Goal: Task Accomplishment & Management: Use online tool/utility

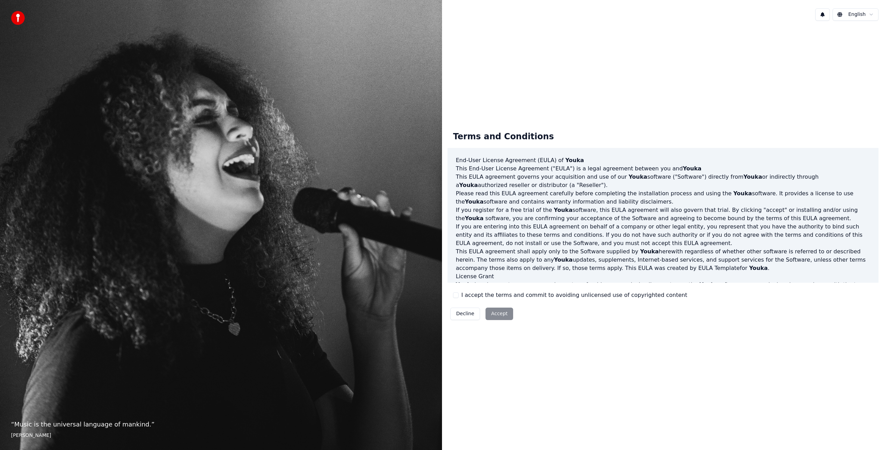
click at [456, 294] on button "I accept the terms and commit to avoiding unlicensed use of copyrighted content" at bounding box center [456, 295] width 6 height 6
click at [497, 313] on button "Accept" at bounding box center [500, 313] width 28 height 12
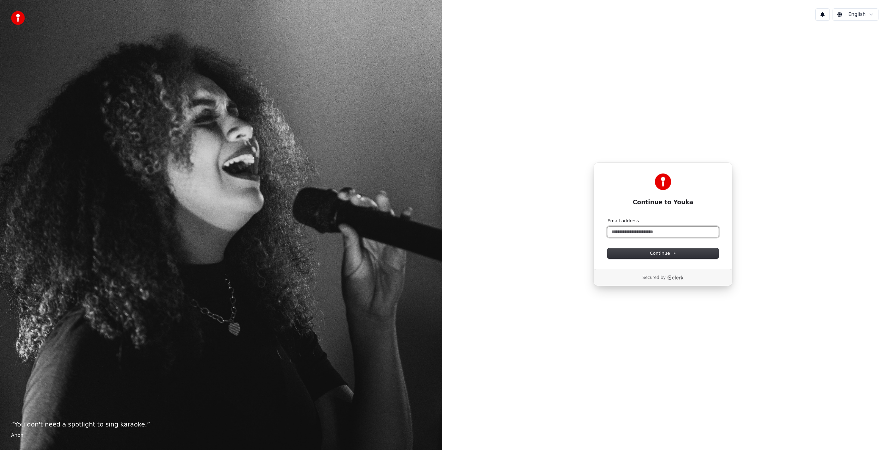
click at [640, 232] on input "Email address" at bounding box center [663, 232] width 111 height 10
type input "*"
click at [665, 254] on span "Continue" at bounding box center [663, 253] width 26 height 6
type input "**********"
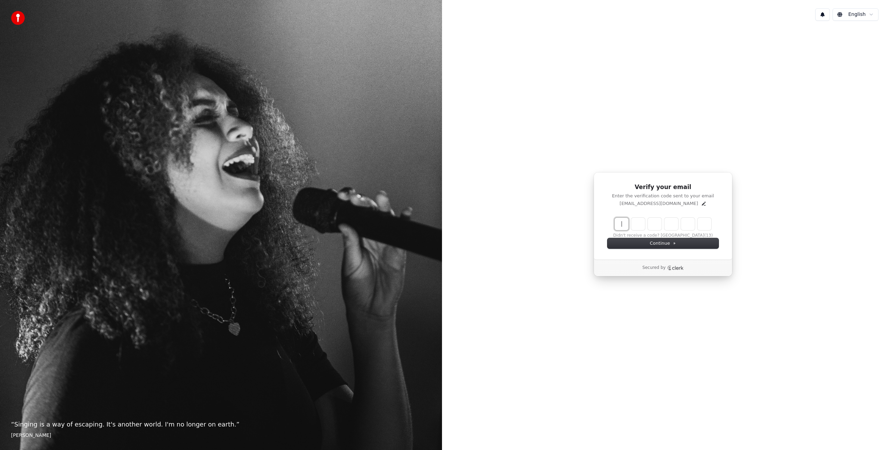
click at [623, 224] on input "Enter verification code" at bounding box center [670, 224] width 111 height 12
type input "******"
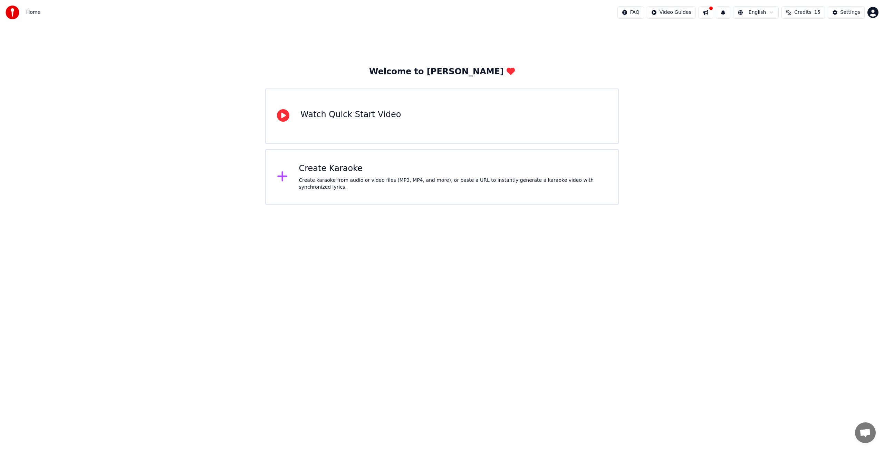
click at [285, 116] on icon at bounding box center [283, 115] width 12 height 12
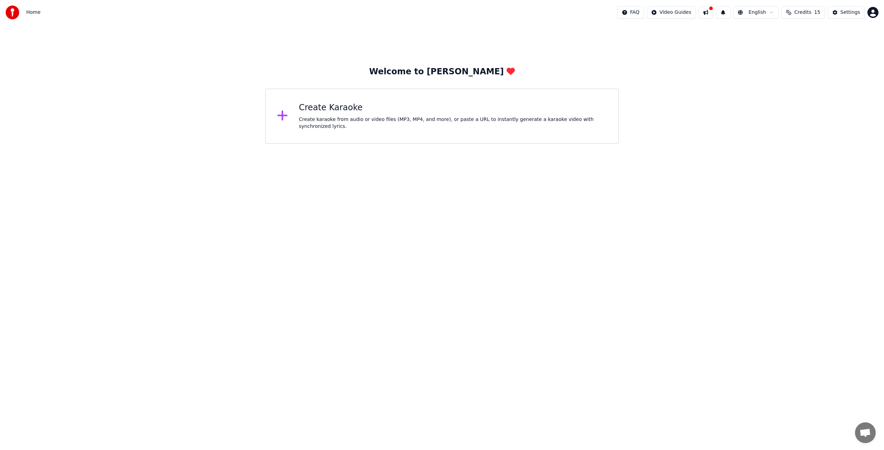
click at [305, 113] on div "Create Karaoke" at bounding box center [453, 107] width 309 height 11
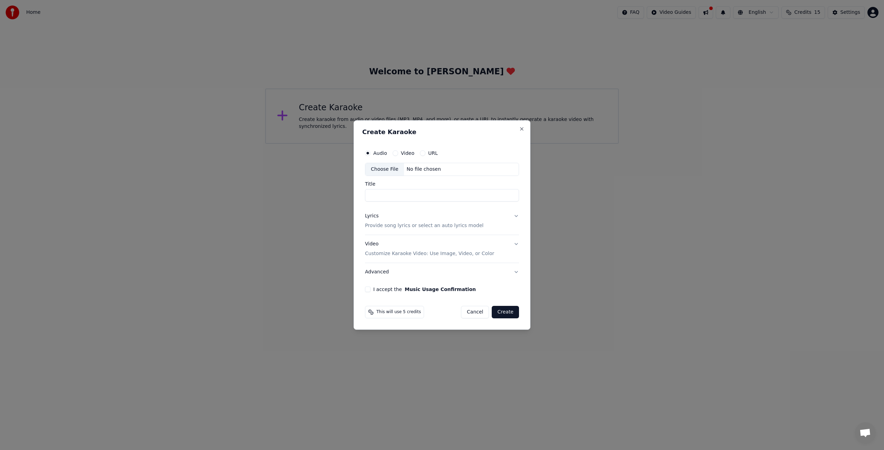
click at [395, 169] on div "Choose File" at bounding box center [385, 169] width 39 height 12
type input "**********"
click at [460, 225] on p "Provide song lyrics or select an auto lyrics model" at bounding box center [423, 225] width 119 height 7
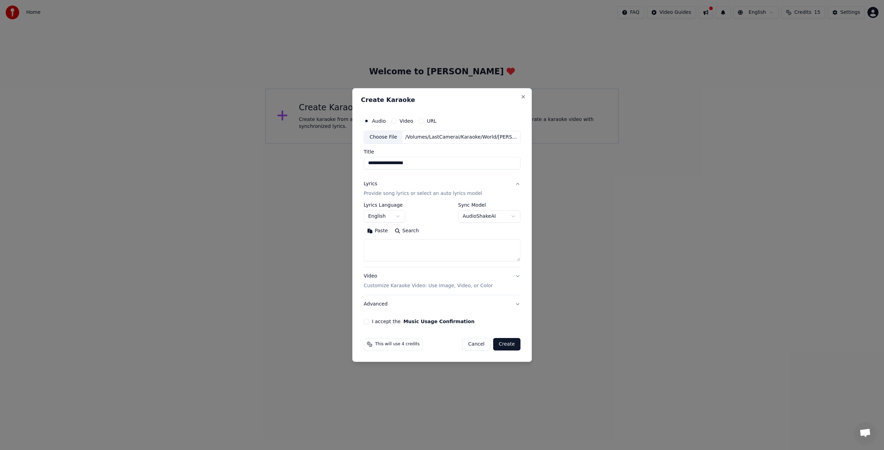
click at [402, 250] on textarea at bounding box center [442, 250] width 157 height 22
paste textarea "**********"
drag, startPoint x: 519, startPoint y: 260, endPoint x: 522, endPoint y: 284, distance: 24.3
click at [522, 284] on div "**********" at bounding box center [442, 219] width 162 height 216
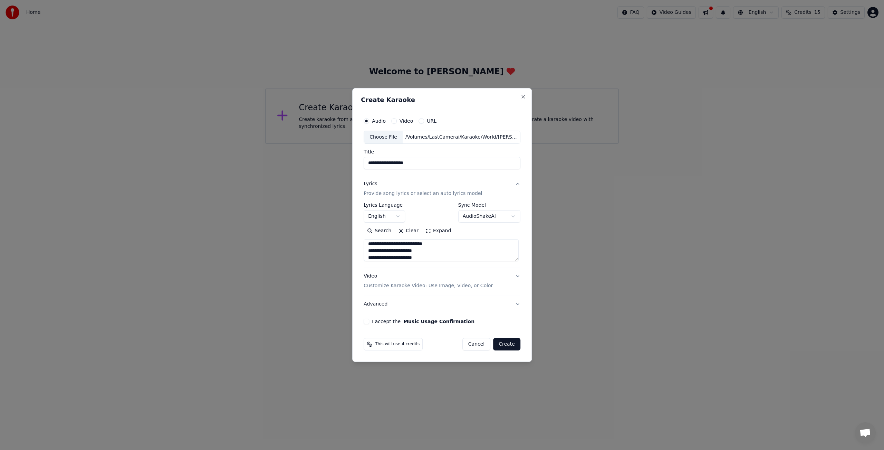
type textarea "**********"
click at [399, 218] on button "English" at bounding box center [384, 216] width 41 height 12
drag, startPoint x: 445, startPoint y: 266, endPoint x: 448, endPoint y: 336, distance: 69.9
click at [461, 336] on div at bounding box center [462, 331] width 2 height 16
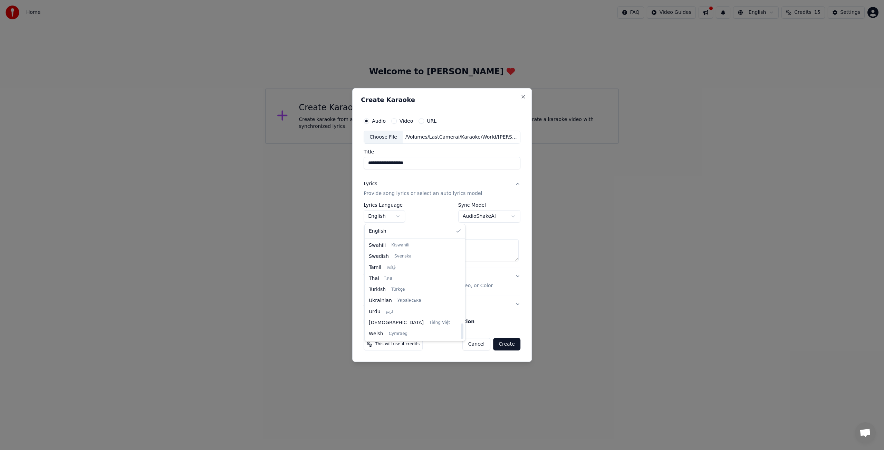
select select "**"
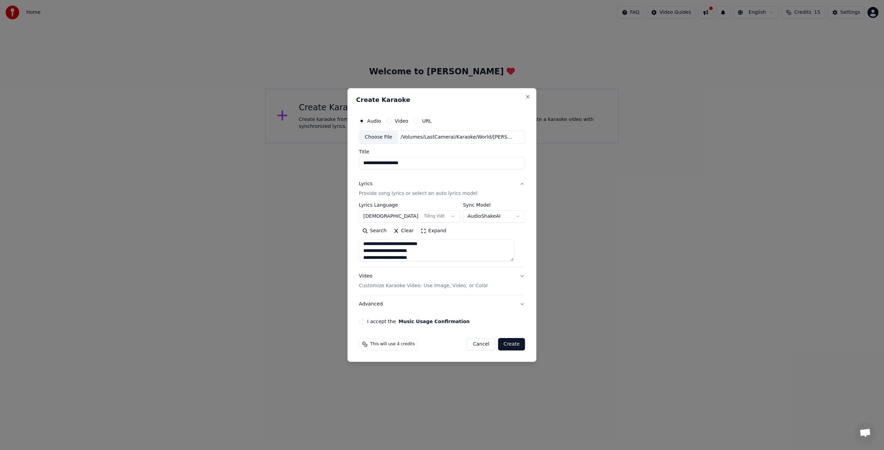
click at [473, 286] on p "Customize Karaoke Video: Use Image, Video, or Color" at bounding box center [423, 285] width 129 height 7
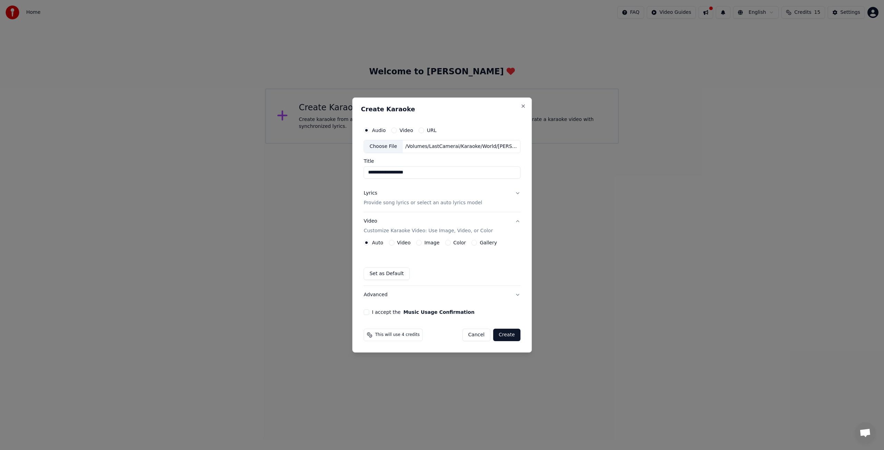
click at [392, 242] on button "Video" at bounding box center [392, 243] width 6 height 6
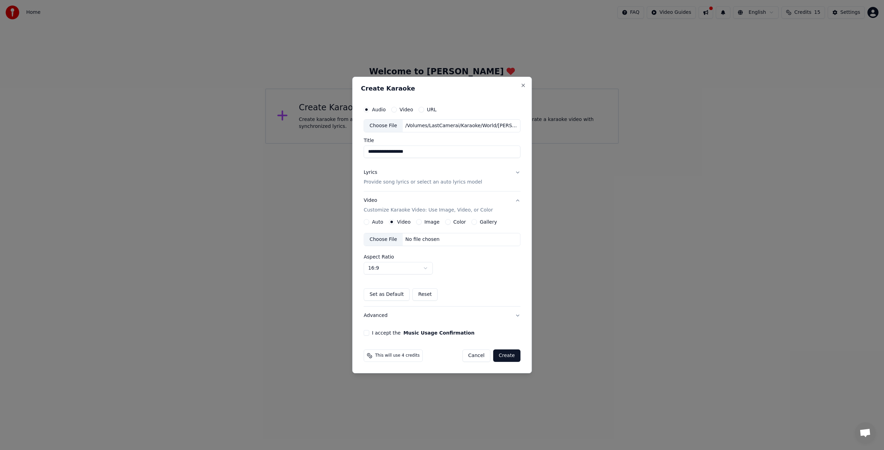
click at [420, 222] on button "Image" at bounding box center [419, 222] width 6 height 6
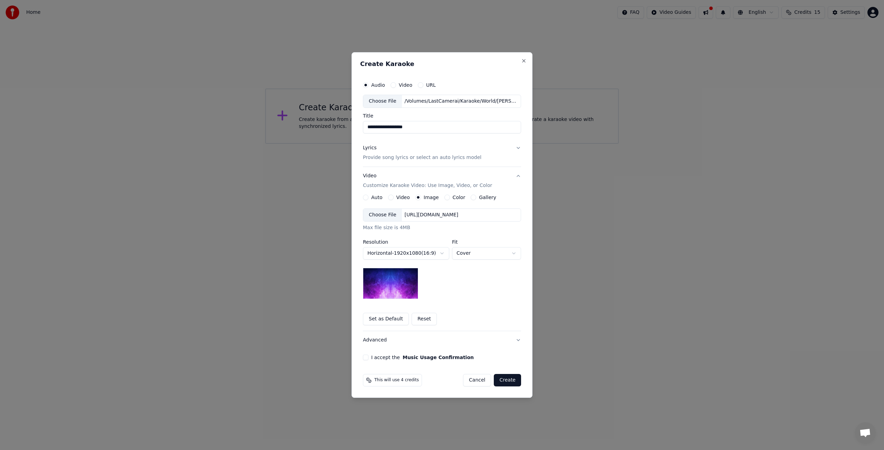
click at [391, 197] on button "Video" at bounding box center [391, 198] width 6 height 6
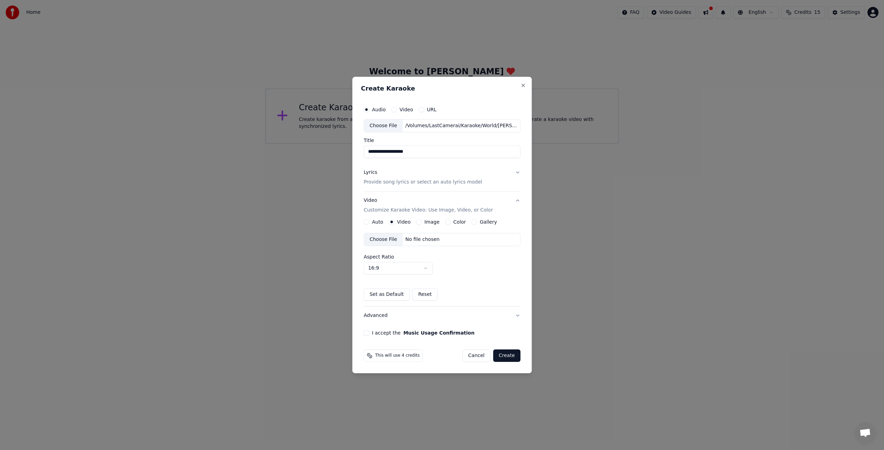
click at [392, 239] on div "Choose File" at bounding box center [383, 239] width 39 height 12
click at [518, 317] on button "Advanced" at bounding box center [442, 315] width 157 height 18
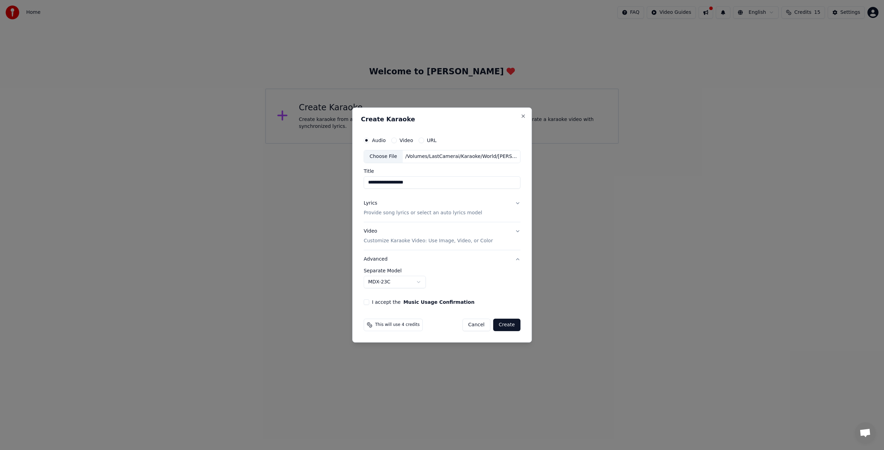
click at [419, 144] on body "**********" at bounding box center [442, 72] width 884 height 144
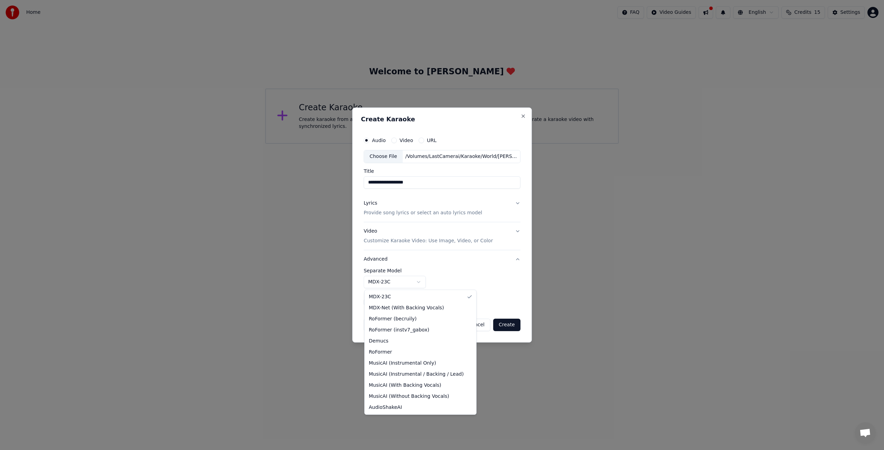
click at [492, 144] on body "**********" at bounding box center [442, 72] width 884 height 144
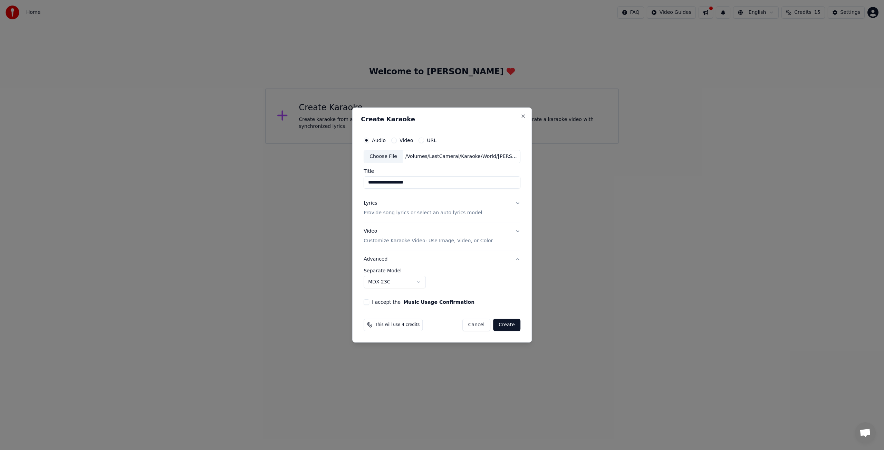
click at [518, 259] on button "Advanced" at bounding box center [442, 259] width 157 height 18
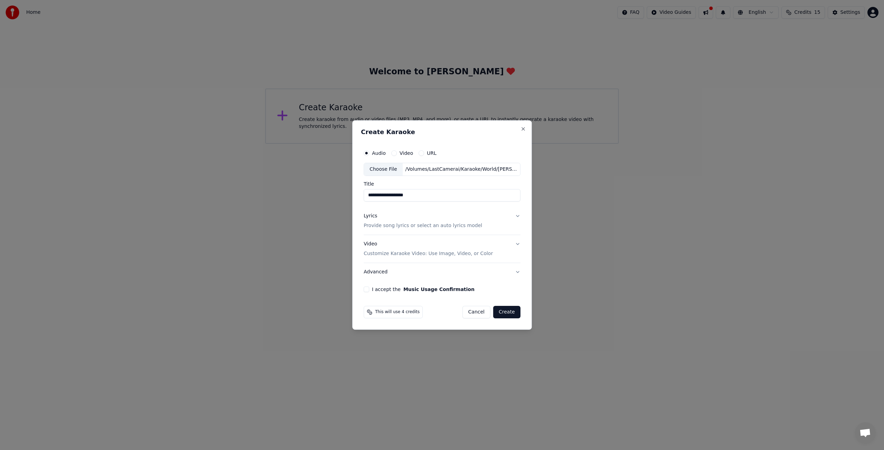
click at [518, 259] on button "Video Customize Karaoke Video: Use Image, Video, or Color" at bounding box center [442, 249] width 157 height 28
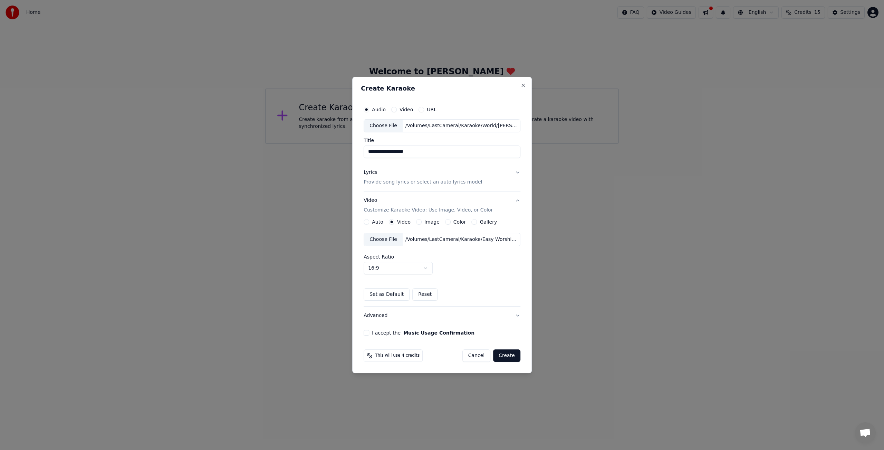
click at [518, 317] on button "Advanced" at bounding box center [442, 315] width 157 height 18
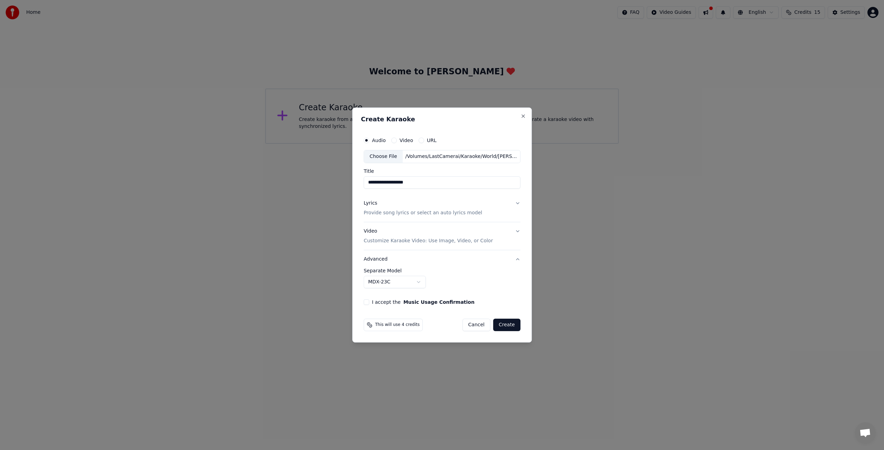
click at [366, 302] on button "I accept the Music Usage Confirmation" at bounding box center [367, 302] width 6 height 6
click at [505, 323] on button "Create" at bounding box center [506, 325] width 27 height 12
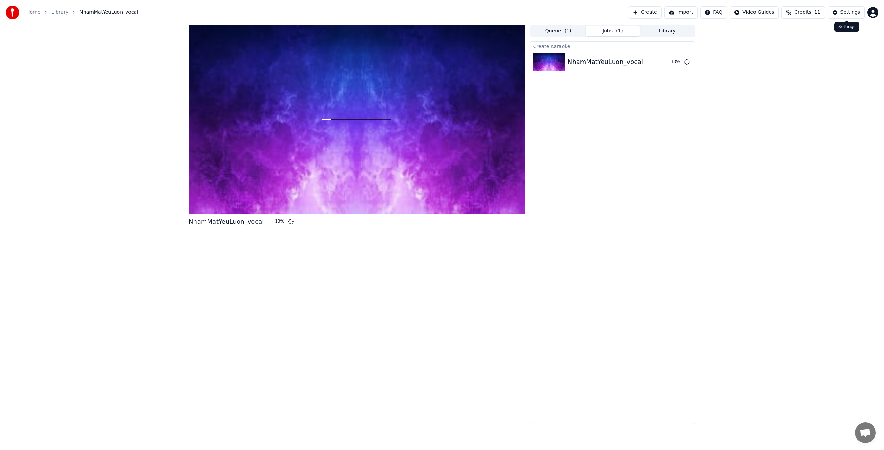
click at [849, 13] on div "Settings" at bounding box center [851, 12] width 20 height 7
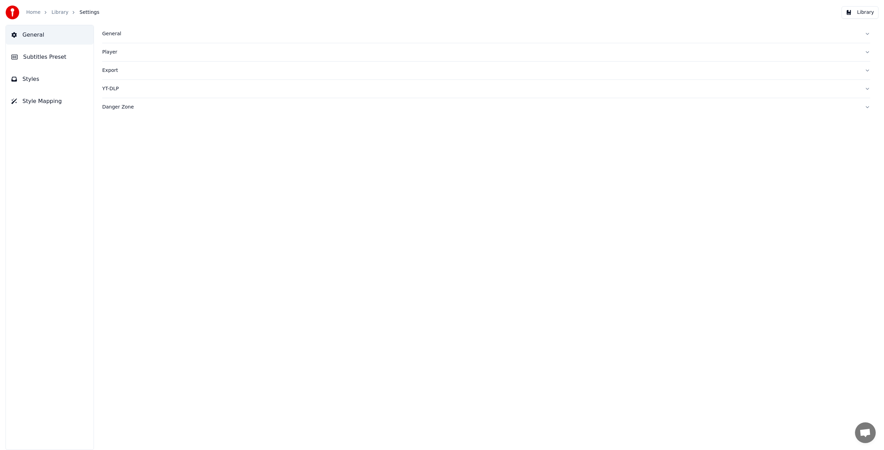
click at [35, 82] on span "Styles" at bounding box center [30, 79] width 17 height 8
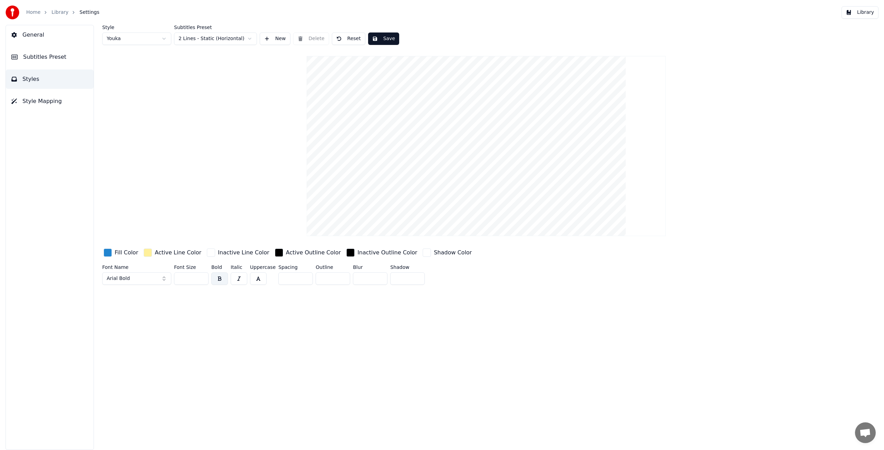
click at [165, 279] on button "Arial Bold" at bounding box center [136, 278] width 69 height 12
click at [163, 278] on button "Arial Bold" at bounding box center [136, 278] width 69 height 12
click at [161, 278] on button "Arial Bold" at bounding box center [136, 278] width 69 height 12
click at [154, 277] on button "Arial Bold" at bounding box center [136, 278] width 69 height 12
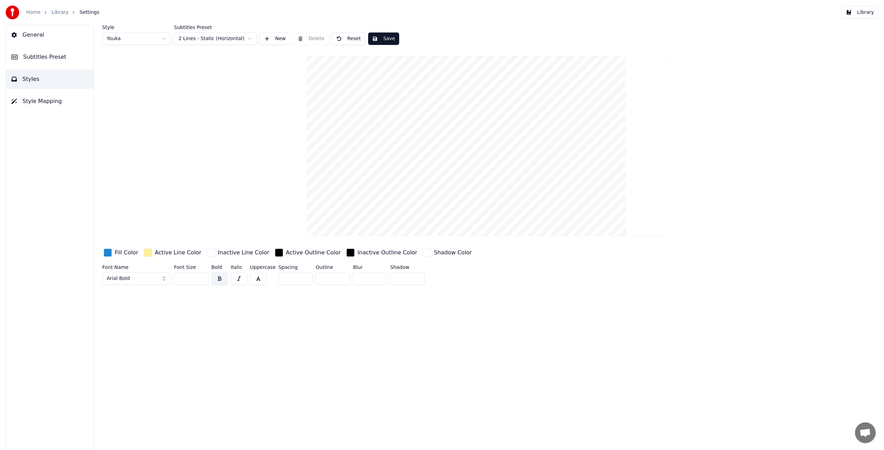
click at [232, 38] on html "Home Library Settings Library General Subtitles Preset Styles Style Mapping Sty…" at bounding box center [442, 225] width 884 height 450
click at [256, 278] on html "Home Library Settings Library General Subtitles Preset Styles Style Mapping Sty…" at bounding box center [442, 225] width 884 height 450
click at [162, 278] on html "Home Library Settings Library General Subtitles Preset Styles Style Mapping Sty…" at bounding box center [442, 225] width 884 height 450
click at [135, 277] on button "Arial Bold" at bounding box center [136, 278] width 69 height 12
click at [164, 278] on button "Arial Bold" at bounding box center [136, 278] width 69 height 12
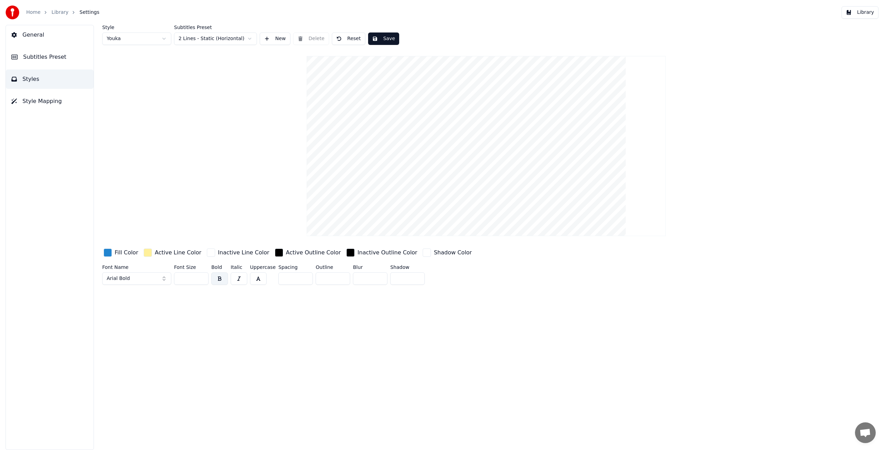
click at [126, 279] on span "Arial Bold" at bounding box center [118, 278] width 23 height 7
click at [146, 364] on div "UTM HelvetIns" at bounding box center [142, 364] width 49 height 7
click at [192, 278] on input "**" at bounding box center [191, 278] width 35 height 12
drag, startPoint x: 196, startPoint y: 278, endPoint x: 177, endPoint y: 278, distance: 19.0
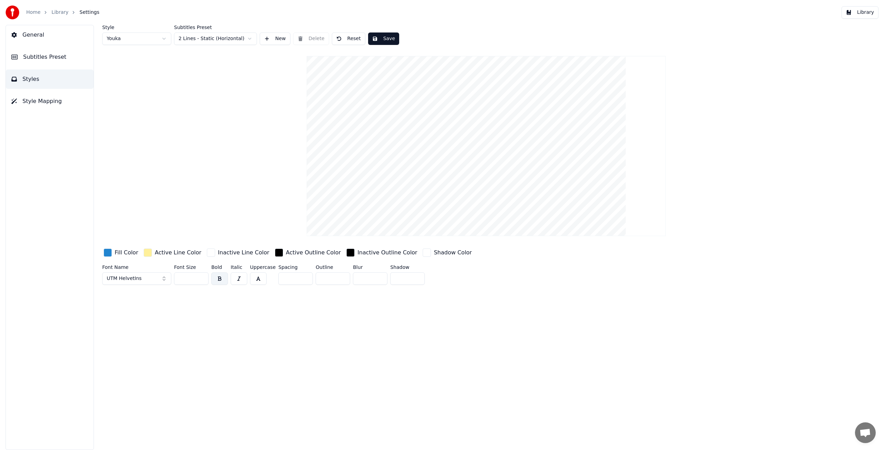
click at [177, 278] on input "**" at bounding box center [191, 278] width 35 height 12
type input "***"
click at [218, 276] on button "button" at bounding box center [219, 278] width 17 height 12
click at [212, 296] on div "Style Youka Subtitles Preset 2 Lines - Static (Horizontal) New Delete Reset Sav…" at bounding box center [486, 237] width 796 height 425
click at [229, 39] on html "Home Library Settings Library General Subtitles Preset Styles Style Mapping Sty…" at bounding box center [442, 225] width 884 height 450
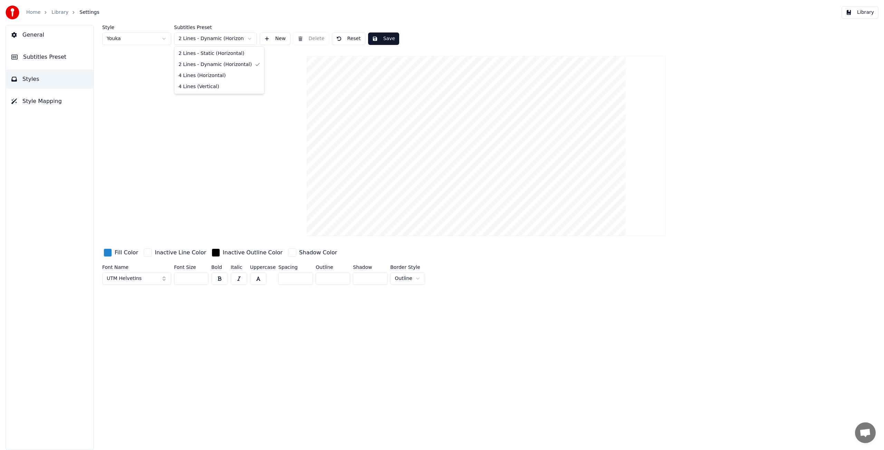
click at [233, 41] on html "Home Library Settings Library General Subtitles Preset Styles Style Mapping Sty…" at bounding box center [442, 225] width 884 height 450
click at [233, 39] on html "Home Library Settings Library General Subtitles Preset Styles Style Mapping Sty…" at bounding box center [442, 225] width 884 height 450
click at [146, 253] on div "button" at bounding box center [148, 252] width 8 height 8
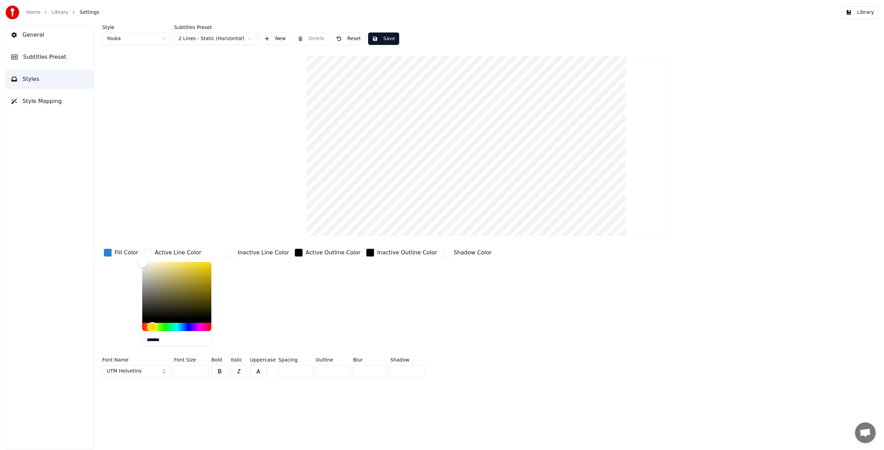
type input "*******"
drag, startPoint x: 149, startPoint y: 266, endPoint x: 138, endPoint y: 258, distance: 12.9
click at [142, 262] on div "Color" at bounding box center [176, 290] width 69 height 57
click at [107, 252] on div "button" at bounding box center [108, 252] width 8 height 8
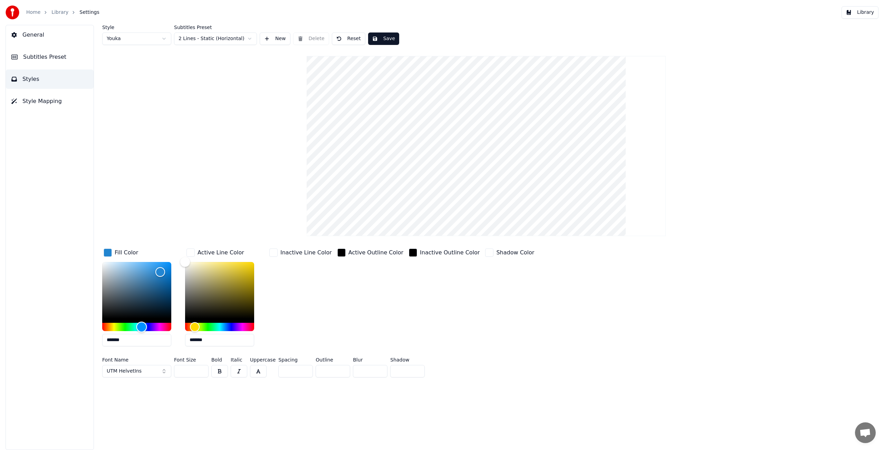
type input "*******"
click at [160, 325] on div "Hue" at bounding box center [136, 327] width 69 height 8
click at [155, 245] on div "Style Youka Subtitles Preset 2 Lines - Static (Horizontal) New Delete Reset Sav…" at bounding box center [486, 202] width 768 height 355
click at [294, 297] on div "Inactive Line Color" at bounding box center [300, 299] width 65 height 105
click at [384, 40] on button "Save" at bounding box center [383, 38] width 31 height 12
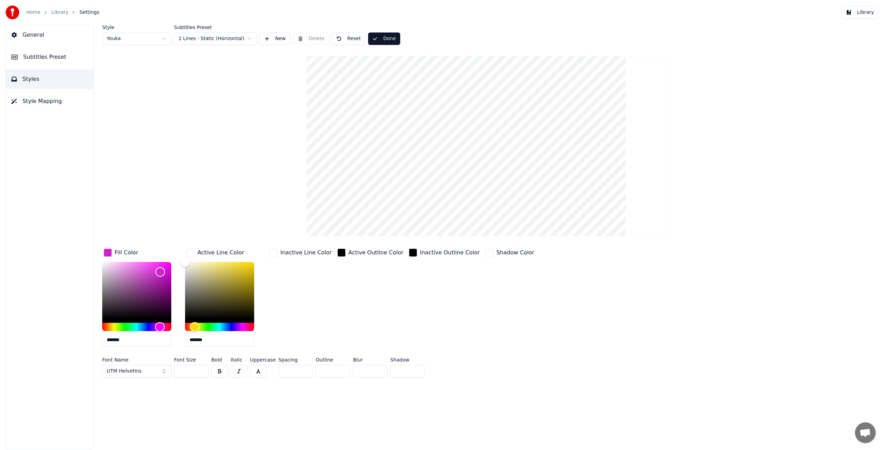
click at [37, 32] on span "General" at bounding box center [33, 35] width 22 height 8
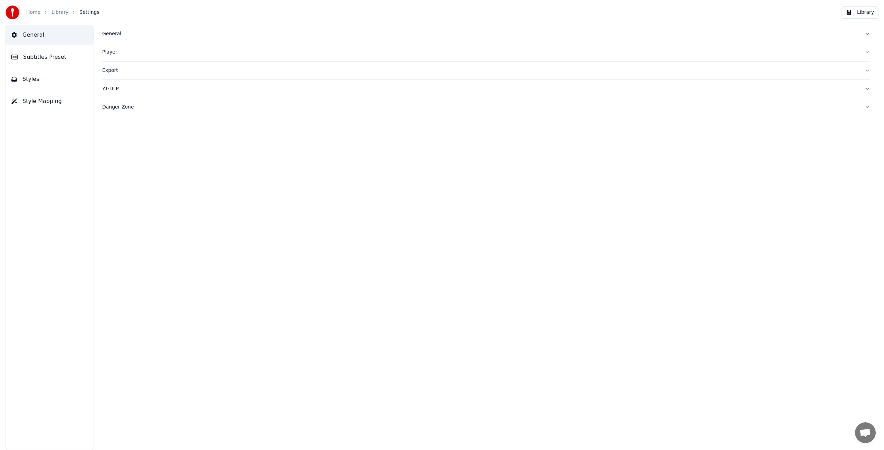
click at [35, 12] on link "Home" at bounding box center [33, 12] width 14 height 7
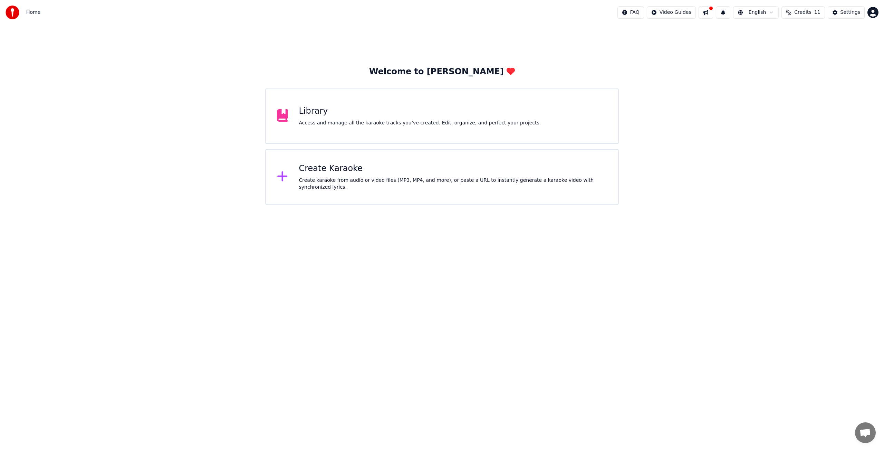
click at [327, 121] on div "Access and manage all the karaoke tracks you’ve created. Edit, organize, and pe…" at bounding box center [420, 123] width 242 height 7
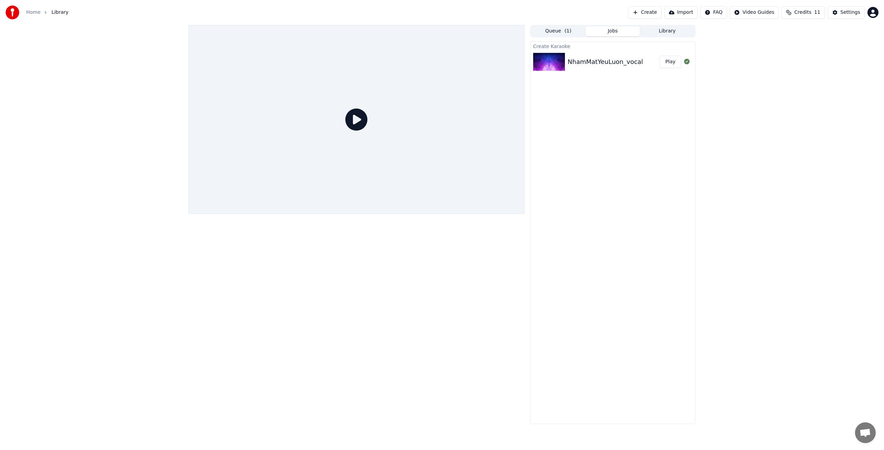
click at [673, 63] on button "Play" at bounding box center [671, 62] width 22 height 12
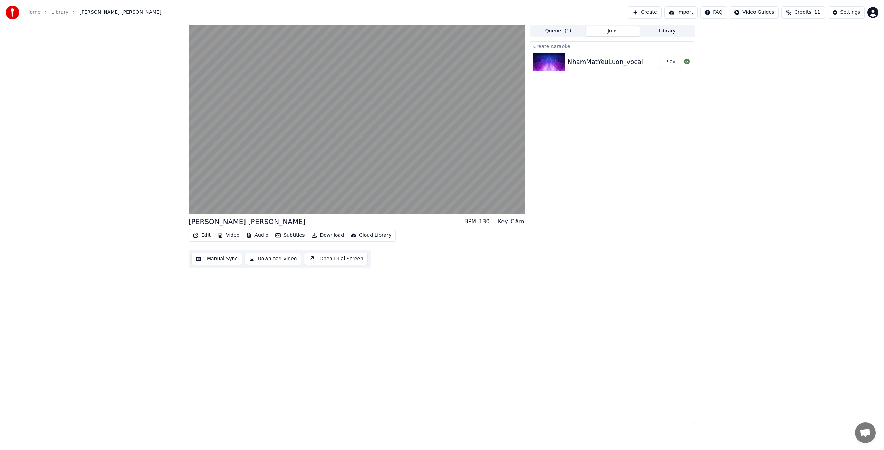
click at [263, 235] on button "Audio" at bounding box center [258, 235] width 28 height 10
click at [407, 264] on div "Edit Video Audio Subtitles Download Cloud Library Manual Sync Download Video Op…" at bounding box center [357, 248] width 336 height 39
click at [201, 236] on button "Edit" at bounding box center [201, 235] width 23 height 10
click at [213, 251] on div "Edit Lyrics" at bounding box center [217, 250] width 25 height 7
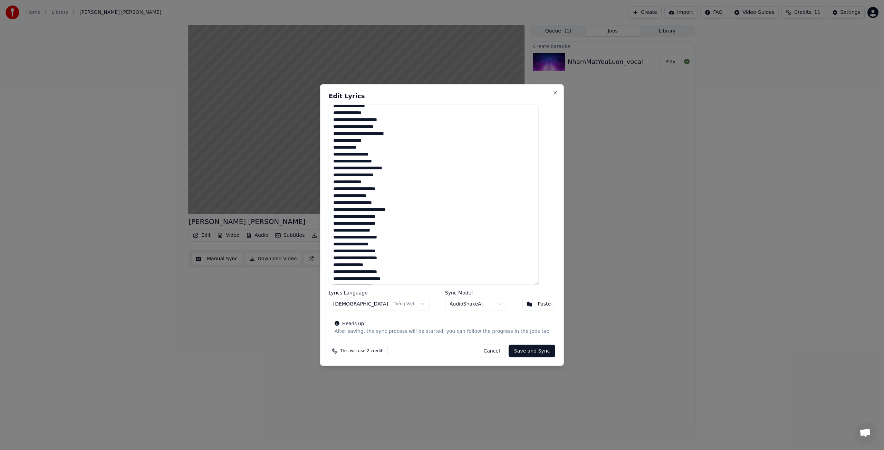
scroll to position [482, 0]
click at [399, 195] on textarea at bounding box center [434, 195] width 210 height 180
click at [407, 222] on textarea at bounding box center [434, 195] width 210 height 180
click at [387, 252] on textarea at bounding box center [434, 195] width 210 height 180
click at [417, 265] on textarea at bounding box center [434, 195] width 210 height 180
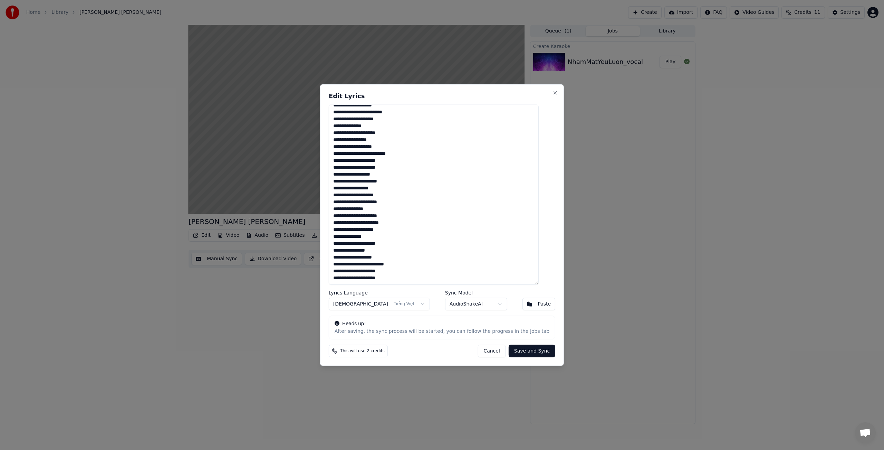
click at [415, 153] on textarea at bounding box center [434, 195] width 210 height 180
click at [385, 140] on textarea at bounding box center [434, 195] width 210 height 180
click at [485, 351] on button "Cancel" at bounding box center [492, 350] width 28 height 12
type textarea "**********"
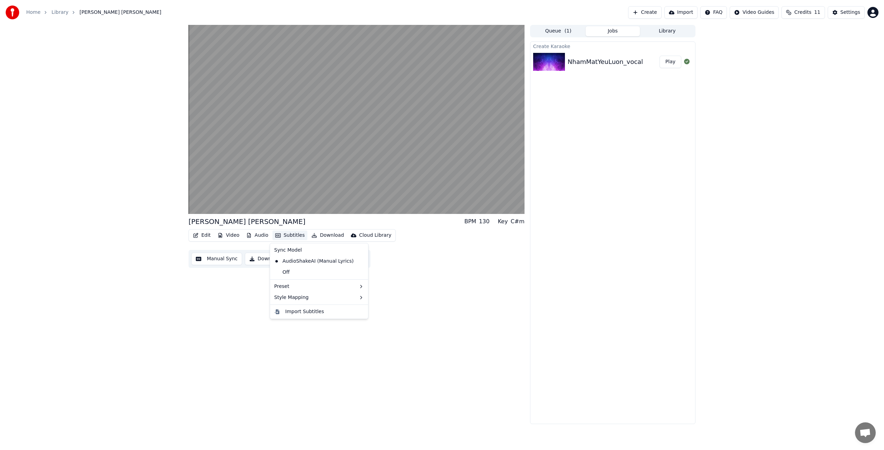
click at [290, 235] on button "Subtitles" at bounding box center [290, 235] width 35 height 10
click at [471, 260] on div "Edit Video Audio Subtitles Download Cloud Library Manual Sync Download Video Op…" at bounding box center [357, 248] width 336 height 39
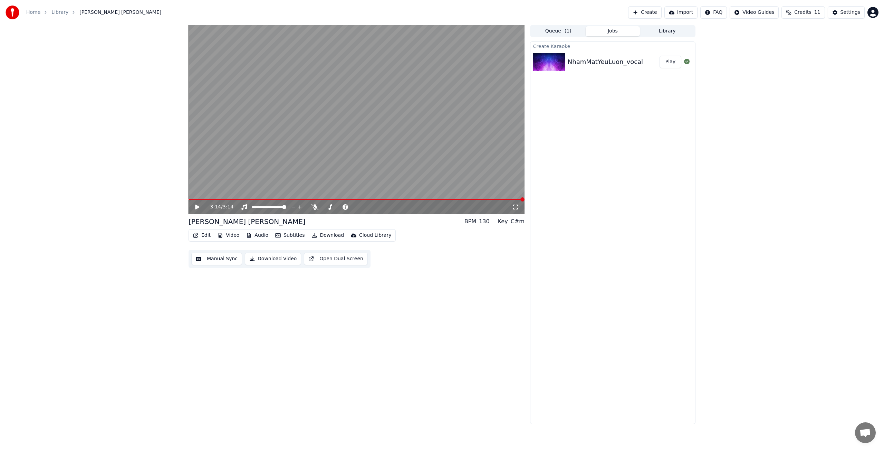
click at [289, 236] on button "Subtitles" at bounding box center [290, 235] width 35 height 10
click at [233, 294] on div "3:14 / 3:14 [PERSON_NAME] Mat [PERSON_NAME] BPM 130 Key C#m Edit Video Audio Su…" at bounding box center [357, 224] width 336 height 399
click at [200, 237] on button "Edit" at bounding box center [201, 235] width 23 height 10
click at [225, 289] on div "Style Editor" at bounding box center [219, 286] width 28 height 7
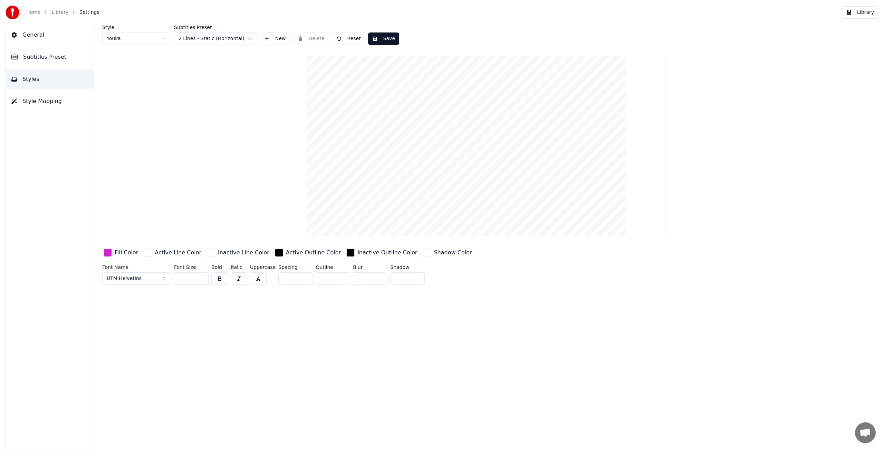
drag, startPoint x: 187, startPoint y: 281, endPoint x: 170, endPoint y: 279, distance: 17.0
click at [170, 279] on div "Font Name UTM HelvetIns Font Size *** Bold Italic Uppercase Spacing * Outline *…" at bounding box center [411, 276] width 619 height 23
type input "***"
click at [225, 280] on button "button" at bounding box center [219, 278] width 17 height 12
click at [339, 279] on input "*" at bounding box center [333, 278] width 35 height 12
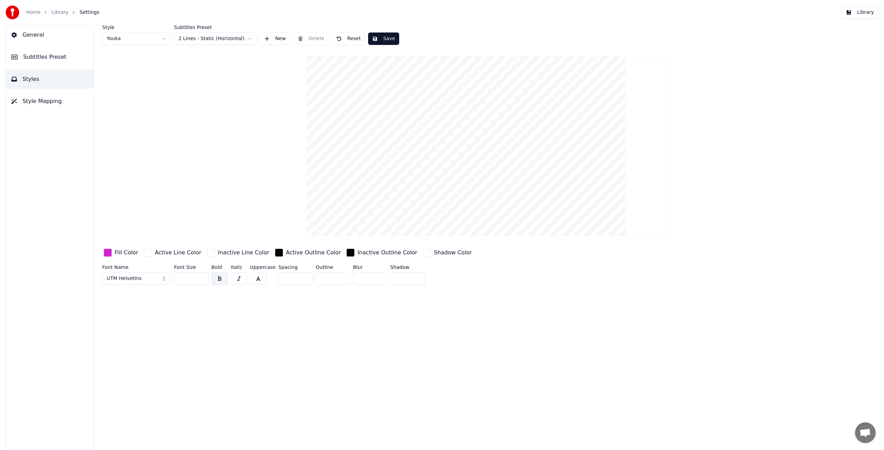
drag, startPoint x: 331, startPoint y: 279, endPoint x: 316, endPoint y: 279, distance: 14.2
click at [316, 279] on input "*" at bounding box center [333, 278] width 35 height 12
type input "*"
drag, startPoint x: 403, startPoint y: 280, endPoint x: 390, endPoint y: 279, distance: 12.5
click at [390, 279] on input "*" at bounding box center [407, 278] width 35 height 12
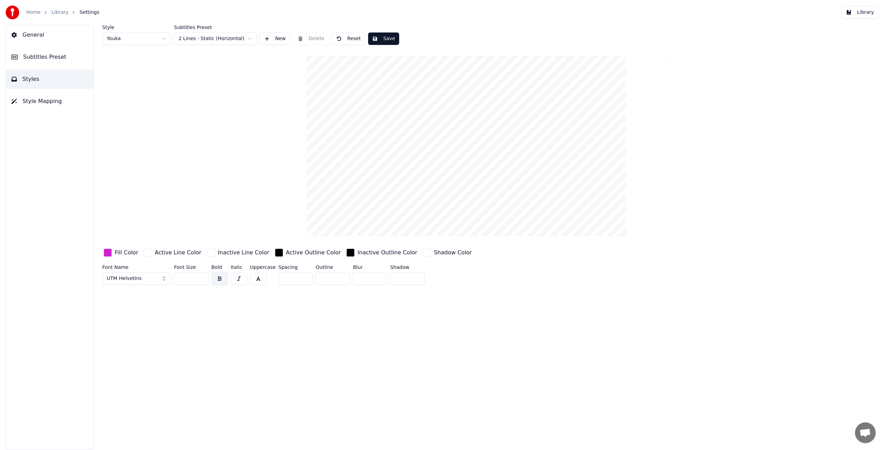
click at [365, 303] on div "Style Youka Subtitles Preset 2 Lines - Static (Horizontal) New Delete Reset Sav…" at bounding box center [486, 237] width 796 height 425
click at [385, 37] on button "Save" at bounding box center [383, 38] width 31 height 12
click at [37, 102] on span "Style Mapping" at bounding box center [41, 101] width 39 height 8
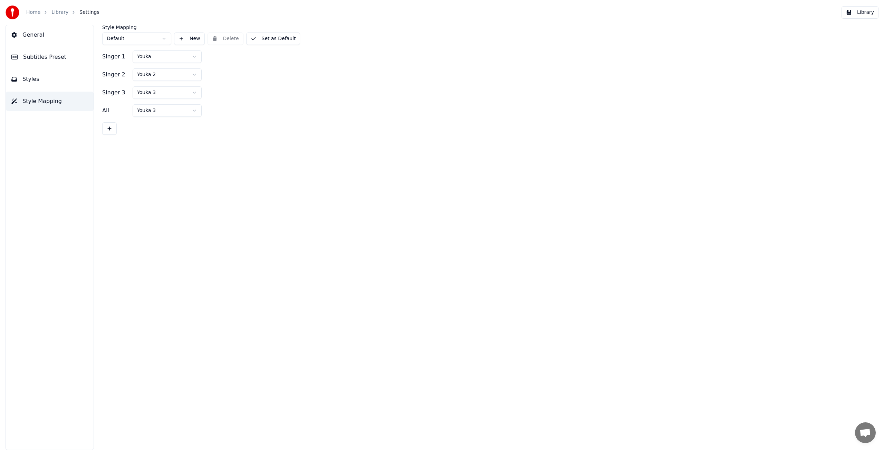
click at [45, 81] on button "Styles" at bounding box center [50, 78] width 88 height 19
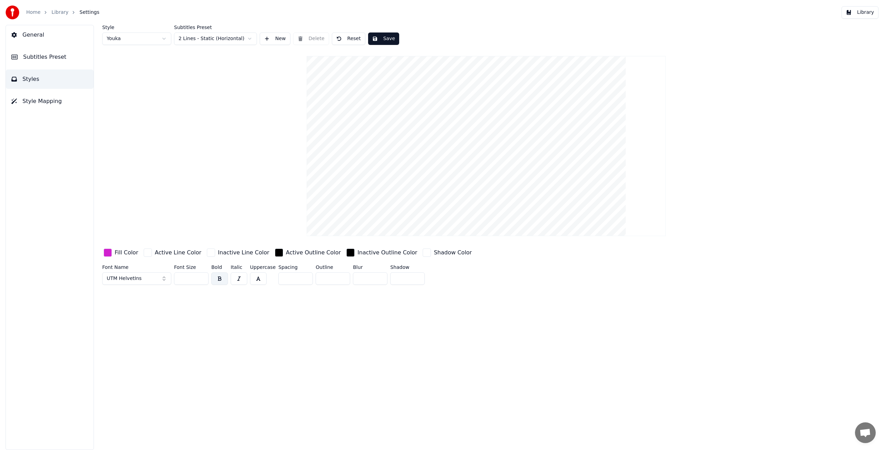
click at [56, 57] on span "Subtitles Preset" at bounding box center [44, 57] width 43 height 8
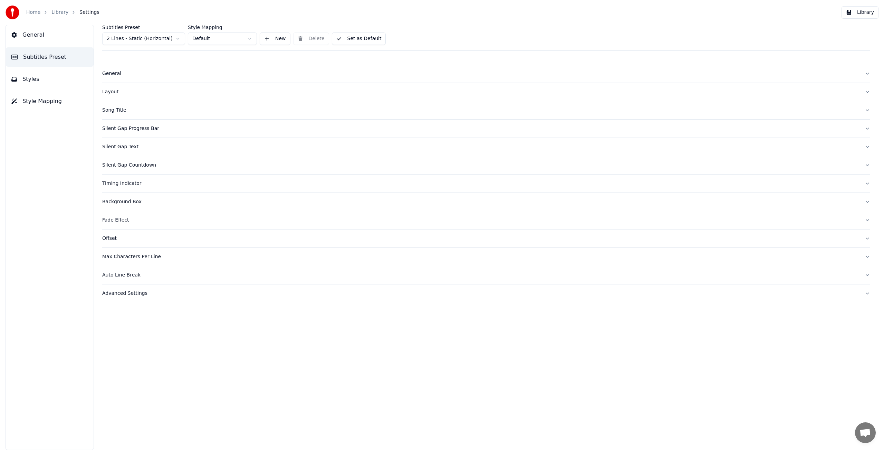
click at [40, 80] on button "Styles" at bounding box center [50, 78] width 88 height 19
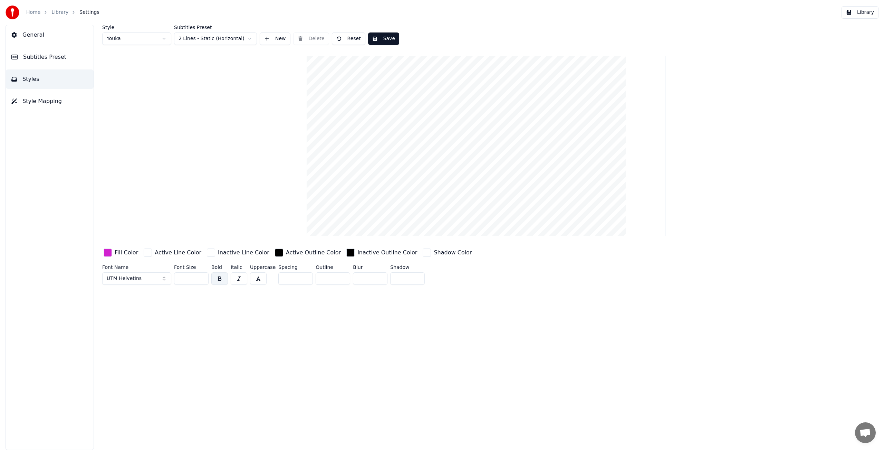
click at [58, 12] on link "Library" at bounding box center [59, 12] width 17 height 7
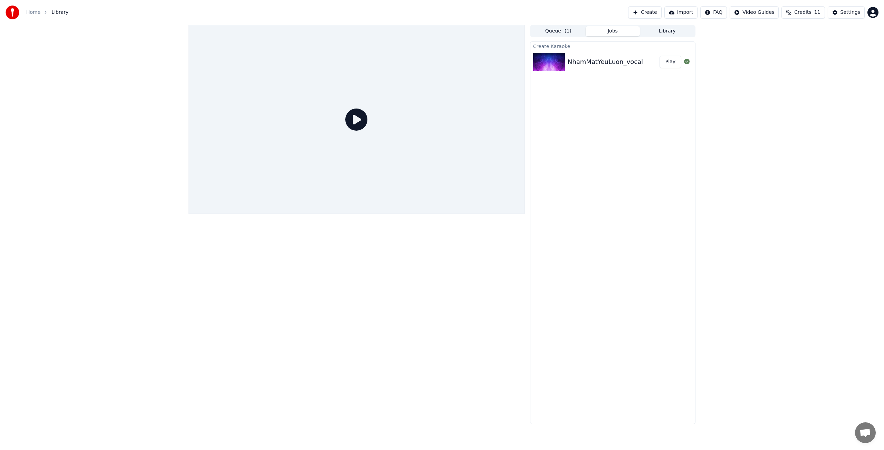
drag, startPoint x: 669, startPoint y: 64, endPoint x: 666, endPoint y: 67, distance: 4.4
click at [669, 64] on button "Play" at bounding box center [671, 62] width 22 height 12
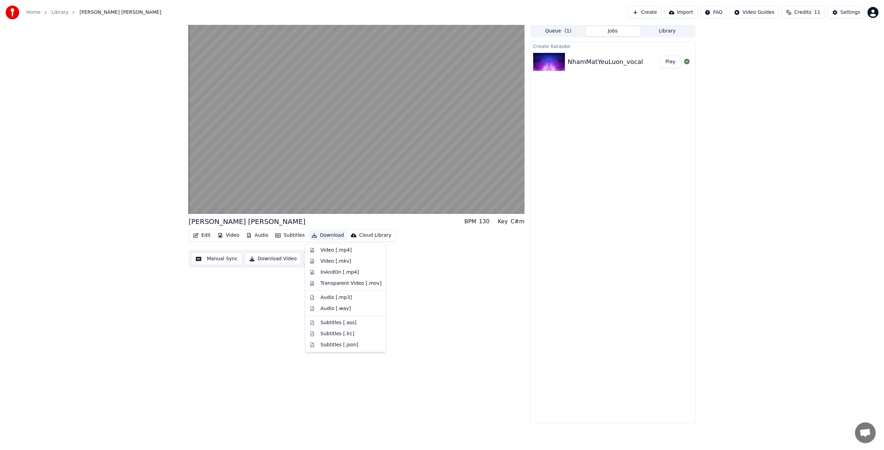
click at [336, 234] on button "Download" at bounding box center [328, 235] width 38 height 10
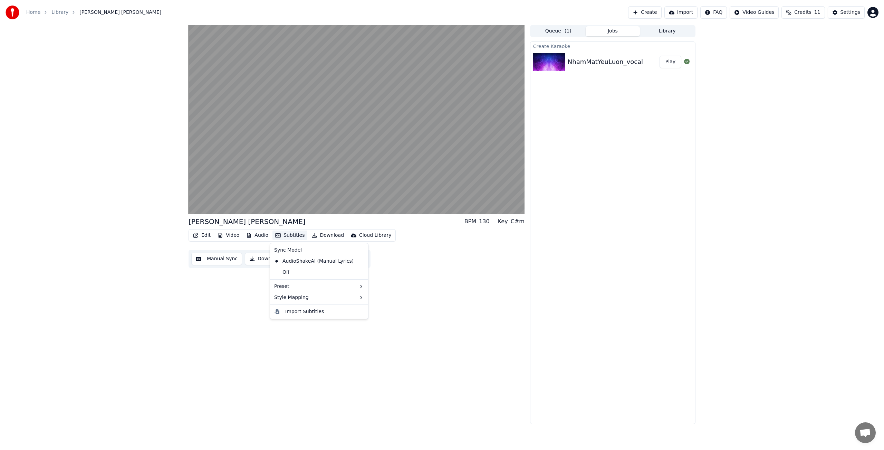
click at [228, 259] on button "Manual Sync" at bounding box center [216, 259] width 51 height 12
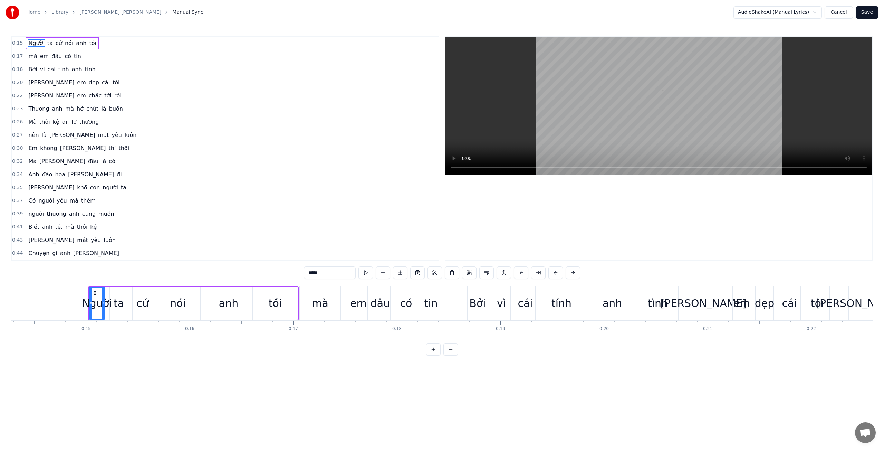
scroll to position [0, 1522]
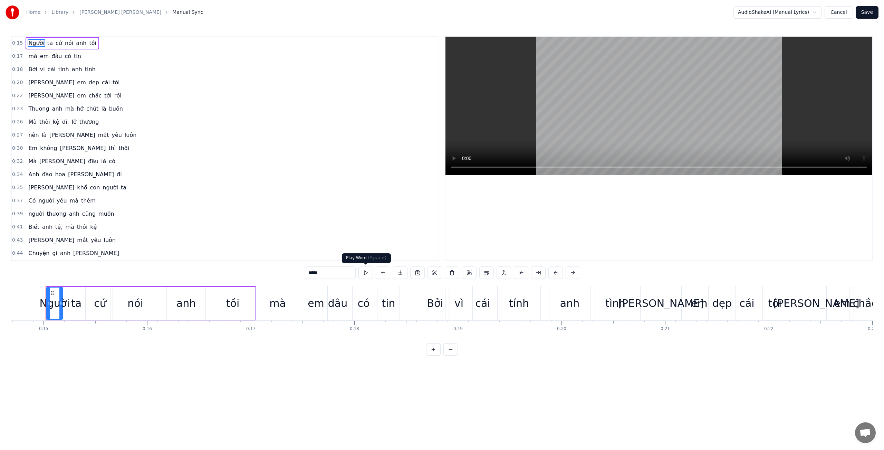
click at [368, 274] on button at bounding box center [366, 272] width 15 height 12
click at [368, 273] on button at bounding box center [366, 272] width 15 height 12
click at [246, 306] on div "tồi" at bounding box center [232, 303] width 45 height 33
click at [267, 304] on div "mà" at bounding box center [277, 303] width 41 height 34
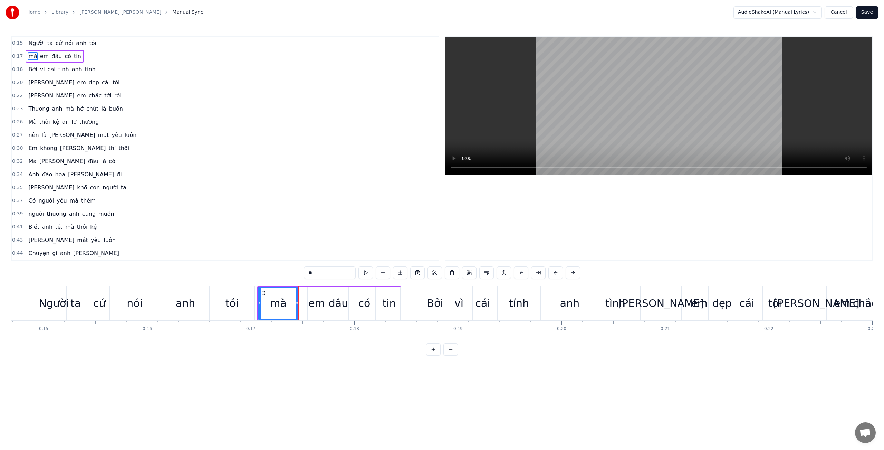
click at [240, 307] on div "tồi" at bounding box center [232, 303] width 45 height 34
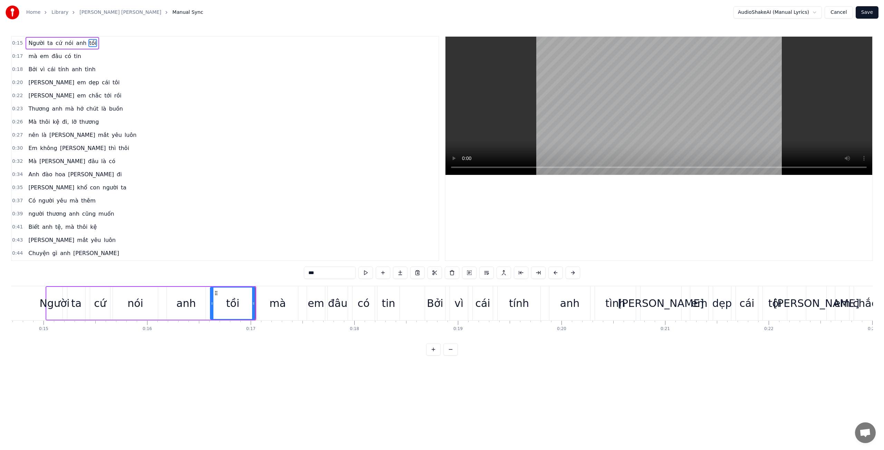
click at [262, 306] on div "mà" at bounding box center [277, 303] width 41 height 34
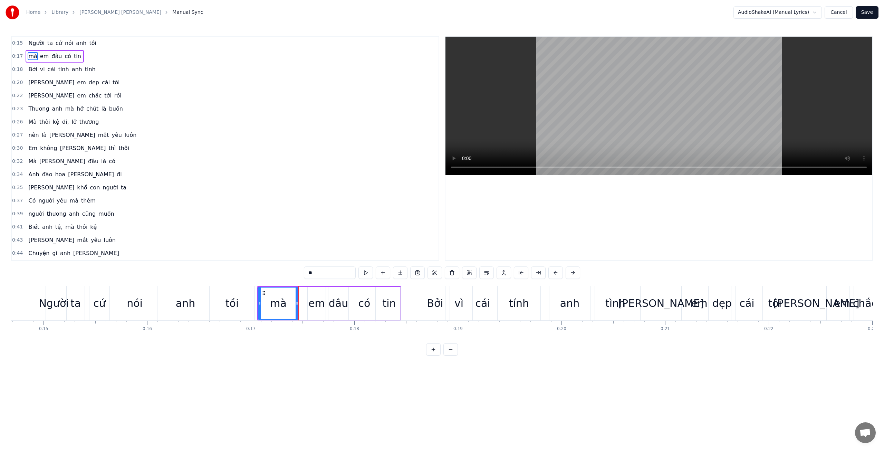
click at [313, 308] on div "em" at bounding box center [317, 303] width 17 height 16
click at [340, 310] on div "đâu" at bounding box center [338, 303] width 19 height 16
type input "***"
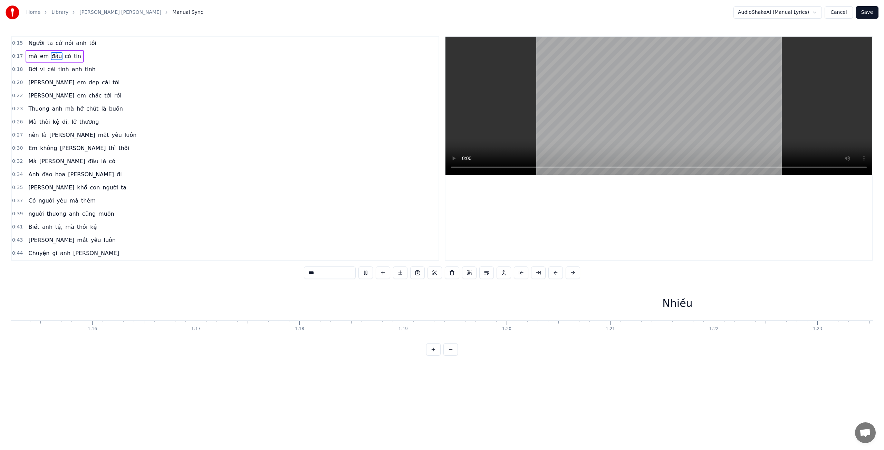
scroll to position [0, 7799]
click at [615, 301] on div "Nhiều" at bounding box center [674, 303] width 1527 height 34
type input "*****"
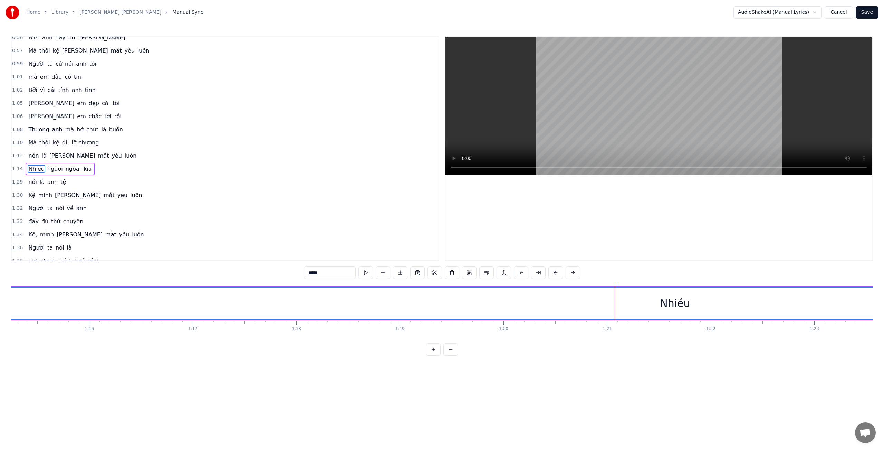
scroll to position [341, 0]
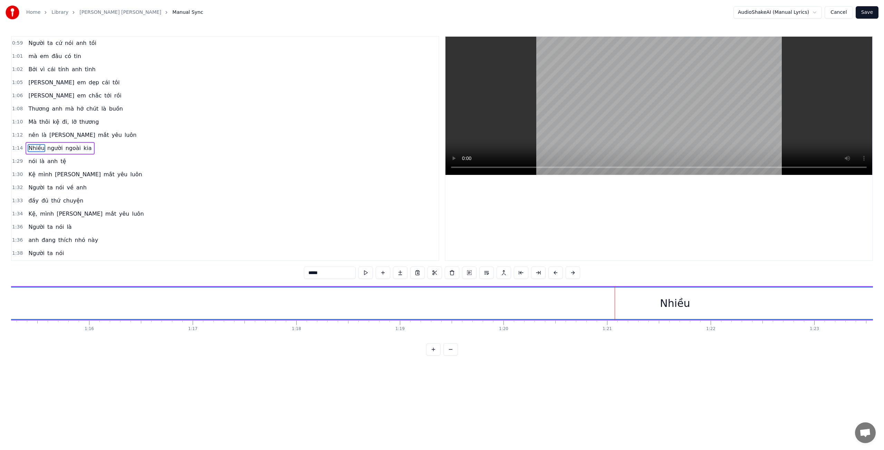
click at [647, 302] on div "Nhiều" at bounding box center [675, 302] width 1526 height 31
click at [681, 303] on div "Nhiều" at bounding box center [675, 303] width 30 height 16
drag, startPoint x: 674, startPoint y: 297, endPoint x: 588, endPoint y: 300, distance: 86.1
click at [589, 300] on div "Nhiều" at bounding box center [675, 302] width 1526 height 31
click at [671, 301] on div "Nhiều" at bounding box center [675, 303] width 30 height 16
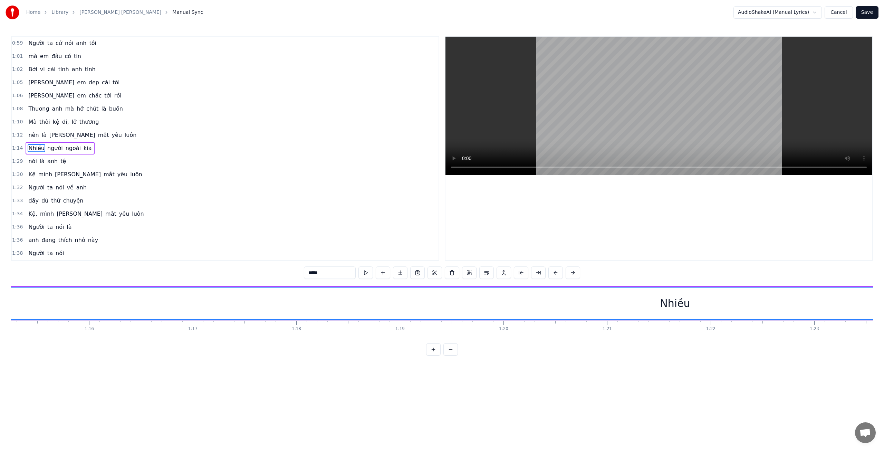
click at [430, 300] on div "Nhiều" at bounding box center [675, 302] width 1526 height 31
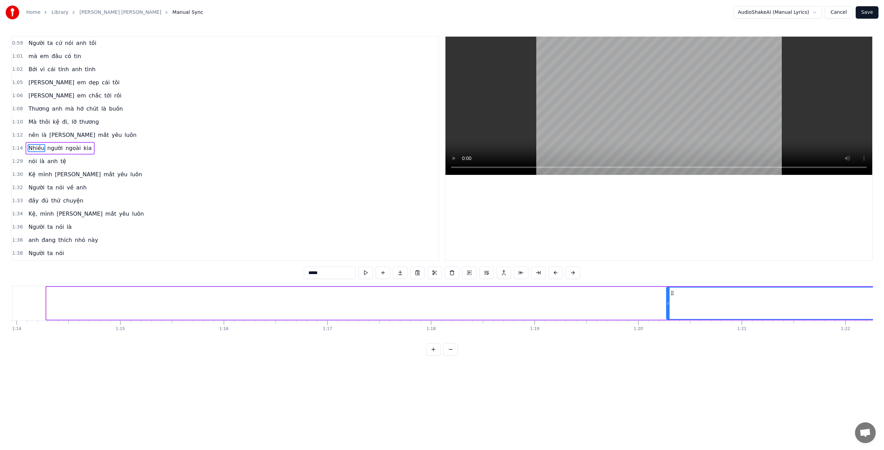
drag, startPoint x: 48, startPoint y: 304, endPoint x: 669, endPoint y: 296, distance: 620.9
click at [669, 296] on div at bounding box center [668, 302] width 3 height 31
click at [446, 350] on button at bounding box center [451, 349] width 15 height 12
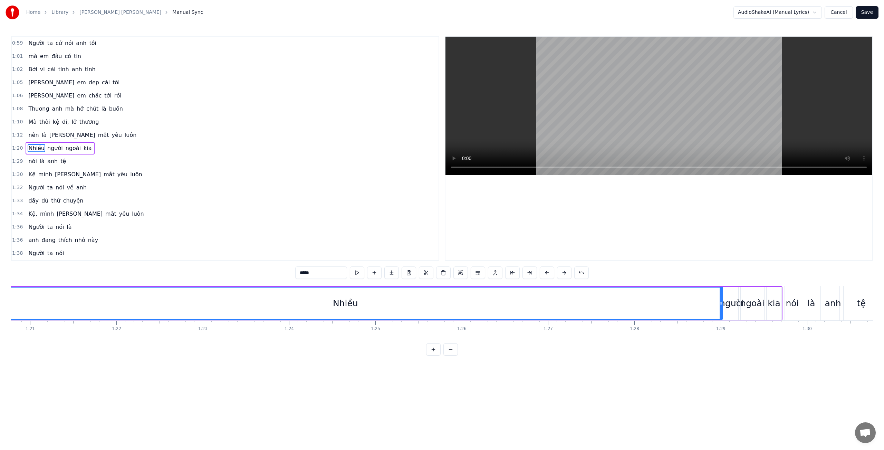
scroll to position [0, 6974]
click at [452, 349] on button at bounding box center [451, 349] width 15 height 12
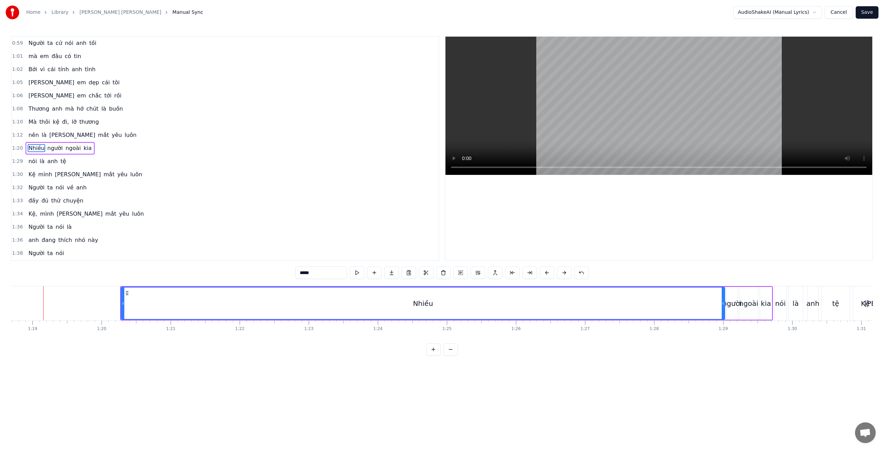
scroll to position [0, 5435]
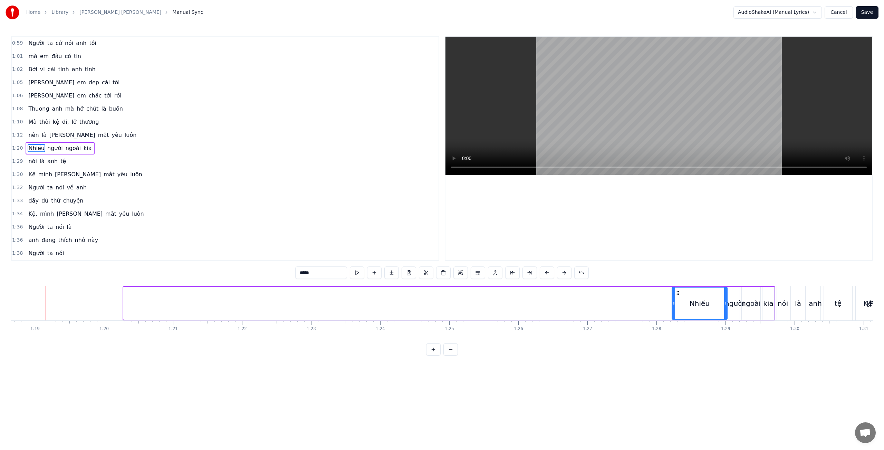
drag, startPoint x: 125, startPoint y: 303, endPoint x: 674, endPoint y: 312, distance: 548.7
click at [674, 312] on div at bounding box center [674, 302] width 3 height 31
click at [683, 313] on div "Nhiều" at bounding box center [700, 302] width 55 height 31
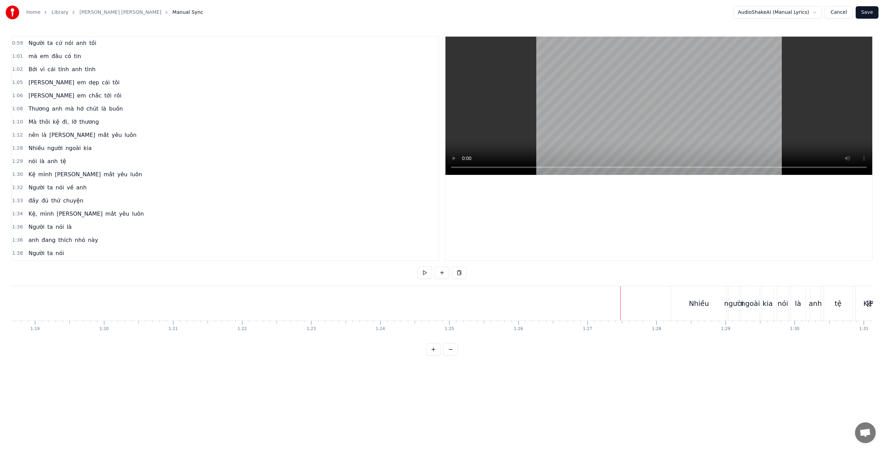
click at [686, 304] on div "Nhiều" at bounding box center [699, 303] width 55 height 34
drag, startPoint x: 674, startPoint y: 304, endPoint x: 709, endPoint y: 304, distance: 35.2
click at [709, 304] on icon at bounding box center [709, 304] width 3 height 6
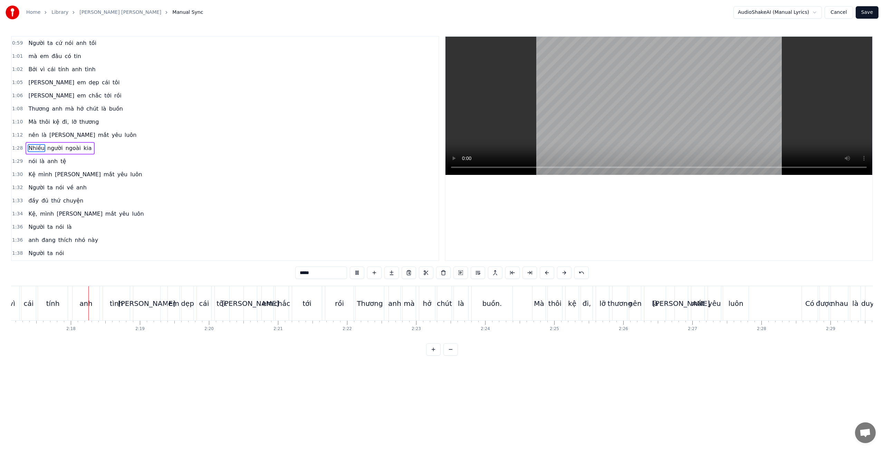
scroll to position [0, 9479]
click at [487, 305] on div "buồn." at bounding box center [489, 303] width 20 height 10
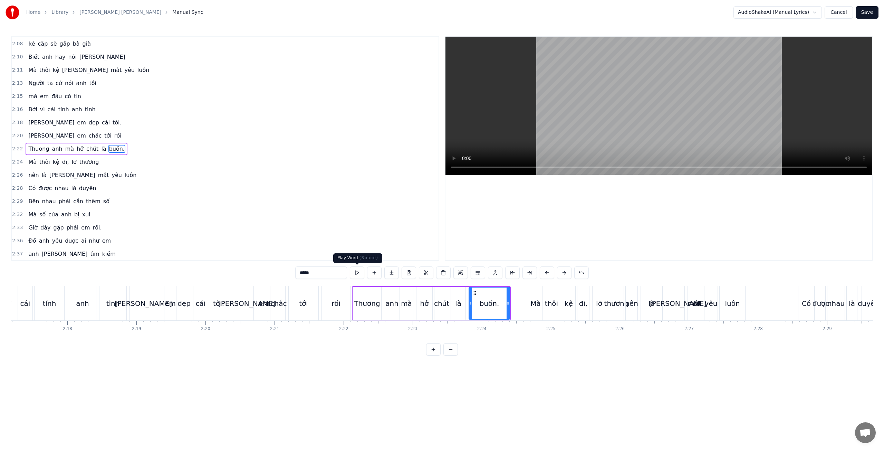
scroll to position [893, 0]
click at [323, 273] on input "*****" at bounding box center [321, 272] width 52 height 12
click at [464, 203] on div at bounding box center [659, 149] width 427 height 224
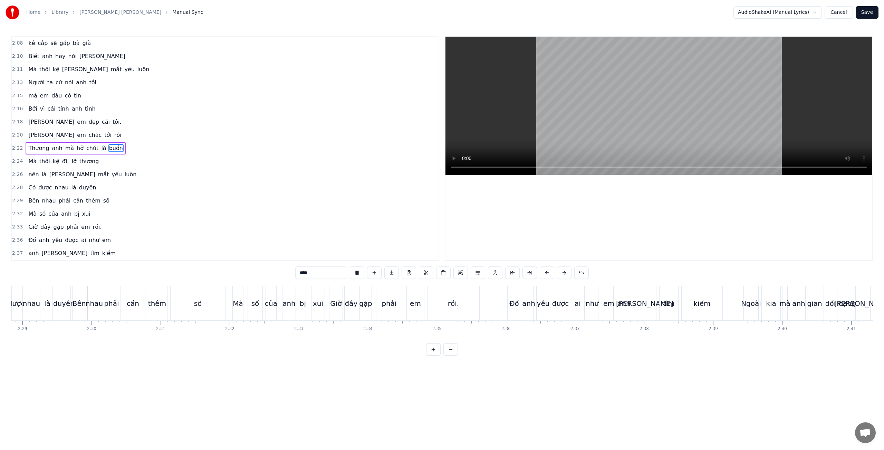
scroll to position [0, 10288]
click at [454, 300] on div "rồi." at bounding box center [450, 303] width 11 height 10
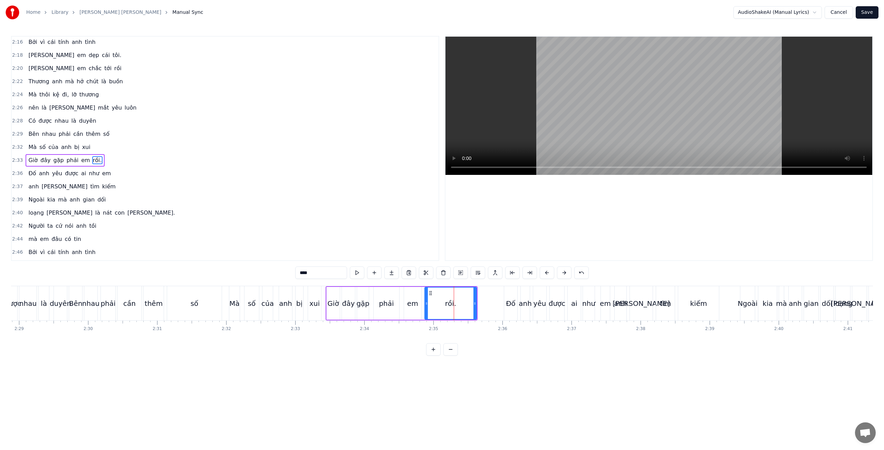
scroll to position [972, 0]
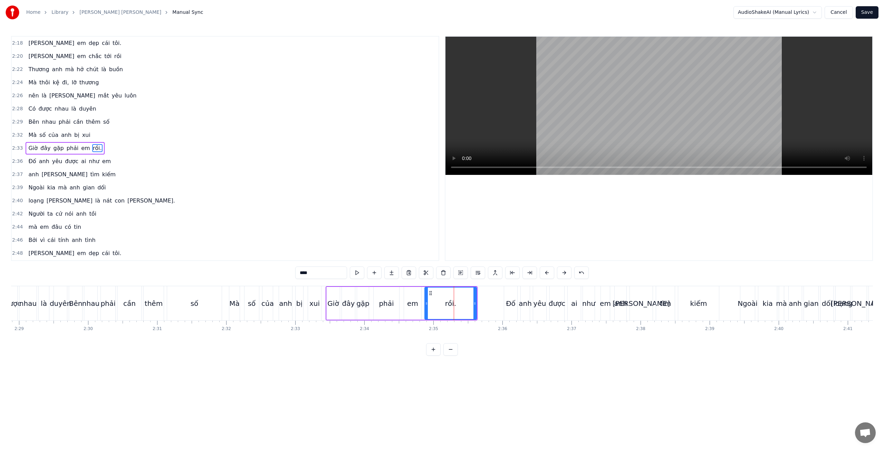
click at [458, 301] on div "rồi." at bounding box center [450, 302] width 51 height 31
click at [318, 273] on input "****" at bounding box center [321, 272] width 52 height 12
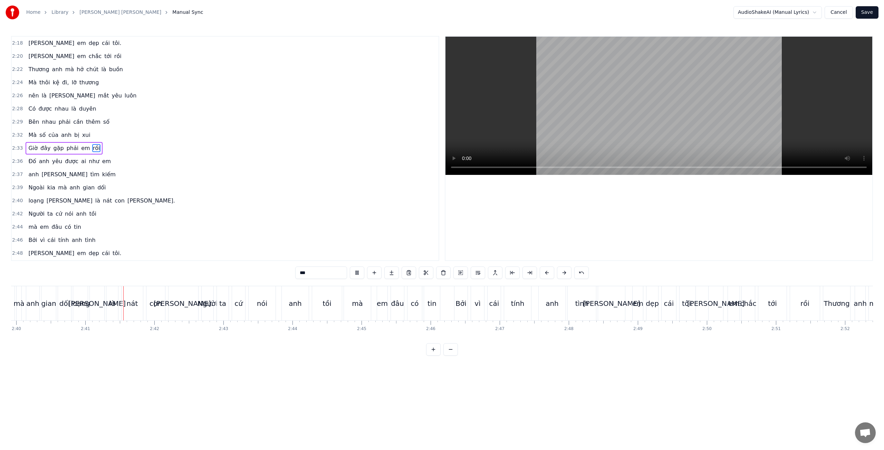
scroll to position [0, 11082]
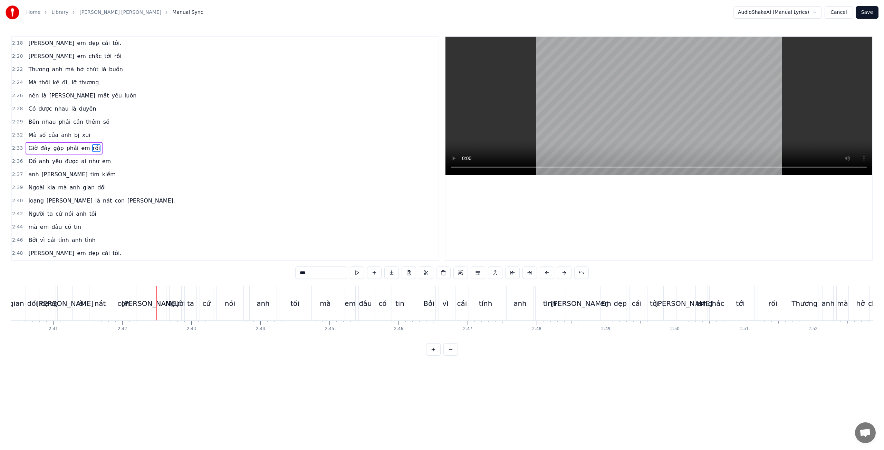
click at [153, 302] on div "[PERSON_NAME]." at bounding box center [152, 303] width 60 height 10
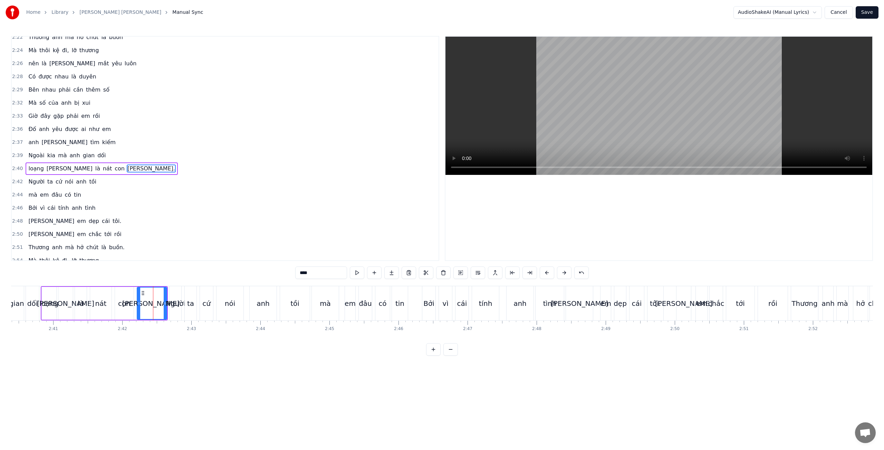
scroll to position [1024, 0]
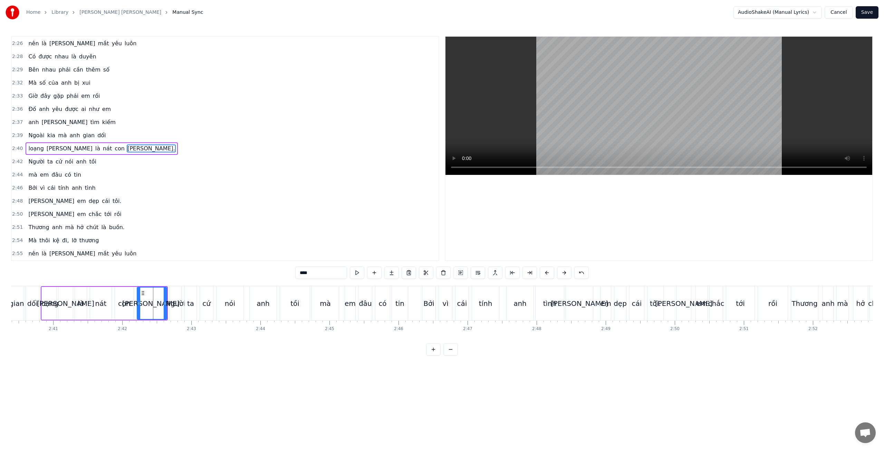
click at [313, 273] on input "****" at bounding box center [321, 272] width 52 height 12
click at [111, 227] on span "buồn." at bounding box center [116, 227] width 17 height 8
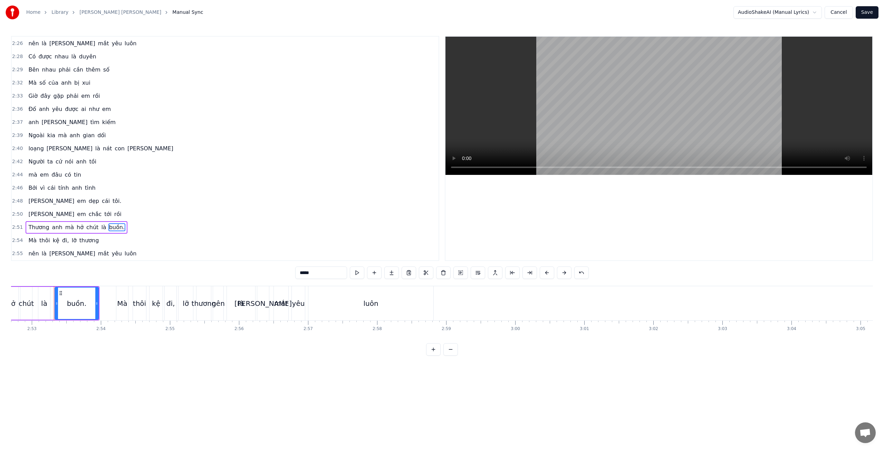
scroll to position [0, 11941]
click at [314, 275] on input "*****" at bounding box center [321, 272] width 52 height 12
click at [112, 200] on span "tôi." at bounding box center [117, 201] width 10 height 8
type input "****"
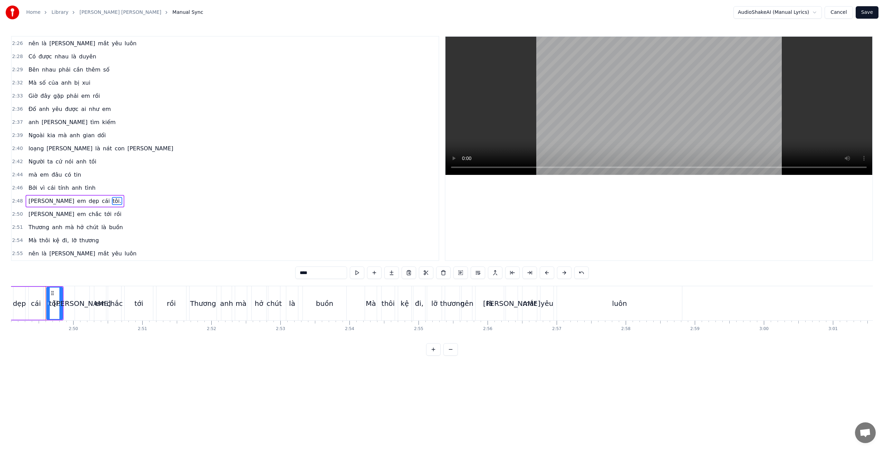
click at [90, 201] on div "2:48 [PERSON_NAME] dẹp cái tôi." at bounding box center [225, 201] width 427 height 13
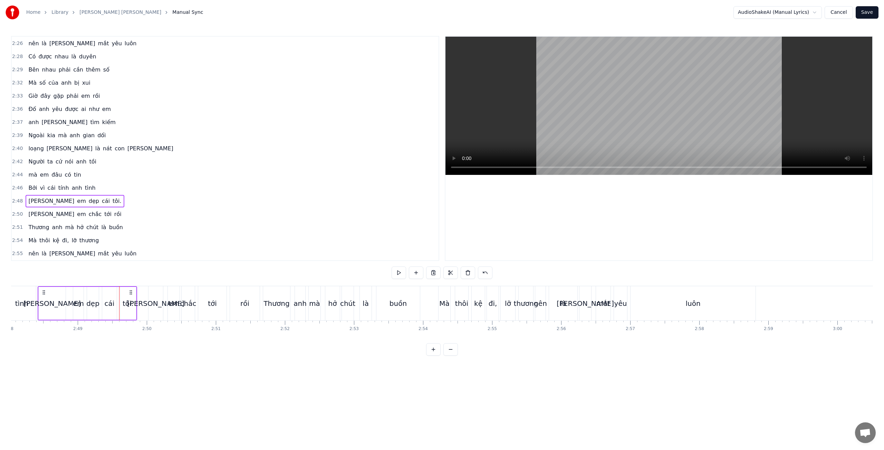
scroll to position [0, 11603]
click at [140, 302] on div "tôi." at bounding box center [136, 303] width 11 height 10
click at [311, 273] on input "****" at bounding box center [321, 272] width 52 height 12
type input "***"
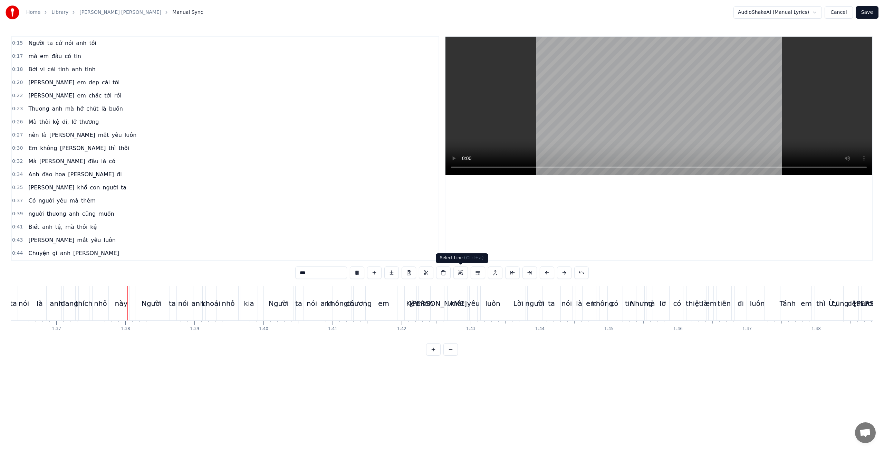
scroll to position [0, 6690]
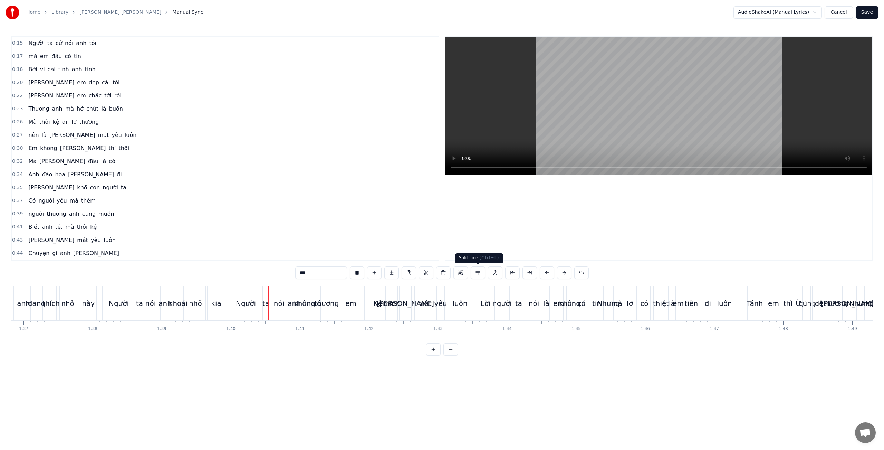
click at [478, 272] on button at bounding box center [478, 272] width 15 height 12
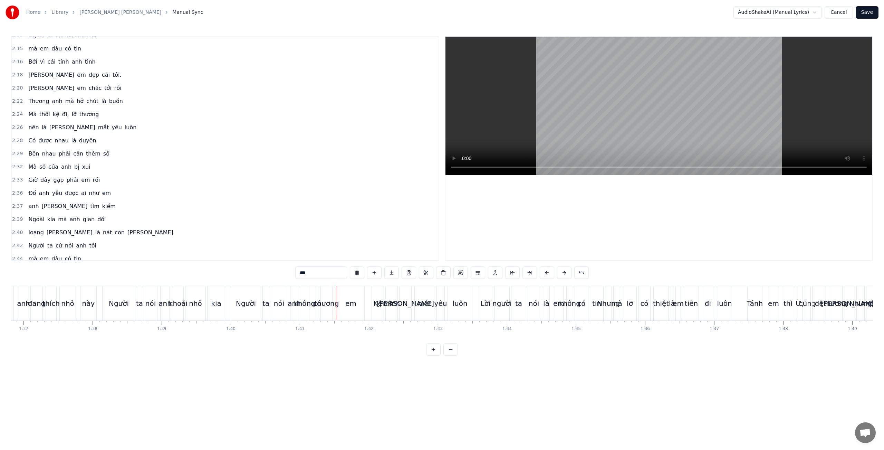
scroll to position [1037, 0]
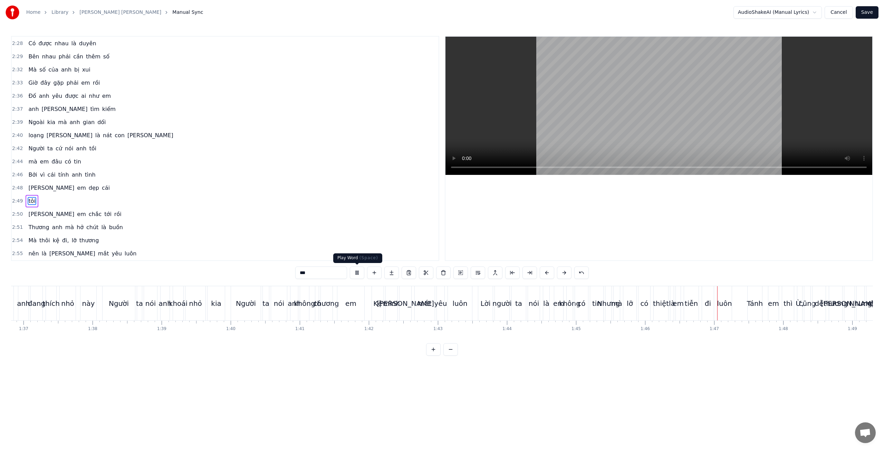
click at [357, 273] on button at bounding box center [357, 272] width 15 height 12
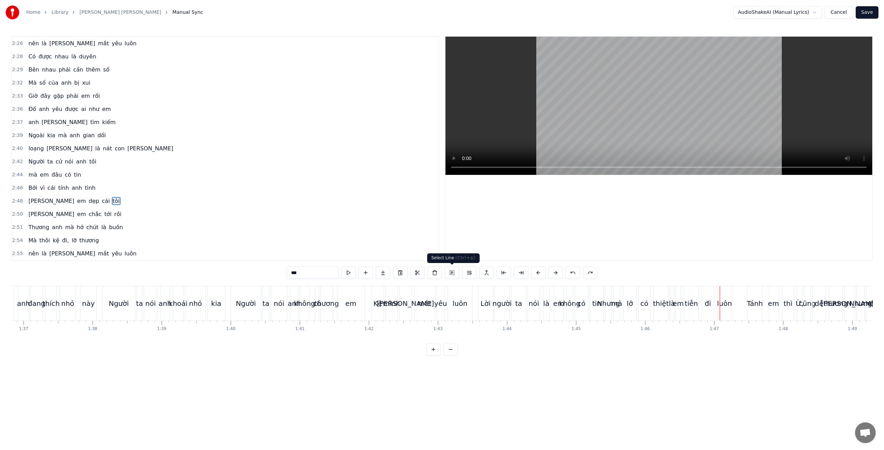
click at [453, 273] on button at bounding box center [452, 272] width 15 height 12
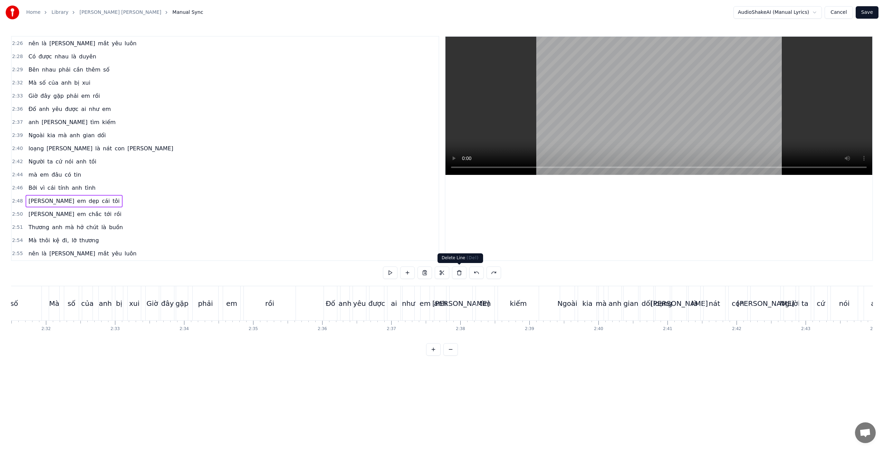
scroll to position [0, 11603]
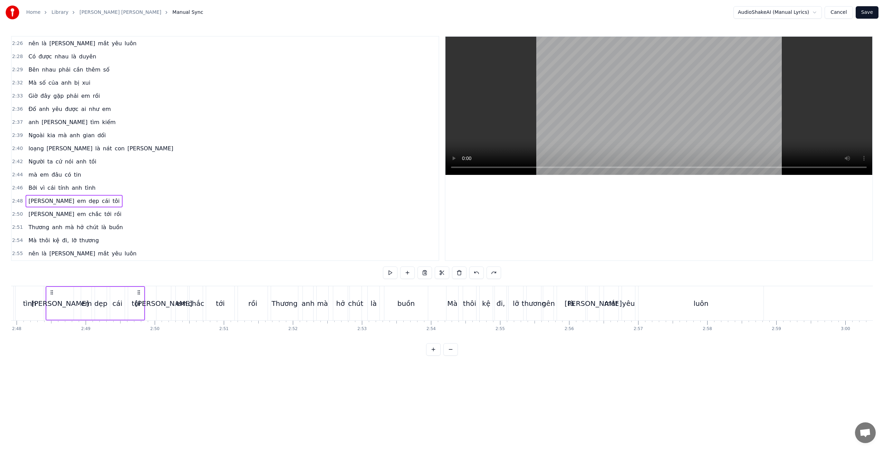
click at [379, 350] on div "0:15 Người ta cứ nói [PERSON_NAME] tồi 0:17 mà em đâu có tin 0:18 Bởi vì [PERSO…" at bounding box center [442, 196] width 862 height 320
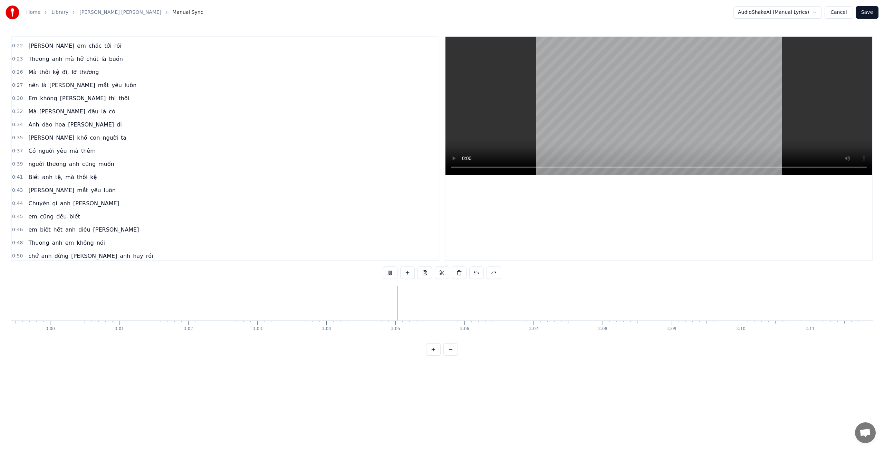
scroll to position [0, 0]
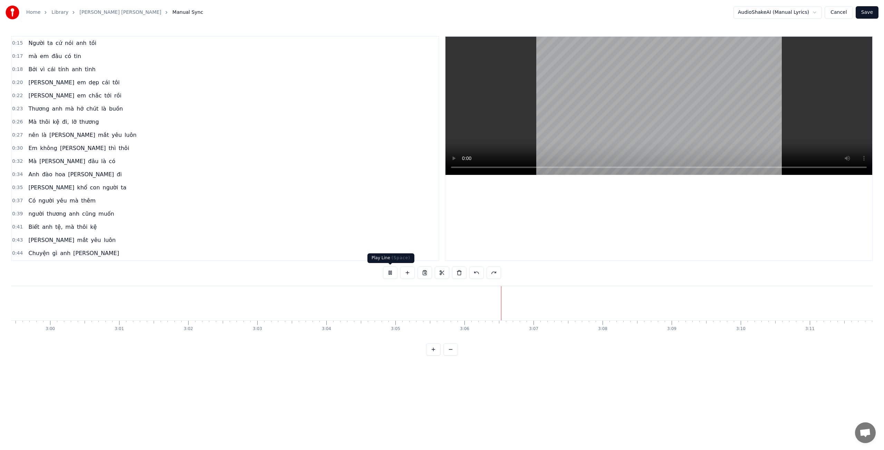
click at [387, 271] on button at bounding box center [390, 272] width 15 height 12
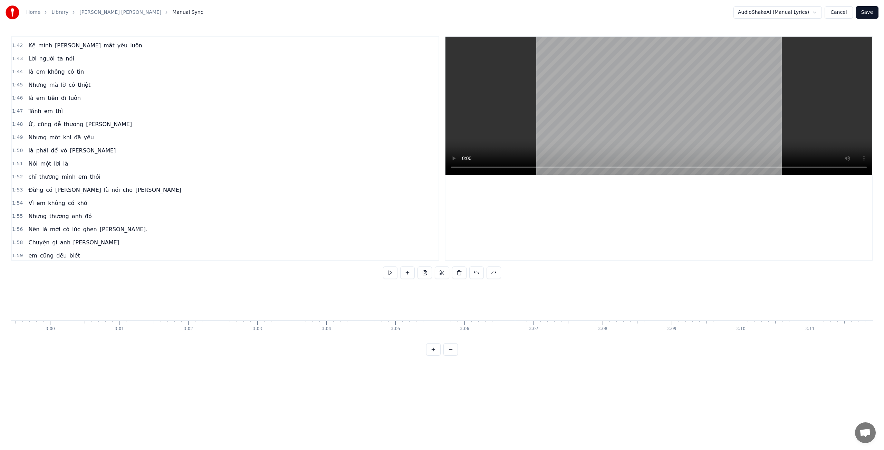
scroll to position [603, 0]
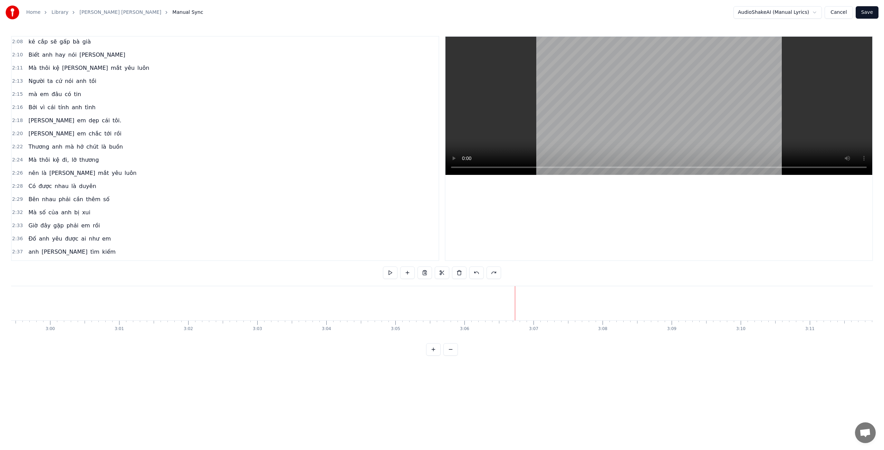
click at [112, 121] on span "tôi." at bounding box center [117, 120] width 10 height 8
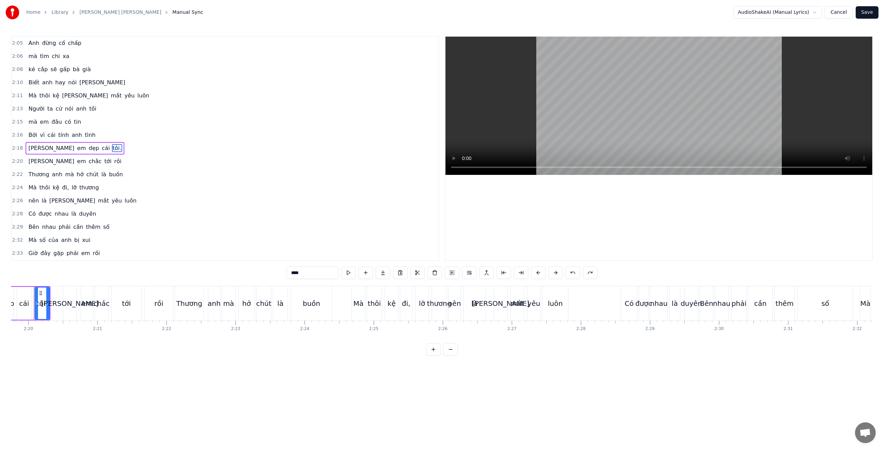
scroll to position [0, 9645]
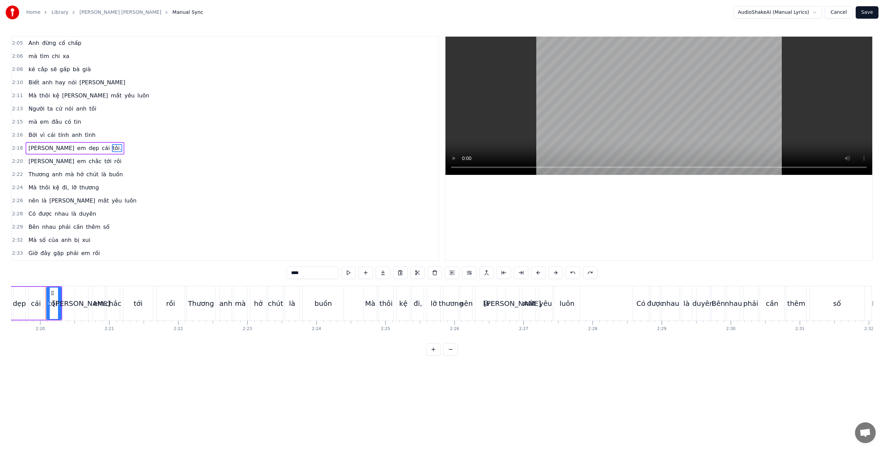
click at [305, 275] on input "****" at bounding box center [313, 272] width 52 height 12
type input "***"
click at [127, 202] on div "2:26 [PERSON_NAME] mắt [PERSON_NAME]" at bounding box center [225, 200] width 427 height 13
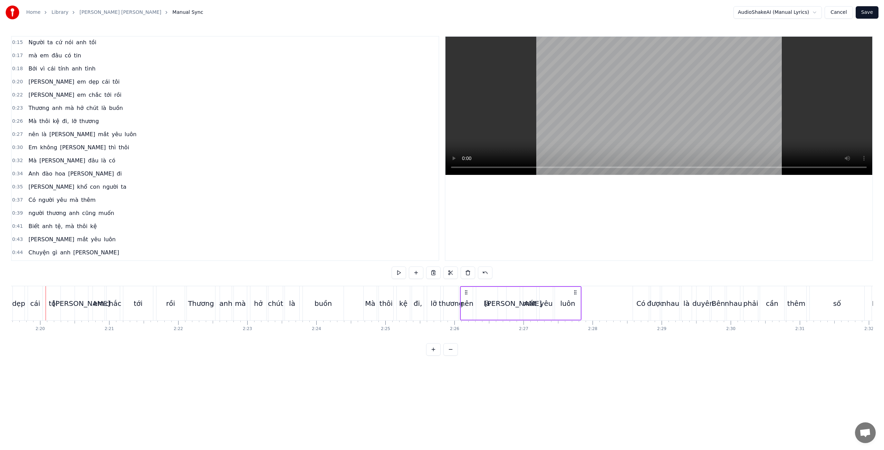
scroll to position [0, 0]
click at [871, 14] on button "Save" at bounding box center [867, 12] width 23 height 12
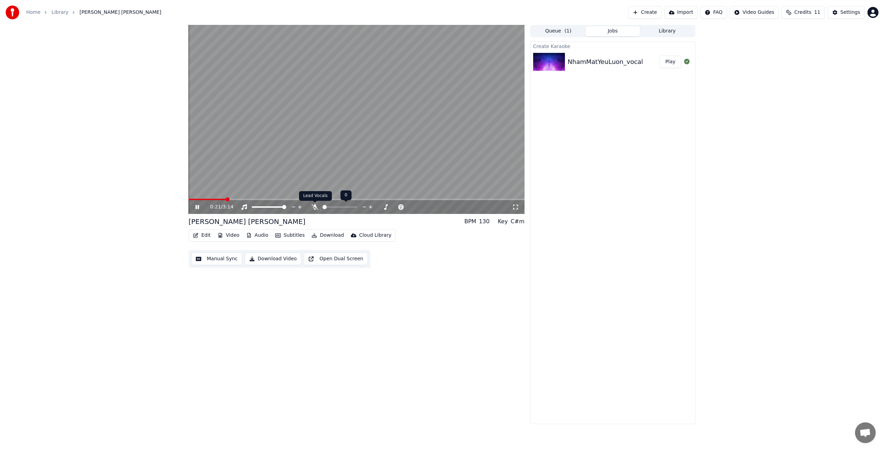
click at [316, 207] on icon at bounding box center [315, 207] width 7 height 6
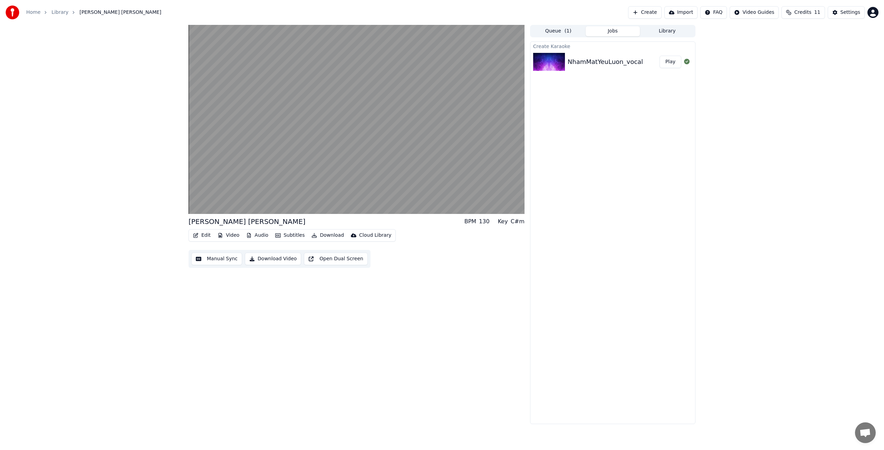
click at [205, 236] on button "Edit" at bounding box center [201, 235] width 23 height 10
click at [213, 285] on div "Style Editor" at bounding box center [219, 286] width 28 height 7
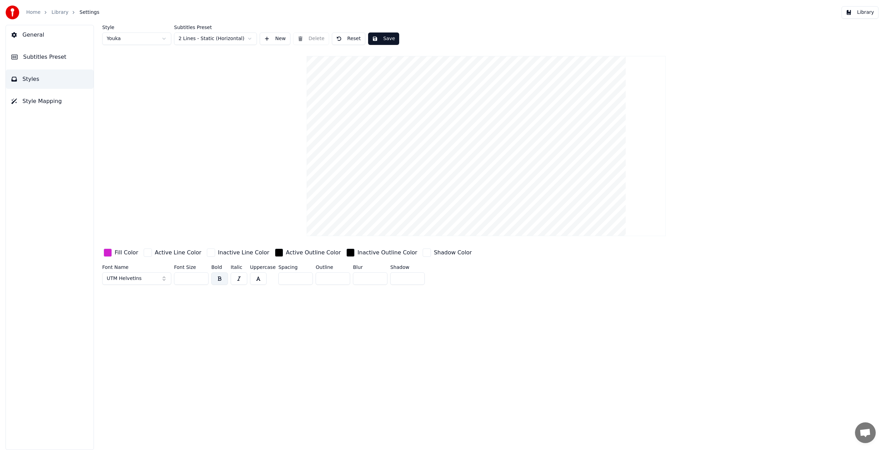
click at [48, 103] on span "Style Mapping" at bounding box center [41, 101] width 39 height 8
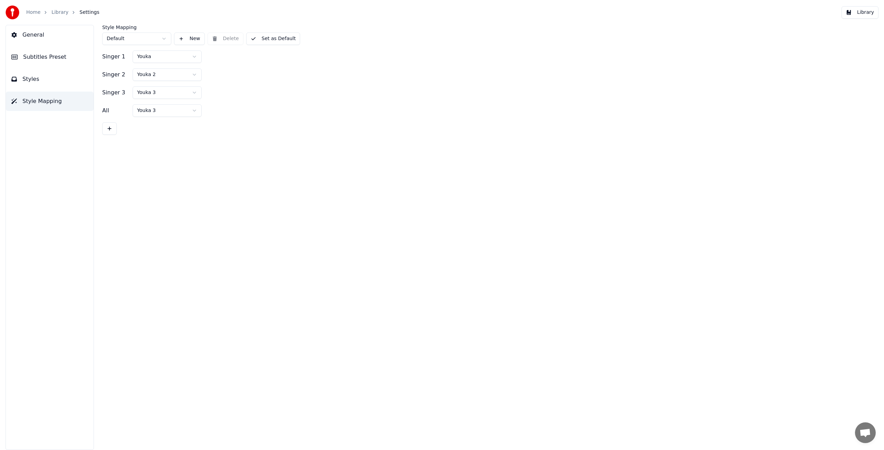
click at [35, 81] on span "Styles" at bounding box center [30, 79] width 17 height 8
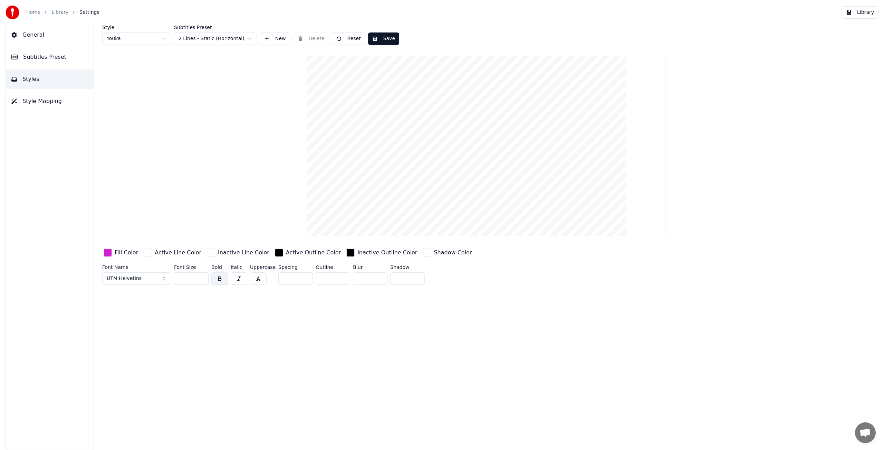
click at [45, 36] on button "General" at bounding box center [50, 34] width 88 height 19
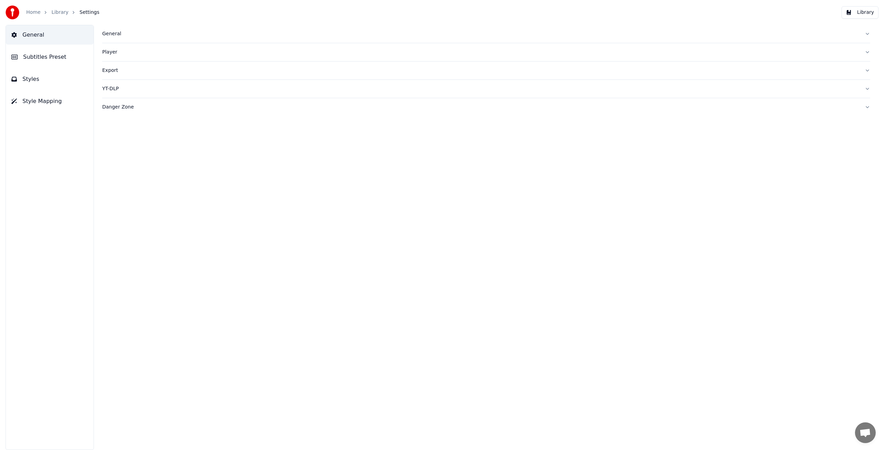
click at [56, 13] on link "Library" at bounding box center [59, 12] width 17 height 7
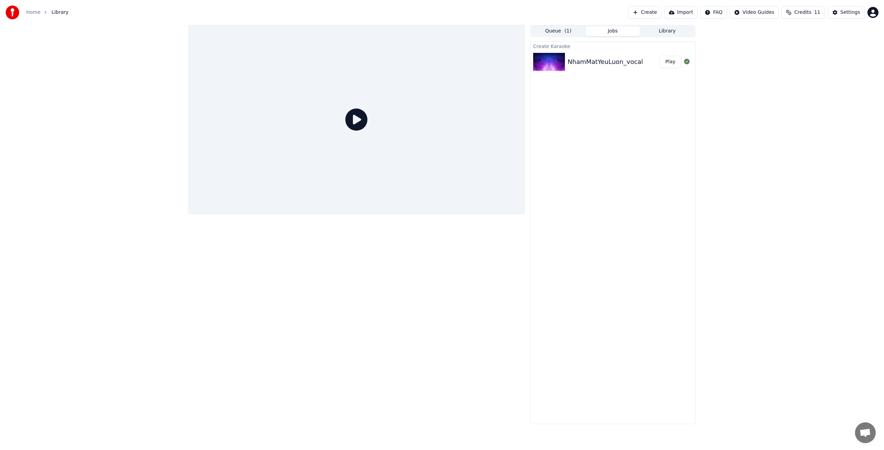
click at [612, 64] on div "NhamMatYeuLuon_vocal" at bounding box center [605, 62] width 75 height 10
click at [364, 119] on icon at bounding box center [356, 119] width 22 height 22
click at [359, 120] on icon at bounding box center [356, 119] width 22 height 22
click at [571, 63] on div "NhamMatYeuLuon_vocal" at bounding box center [605, 62] width 75 height 10
click at [548, 63] on img at bounding box center [549, 62] width 32 height 18
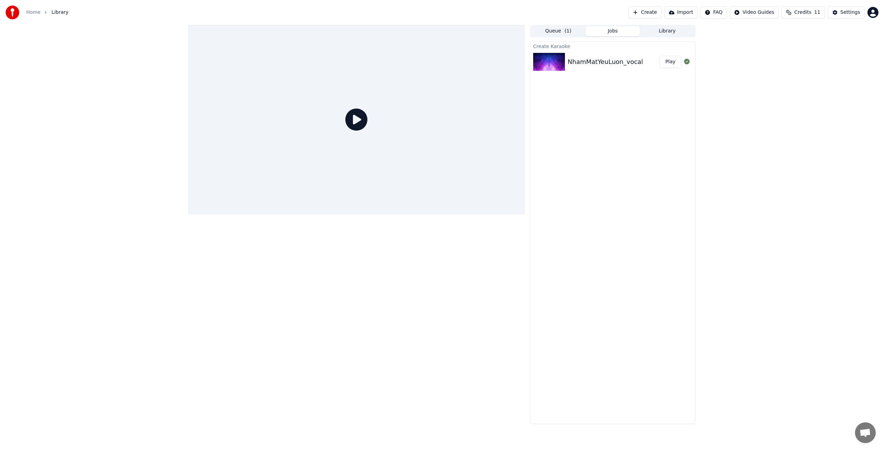
click at [671, 63] on button "Play" at bounding box center [671, 62] width 22 height 12
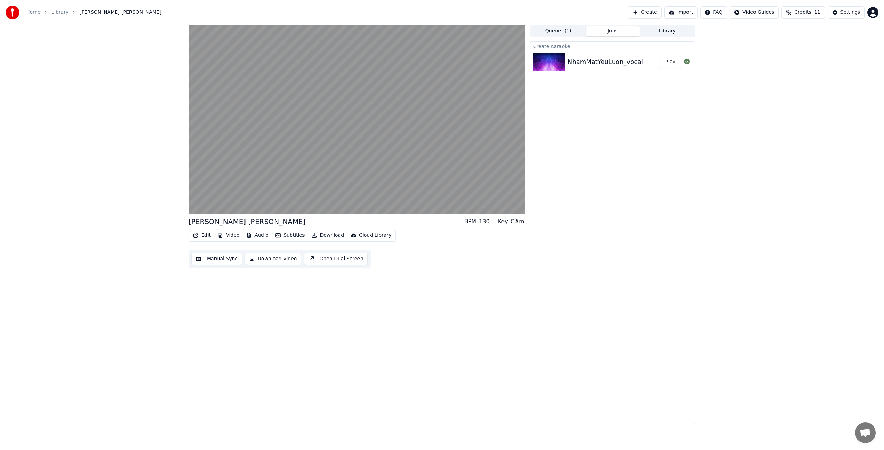
click at [207, 234] on button "Edit" at bounding box center [201, 235] width 23 height 10
click at [215, 262] on div "Edit Metadata" at bounding box center [222, 261] width 34 height 7
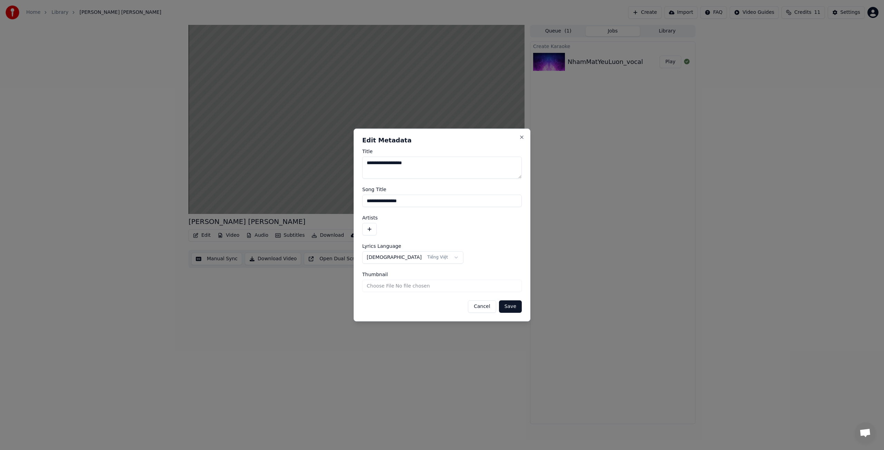
drag, startPoint x: 428, startPoint y: 205, endPoint x: 345, endPoint y: 203, distance: 82.6
click at [345, 203] on body "**********" at bounding box center [442, 225] width 884 height 450
type input "**********"
click at [469, 245] on label "Lyrics Language" at bounding box center [442, 246] width 160 height 5
drag, startPoint x: 428, startPoint y: 163, endPoint x: 365, endPoint y: 160, distance: 63.3
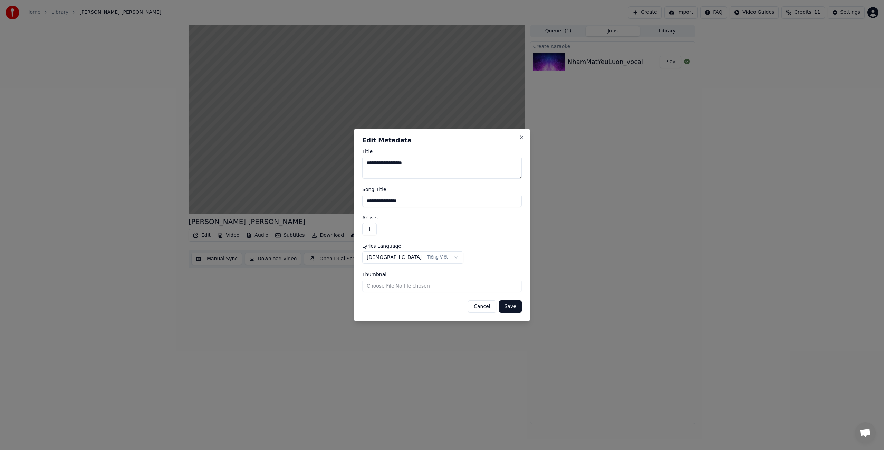
click at [365, 160] on textarea "**********" at bounding box center [442, 168] width 160 height 22
type textarea "**********"
click at [400, 285] on input "Thumbnail" at bounding box center [442, 285] width 160 height 12
type input "**********"
click at [514, 306] on button "Save" at bounding box center [510, 306] width 23 height 12
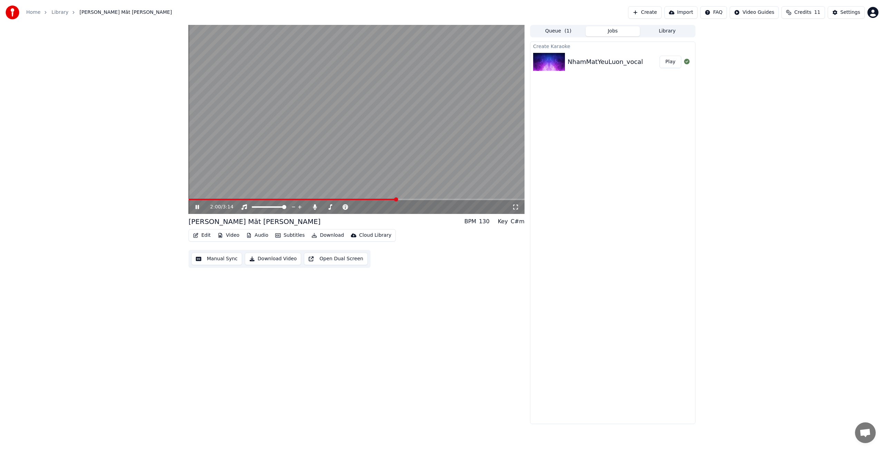
click at [199, 207] on icon at bounding box center [202, 207] width 16 height 6
click at [209, 237] on button "Edit" at bounding box center [201, 235] width 23 height 10
click at [213, 250] on div "Edit Lyrics" at bounding box center [217, 250] width 25 height 7
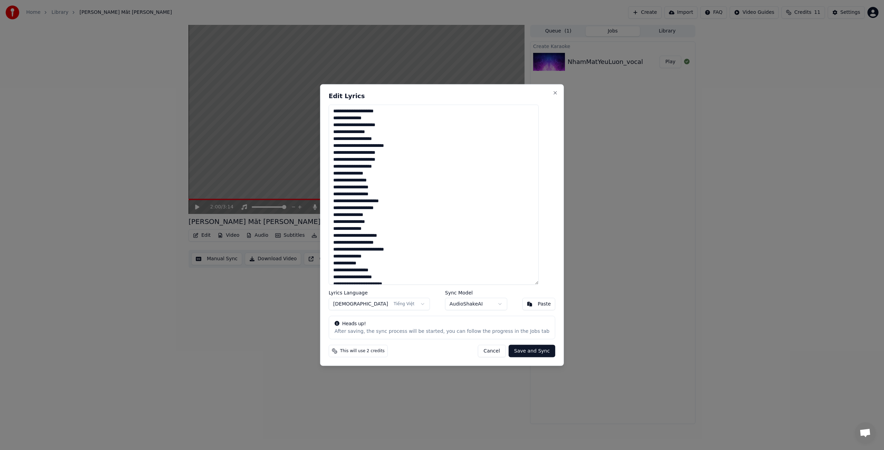
click at [487, 352] on button "Cancel" at bounding box center [492, 350] width 28 height 12
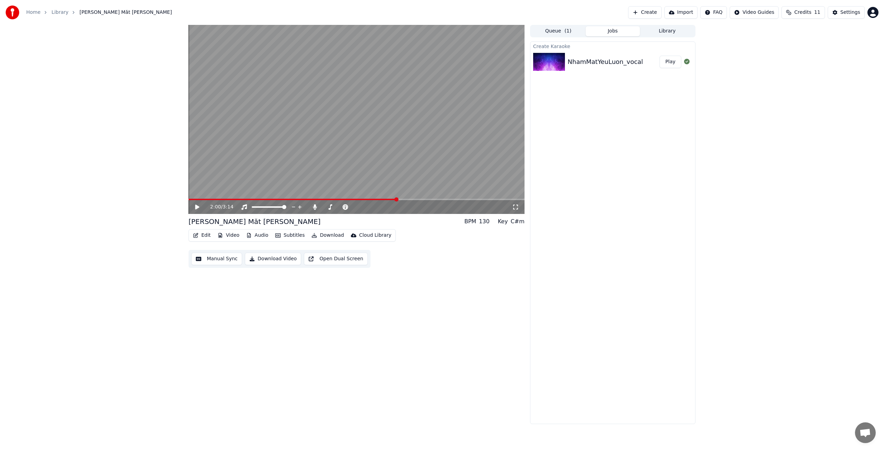
click at [219, 257] on button "Manual Sync" at bounding box center [216, 259] width 51 height 12
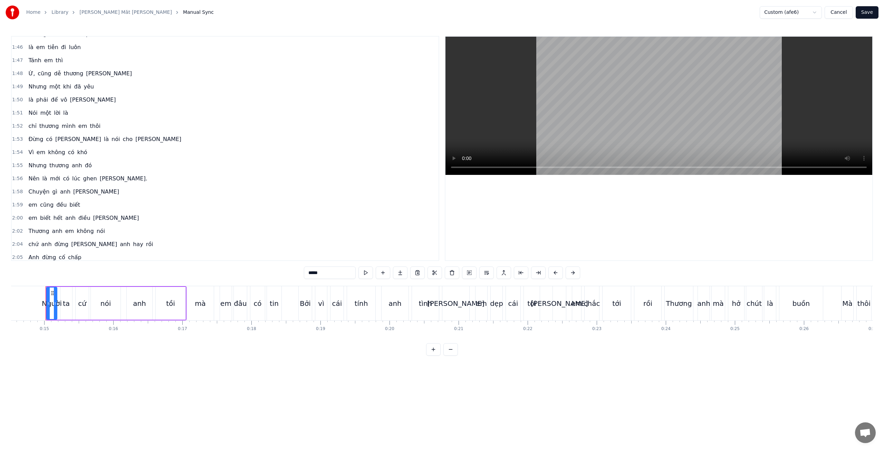
scroll to position [653, 0]
click at [113, 179] on div "1:56 Nên là mới có lúc [PERSON_NAME]." at bounding box center [225, 178] width 427 height 13
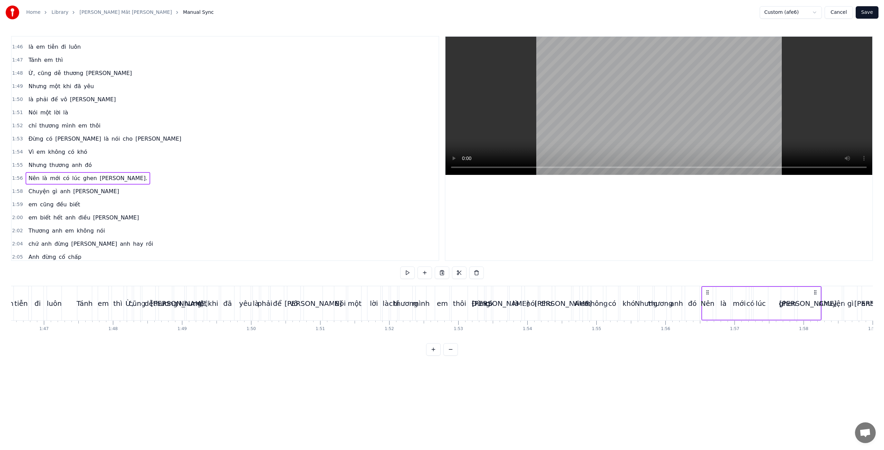
scroll to position [0, 8017]
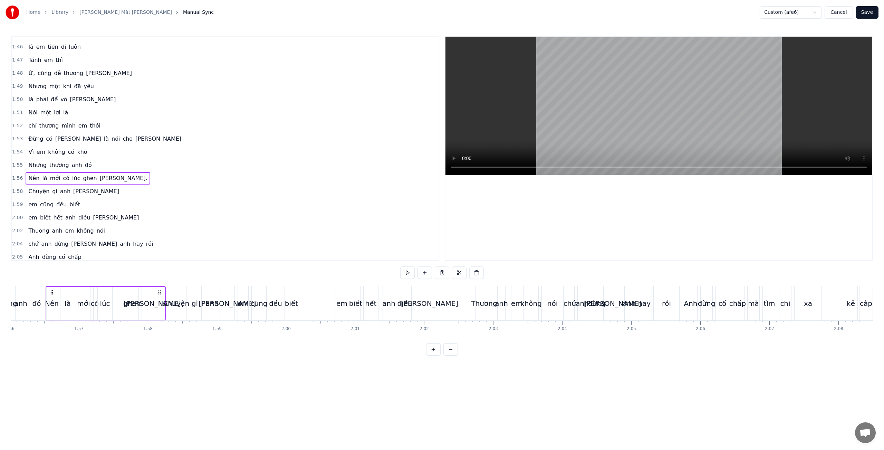
click at [150, 304] on div "[PERSON_NAME]." at bounding box center [154, 303] width 60 height 10
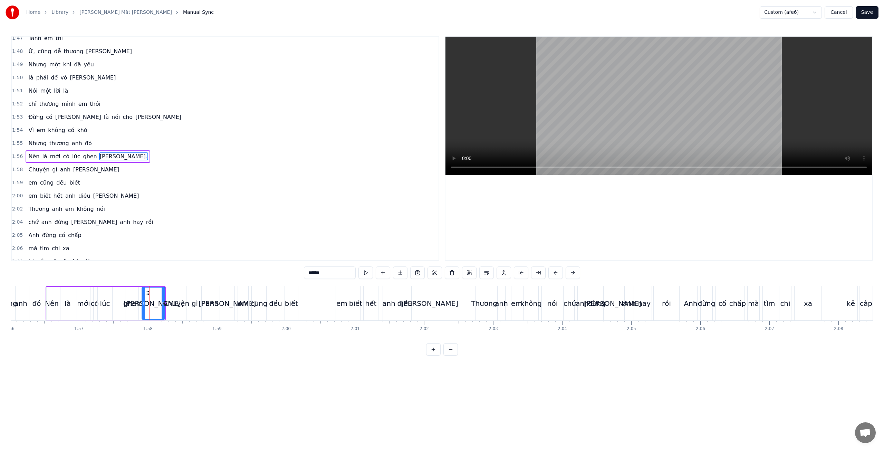
scroll to position [683, 0]
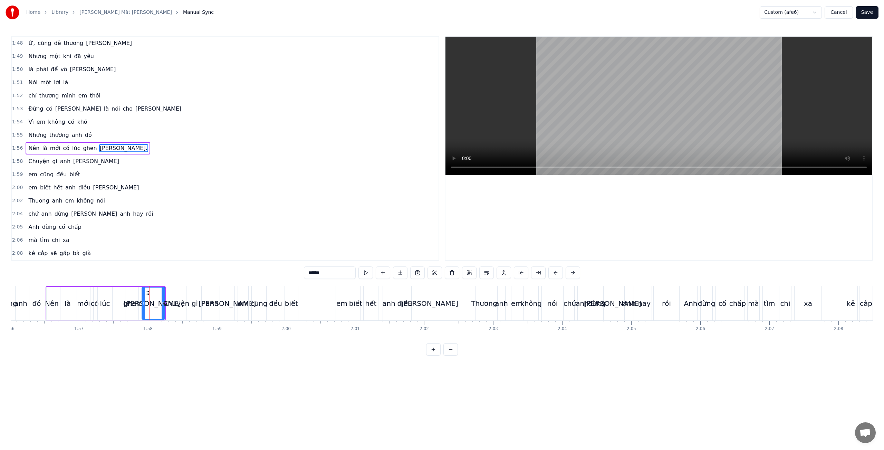
click at [326, 275] on input "******" at bounding box center [330, 272] width 52 height 12
type input "*****"
click at [868, 10] on button "Save" at bounding box center [867, 12] width 23 height 12
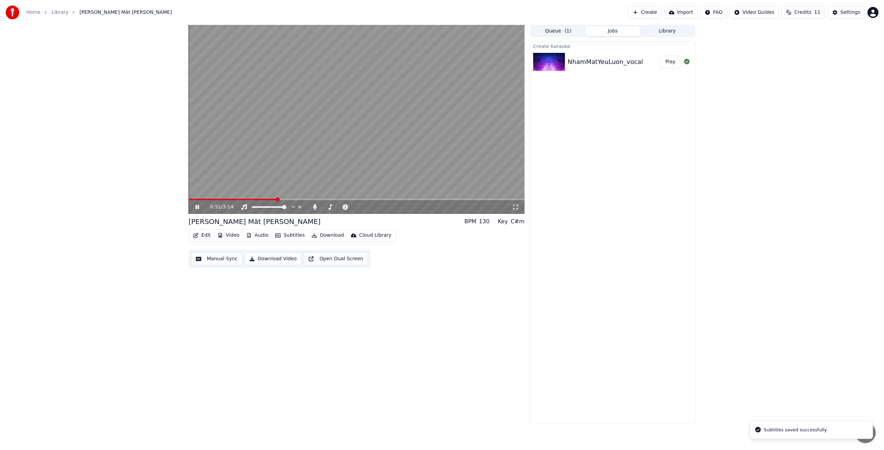
click at [276, 199] on span at bounding box center [357, 199] width 336 height 1
click at [316, 200] on span at bounding box center [357, 199] width 336 height 1
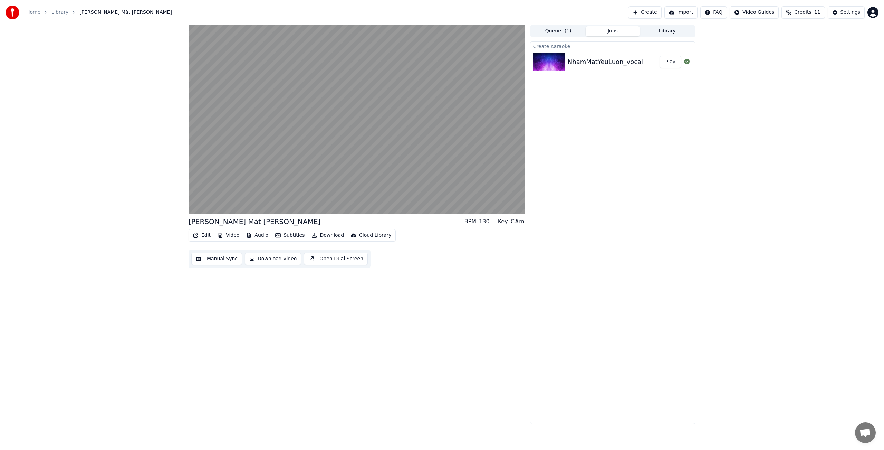
click at [370, 237] on div "Cloud Library" at bounding box center [375, 235] width 32 height 7
click at [337, 287] on div "[PERSON_NAME] Măt [PERSON_NAME] BPM 130 Key C#m Edit Video Audio Subtitles Down…" at bounding box center [357, 224] width 336 height 399
click at [32, 12] on link "Home" at bounding box center [33, 12] width 14 height 7
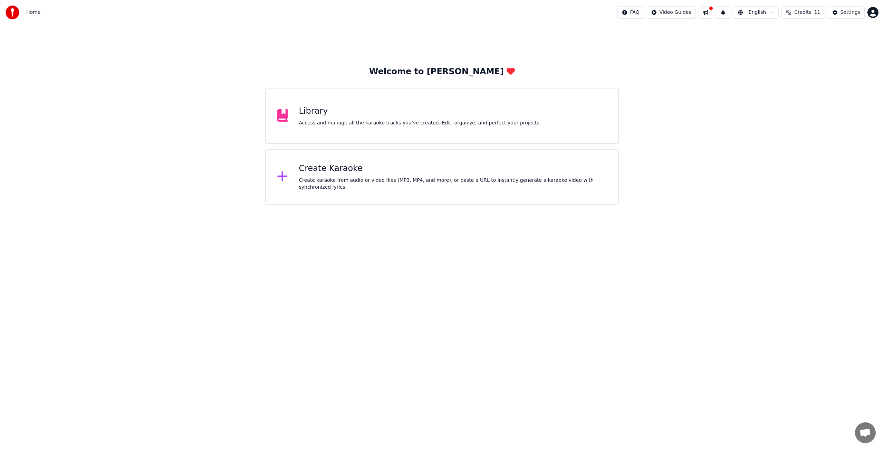
click at [322, 118] on div "Library Access and manage all the karaoke tracks you’ve created. Edit, organize…" at bounding box center [420, 116] width 242 height 21
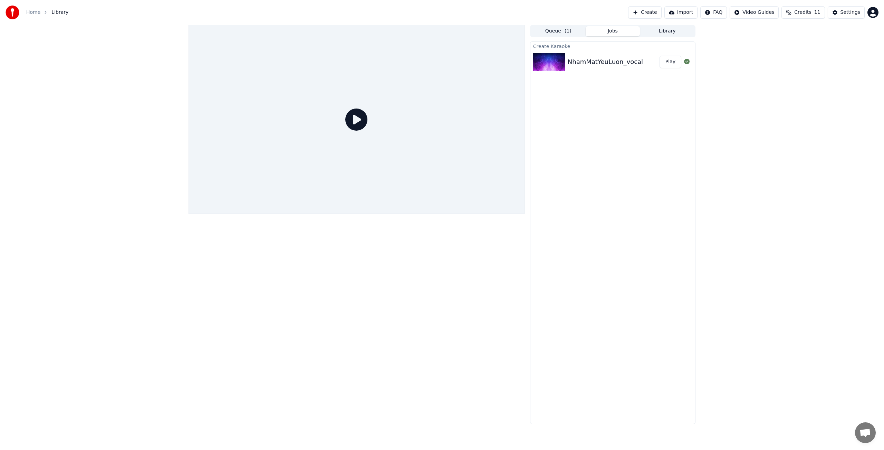
click at [607, 64] on div "NhamMatYeuLuon_vocal" at bounding box center [605, 62] width 75 height 10
click at [670, 61] on button "Play" at bounding box center [671, 62] width 22 height 12
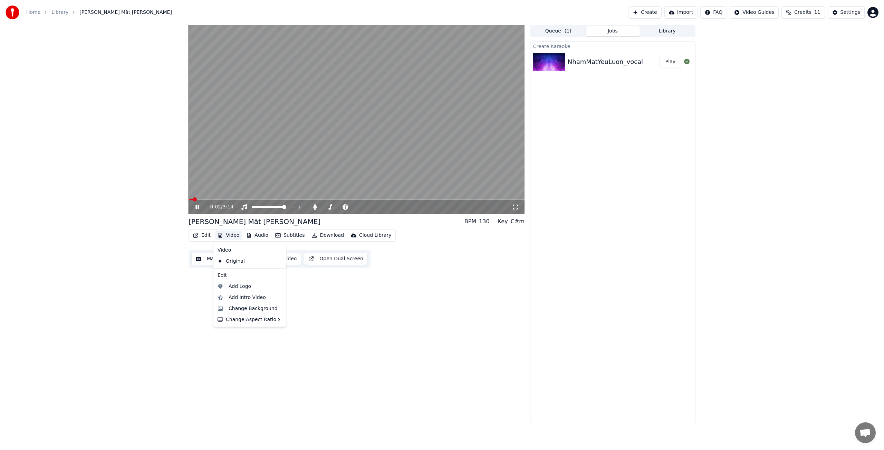
click at [233, 234] on button "Video" at bounding box center [228, 235] width 27 height 10
click at [239, 287] on div "Add Logo" at bounding box center [240, 286] width 22 height 7
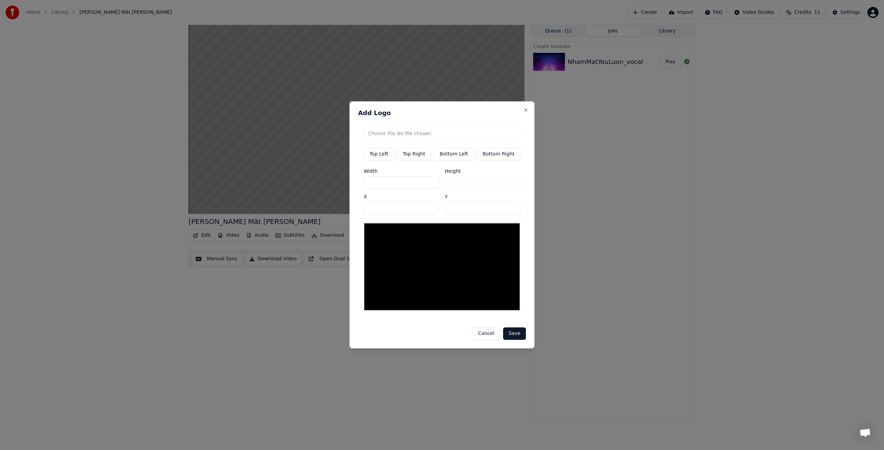
click at [394, 136] on input "file" at bounding box center [442, 133] width 157 height 12
type input "**********"
type input "***"
click at [377, 233] on img at bounding box center [376, 233] width 16 height 13
click at [432, 185] on input "***" at bounding box center [402, 182] width 76 height 12
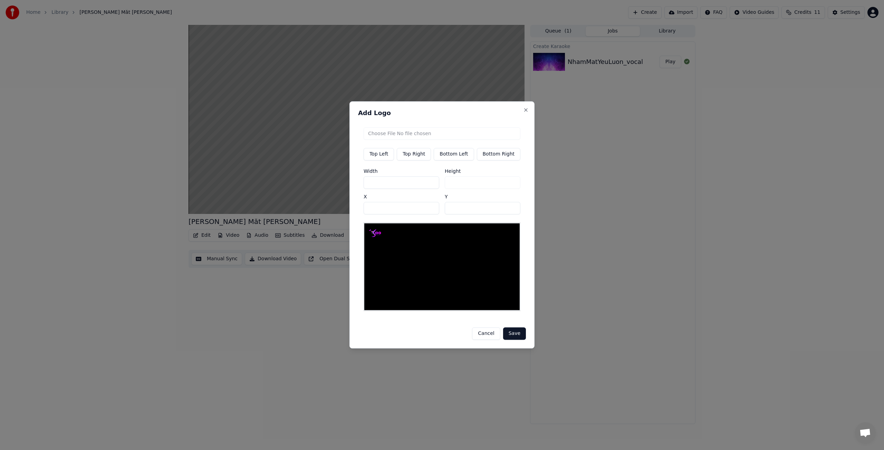
click at [433, 182] on input "***" at bounding box center [402, 182] width 76 height 12
type input "***"
click at [433, 182] on input "***" at bounding box center [402, 182] width 76 height 12
type input "***"
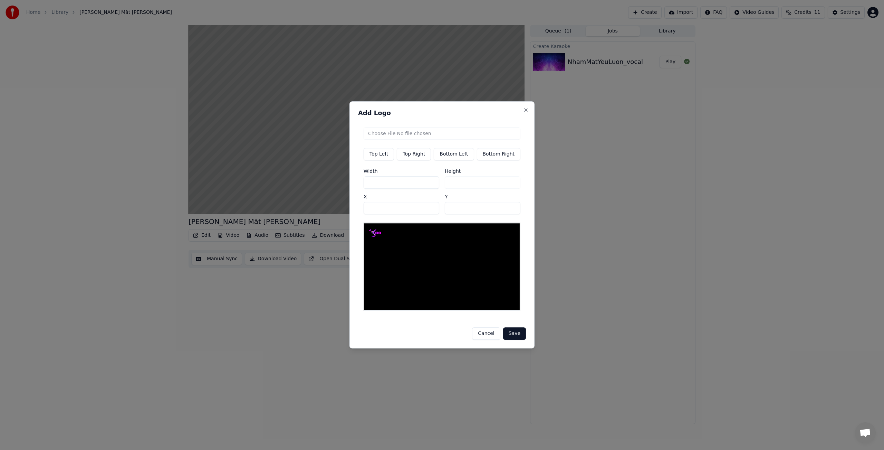
type input "***"
click at [433, 182] on input "***" at bounding box center [402, 182] width 76 height 12
type input "***"
click at [433, 182] on input "***" at bounding box center [402, 182] width 76 height 12
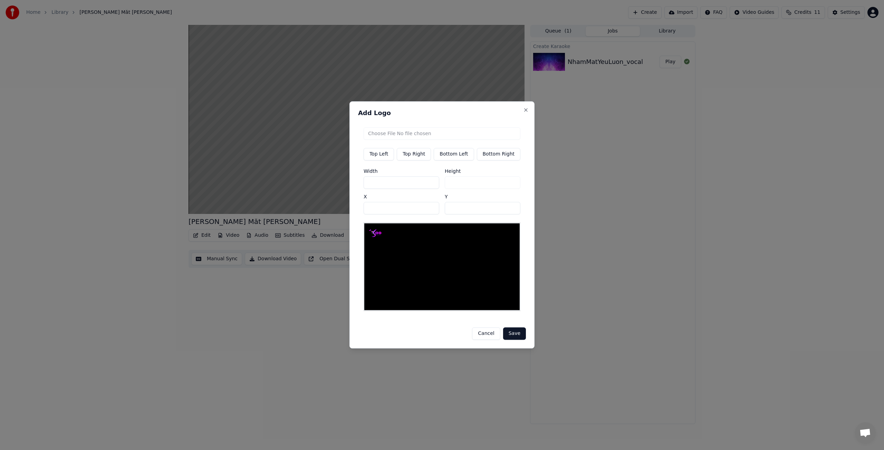
type input "***"
click at [433, 182] on input "***" at bounding box center [402, 182] width 76 height 12
drag, startPoint x: 402, startPoint y: 185, endPoint x: 360, endPoint y: 186, distance: 42.5
click at [360, 186] on div "Top Left Top Right Bottom Left Bottom Right Width *** Height *** X ** Y **" at bounding box center [442, 219] width 168 height 195
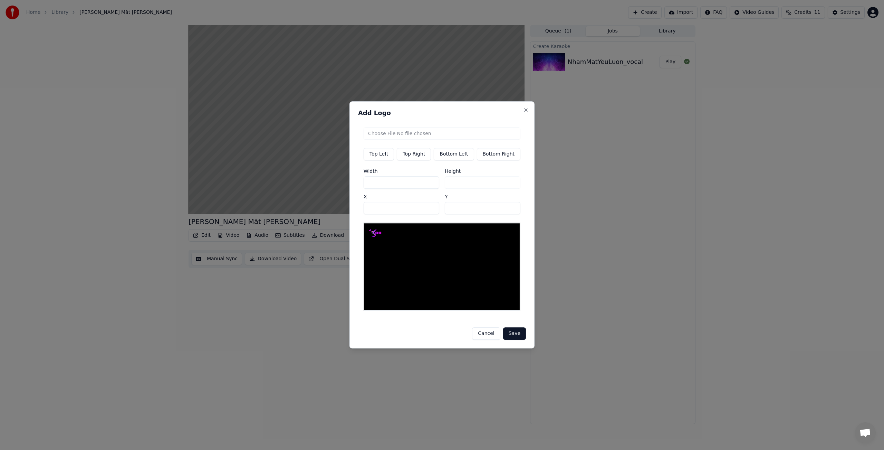
type input "*"
type input "**"
type input "***"
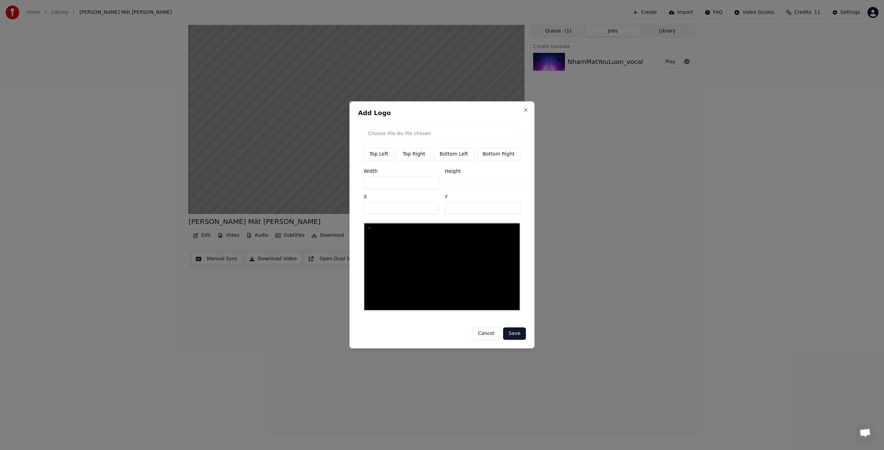
type input "***"
drag, startPoint x: 414, startPoint y: 185, endPoint x: 368, endPoint y: 184, distance: 46.3
click at [368, 184] on input "***" at bounding box center [402, 182] width 76 height 12
click at [462, 183] on div "Height ***" at bounding box center [483, 179] width 76 height 20
drag, startPoint x: 424, startPoint y: 184, endPoint x: 350, endPoint y: 184, distance: 74.3
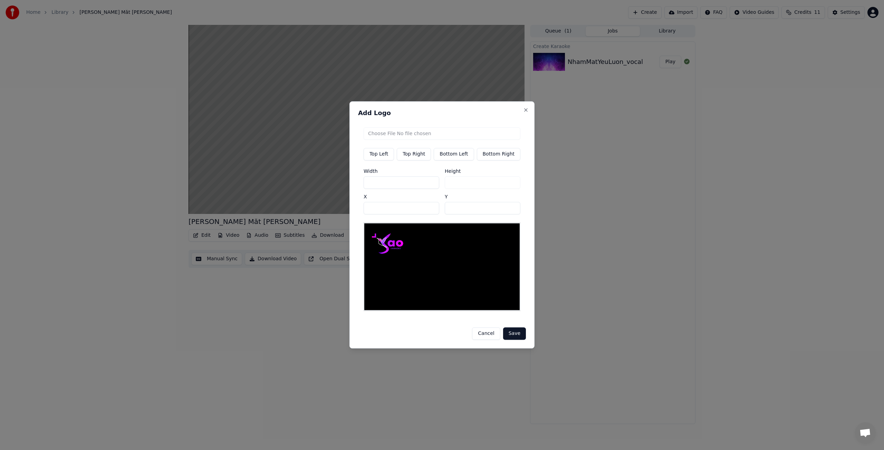
click at [350, 184] on body "Home Library [PERSON_NAME] Măt [PERSON_NAME] Create Import FAQ Video Guides Cre…" at bounding box center [442, 225] width 884 height 450
type input "*"
type input "**"
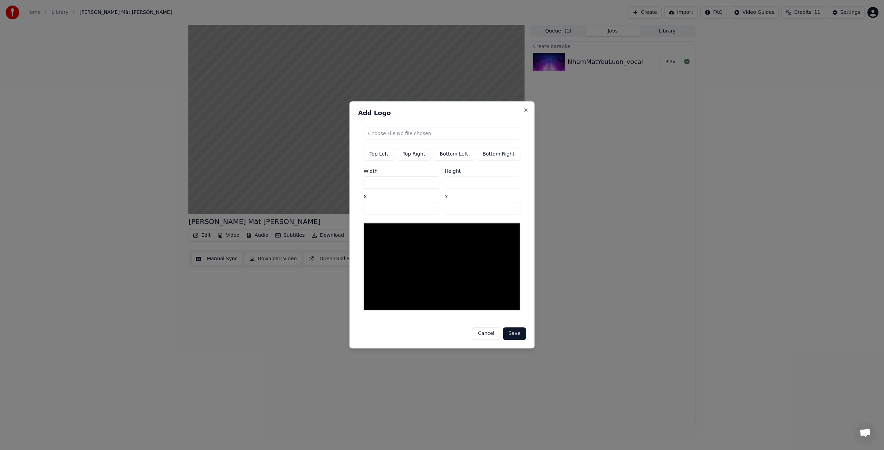
type input "***"
drag, startPoint x: 398, startPoint y: 211, endPoint x: 361, endPoint y: 209, distance: 37.0
click at [361, 209] on div "Top Left Top Right Bottom Left Bottom Right Width *** Height *** X ** Y **" at bounding box center [442, 219] width 168 height 195
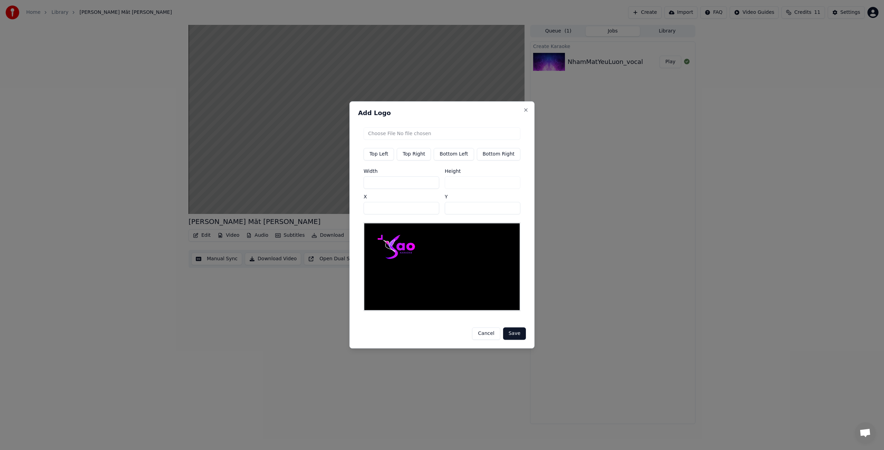
drag, startPoint x: 372, startPoint y: 209, endPoint x: 364, endPoint y: 209, distance: 8.3
click at [364, 209] on div "Top Left Top Right Bottom Left Bottom Right Width *** Height *** X *** Y **" at bounding box center [442, 219] width 168 height 195
drag, startPoint x: 385, startPoint y: 210, endPoint x: 364, endPoint y: 210, distance: 20.7
click at [364, 210] on div "Top Left Top Right Bottom Left Bottom Right Width *** Height *** X *** Y **" at bounding box center [442, 219] width 168 height 195
type input "***"
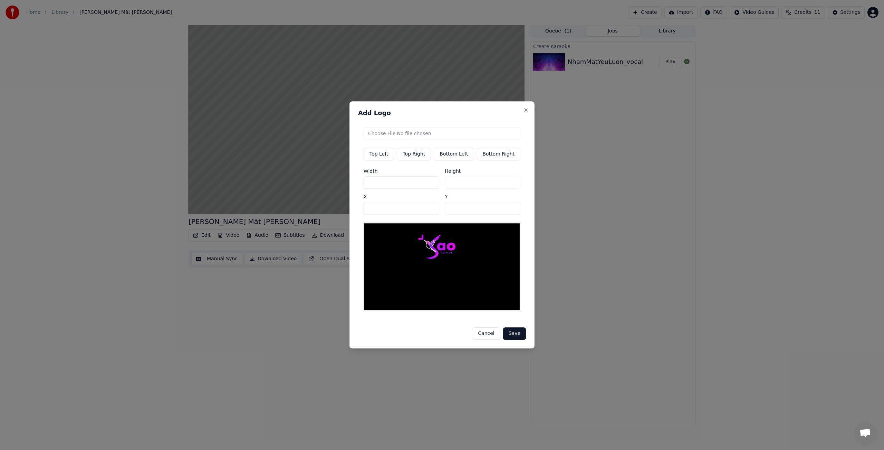
drag, startPoint x: 388, startPoint y: 183, endPoint x: 361, endPoint y: 183, distance: 26.6
click at [361, 183] on div "Top Left Top Right Bottom Left Bottom Right Width *** Height *** X *** Y **" at bounding box center [442, 219] width 168 height 195
type input "*"
type input "**"
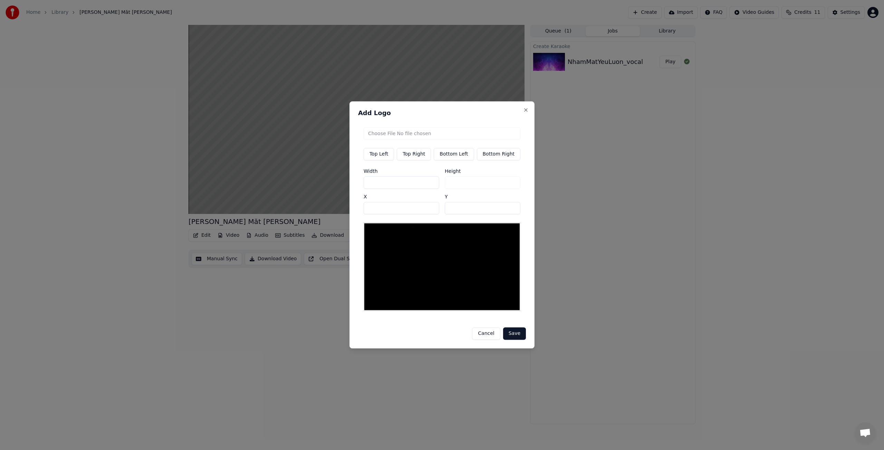
type input "**"
type input "***"
drag, startPoint x: 386, startPoint y: 210, endPoint x: 363, endPoint y: 209, distance: 22.8
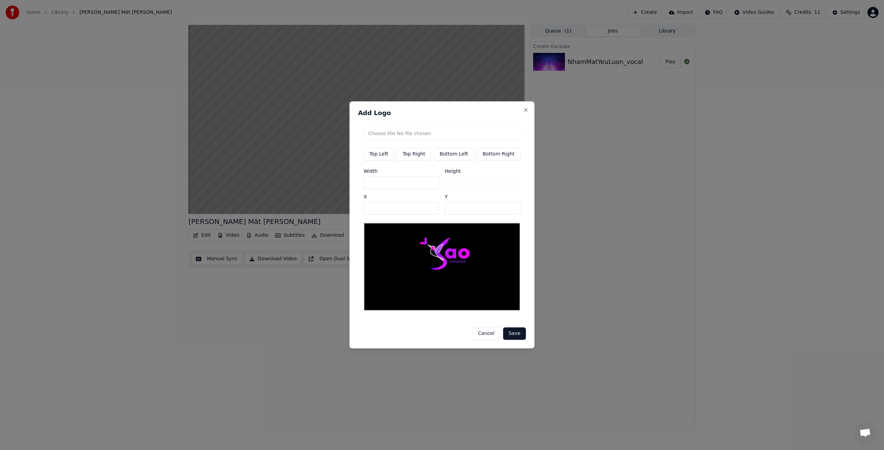
click at [363, 209] on div "Top Left Top Right Bottom Left Bottom Right Width *** Height *** X *** Y **" at bounding box center [442, 219] width 168 height 195
drag, startPoint x: 386, startPoint y: 210, endPoint x: 361, endPoint y: 211, distance: 24.2
click at [361, 211] on div "Top Left Top Right Bottom Left Bottom Right Width *** Height *** X *** Y **" at bounding box center [442, 219] width 168 height 195
type input "***"
click at [512, 333] on button "Save" at bounding box center [514, 334] width 23 height 12
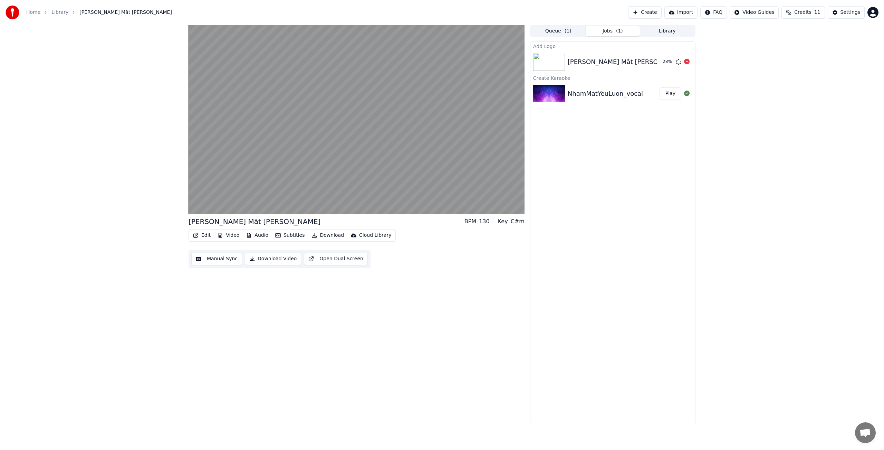
click at [686, 61] on icon at bounding box center [687, 62] width 6 height 6
click at [686, 62] on icon at bounding box center [687, 62] width 6 height 6
click at [688, 63] on icon at bounding box center [687, 62] width 6 height 6
click at [208, 235] on button "Edit" at bounding box center [201, 235] width 23 height 10
click at [284, 291] on div "[PERSON_NAME] Măt [PERSON_NAME] BPM 130 Key C#m Edit Video Audio Subtitles Down…" at bounding box center [357, 224] width 336 height 399
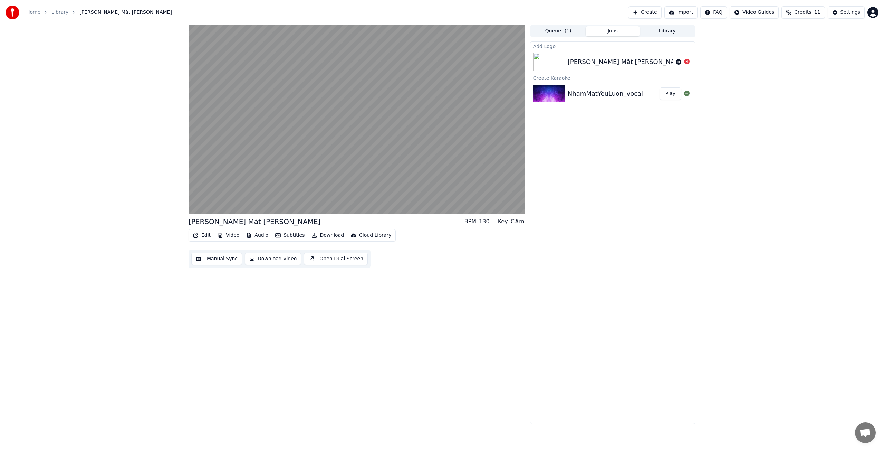
click at [229, 259] on button "Manual Sync" at bounding box center [216, 259] width 51 height 12
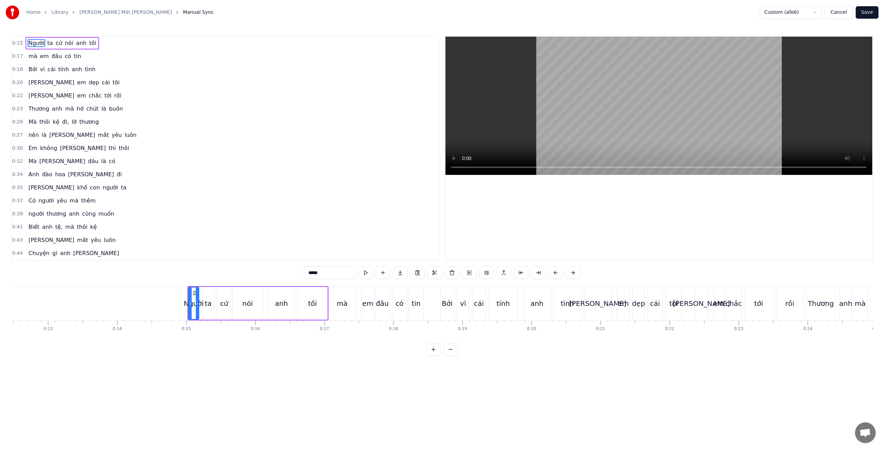
scroll to position [0, 1003]
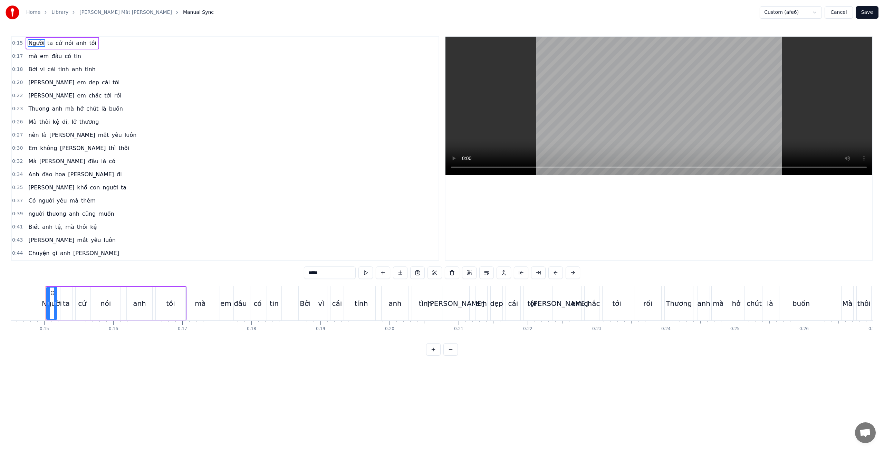
click at [864, 14] on button "Save" at bounding box center [867, 12] width 23 height 12
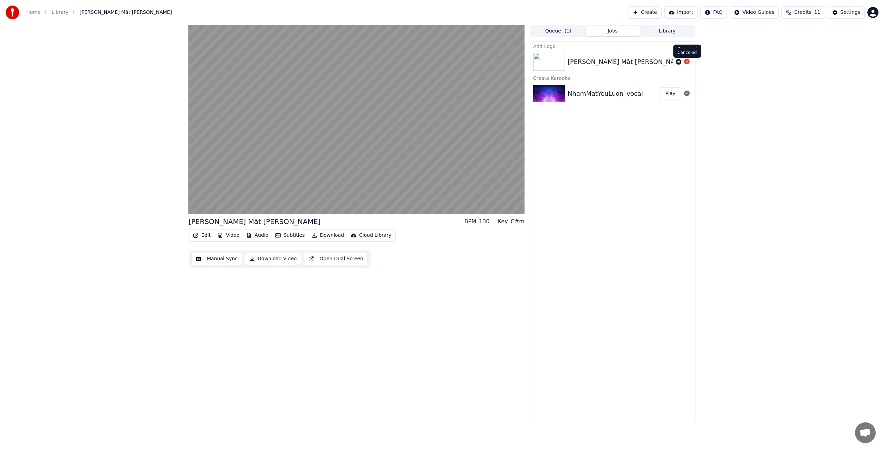
click at [688, 61] on icon at bounding box center [687, 62] width 6 height 6
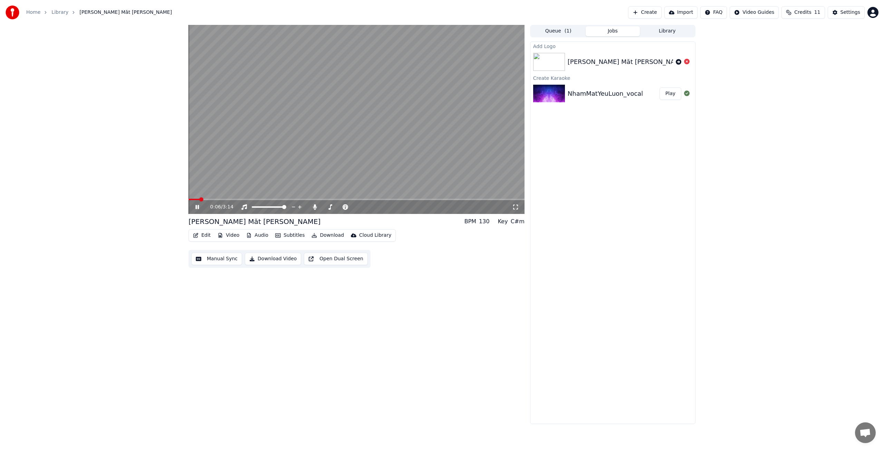
click at [291, 234] on button "Subtitles" at bounding box center [290, 235] width 35 height 10
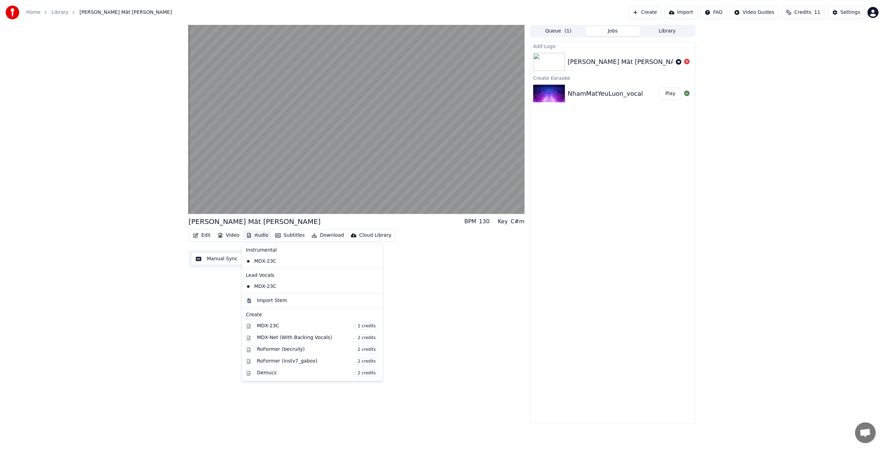
click at [259, 235] on button "Audio" at bounding box center [258, 235] width 28 height 10
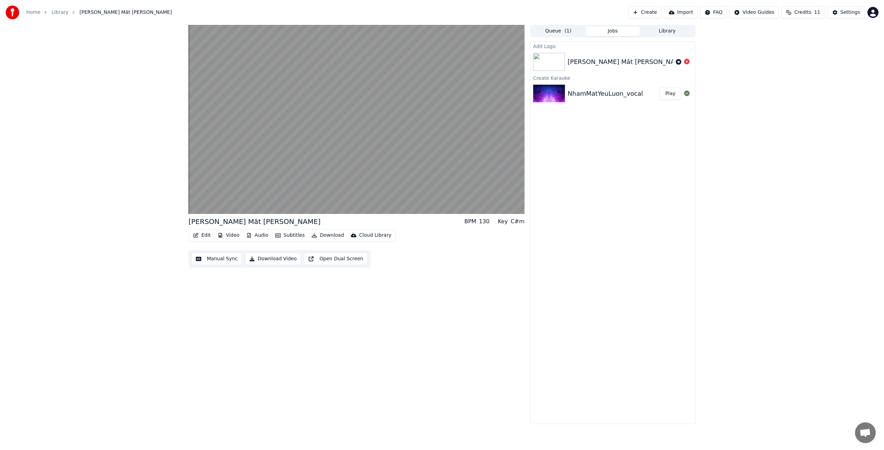
click at [259, 235] on button "Audio" at bounding box center [258, 235] width 28 height 10
click at [229, 235] on button "Video" at bounding box center [228, 235] width 27 height 10
click at [248, 286] on div "Add Logo" at bounding box center [240, 286] width 22 height 7
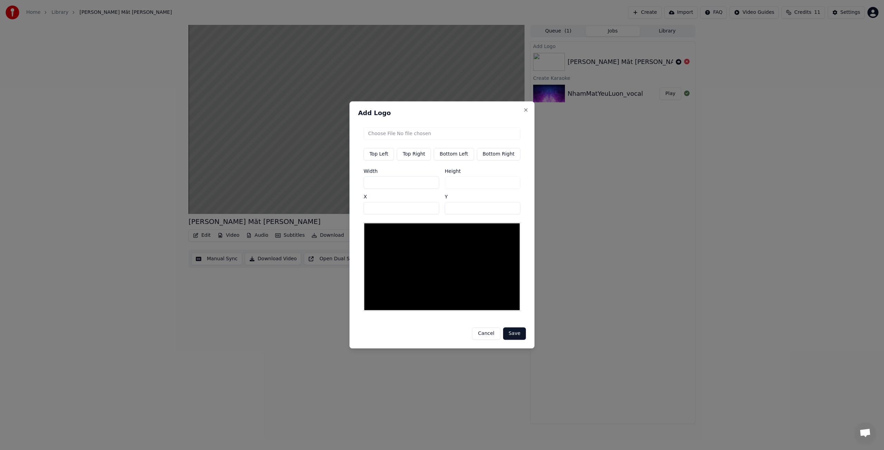
click at [409, 134] on input "file" at bounding box center [442, 133] width 157 height 12
type input "**********"
type input "***"
drag, startPoint x: 401, startPoint y: 185, endPoint x: 355, endPoint y: 183, distance: 46.3
click at [355, 183] on div "Add Logo Top Left Top Right Bottom Left Bottom Right Width *** Height *** X ** …" at bounding box center [442, 224] width 185 height 247
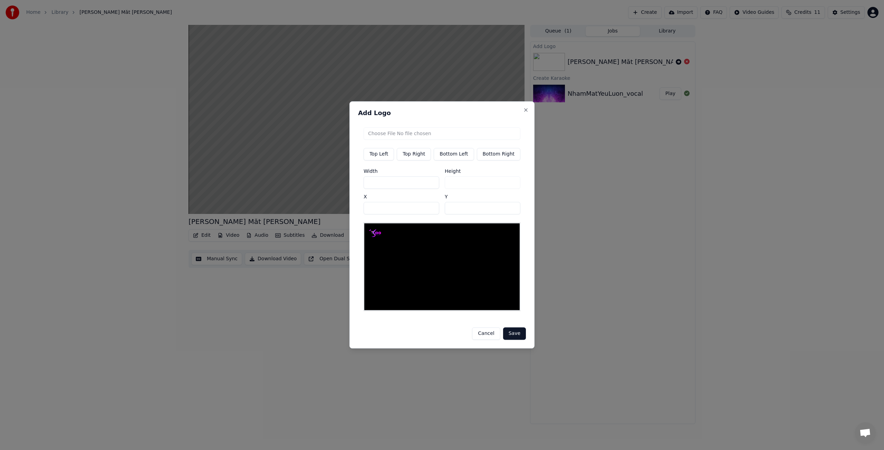
type input "*"
type input "**"
type input "***"
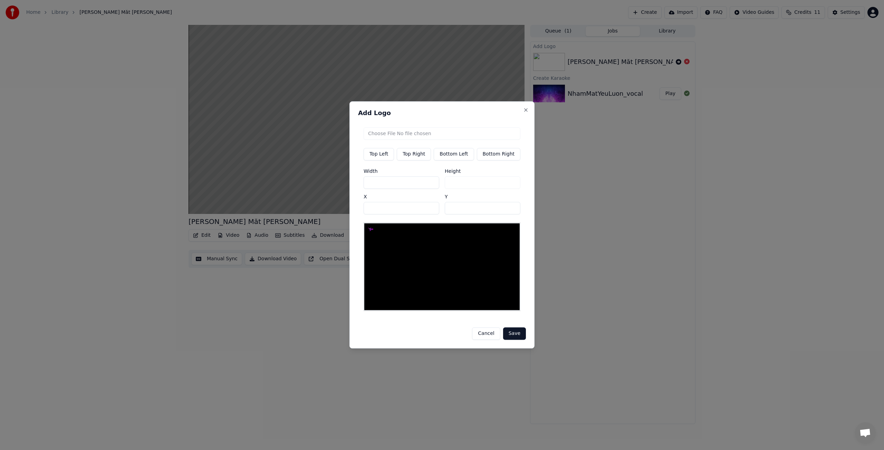
type input "***"
drag, startPoint x: 402, startPoint y: 211, endPoint x: 365, endPoint y: 209, distance: 37.0
click at [365, 209] on div "Top Left Top Right Bottom Left Bottom Right Width *** Height *** X ** Y **" at bounding box center [442, 219] width 168 height 195
drag, startPoint x: 388, startPoint y: 210, endPoint x: 369, endPoint y: 209, distance: 19.0
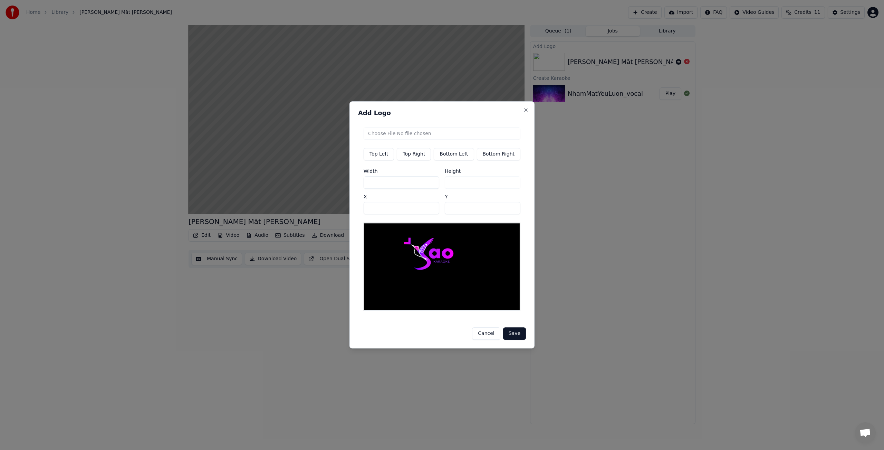
click at [369, 209] on input "***" at bounding box center [402, 208] width 76 height 12
type input "***"
click at [513, 333] on button "Save" at bounding box center [514, 334] width 23 height 12
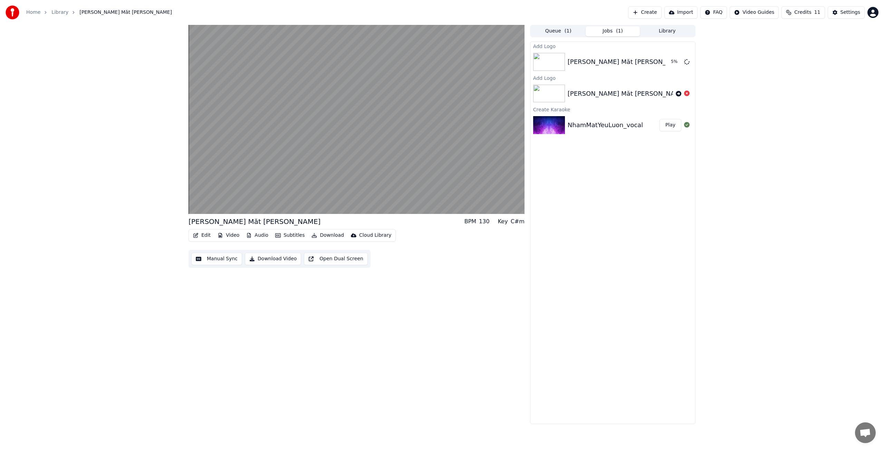
click at [232, 236] on button "Video" at bounding box center [228, 235] width 27 height 10
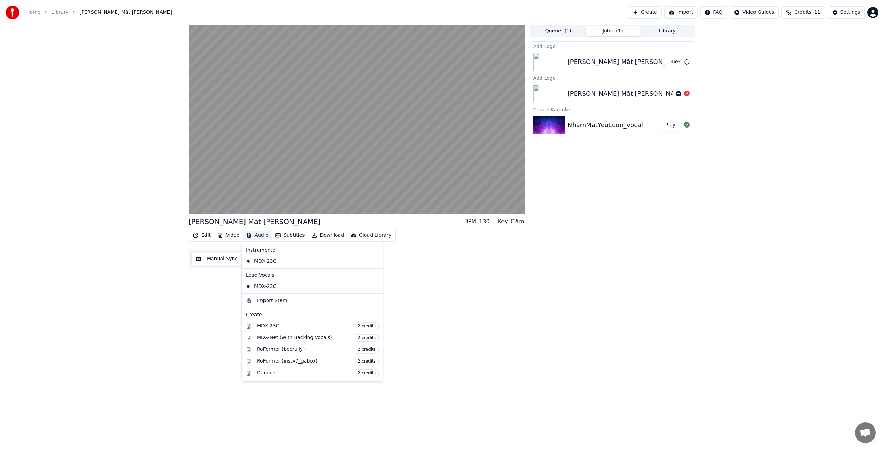
click at [259, 235] on button "Audio" at bounding box center [258, 235] width 28 height 10
click at [405, 288] on div "[PERSON_NAME] Măt [PERSON_NAME] BPM 130 Key C#m Edit Video Audio Subtitles Down…" at bounding box center [357, 224] width 336 height 399
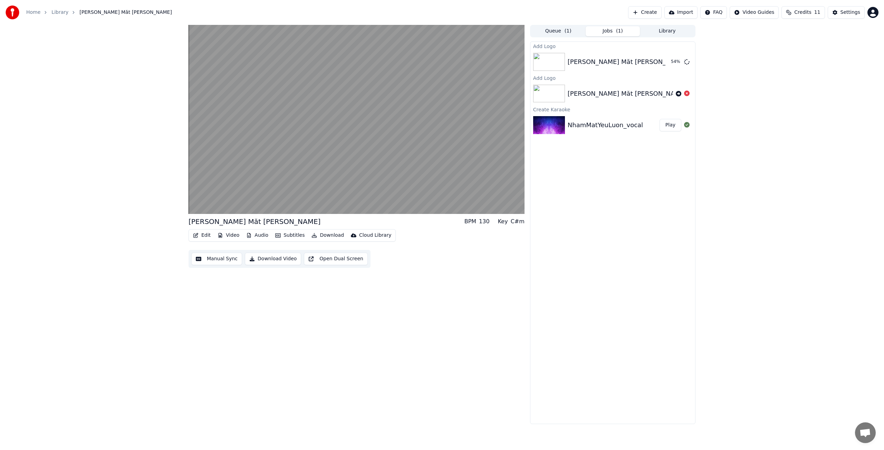
click at [205, 235] on button "Edit" at bounding box center [201, 235] width 23 height 10
click at [306, 279] on div "[PERSON_NAME] Măt [PERSON_NAME] BPM 130 Key C#m Edit Video Audio Subtitles Down…" at bounding box center [357, 224] width 336 height 399
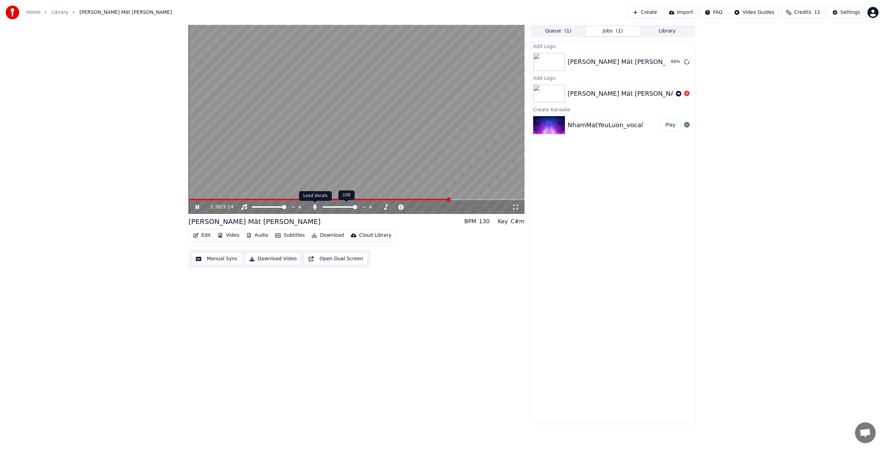
click at [316, 206] on icon at bounding box center [315, 207] width 7 height 6
click at [313, 302] on div "3:07 / 3:14 [PERSON_NAME] Măt [PERSON_NAME] BPM 130 Key C#m Edit Video Audio Su…" at bounding box center [357, 224] width 336 height 399
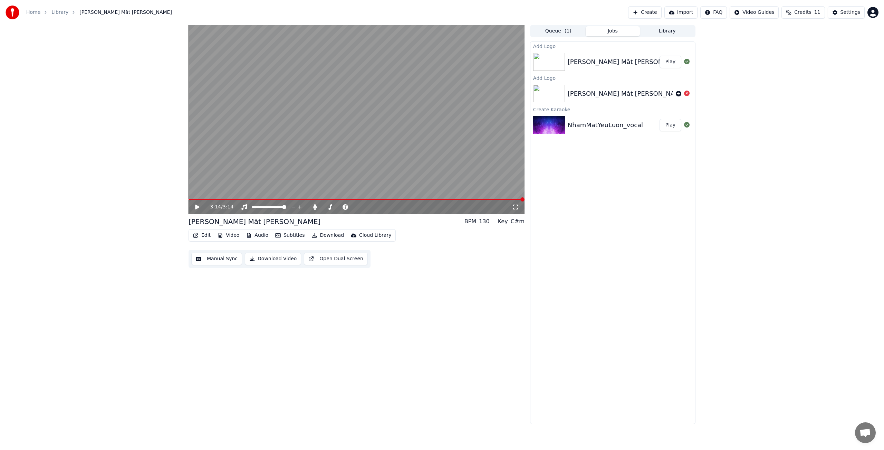
click at [669, 60] on button "Play" at bounding box center [671, 62] width 22 height 12
click at [688, 93] on icon at bounding box center [687, 94] width 6 height 6
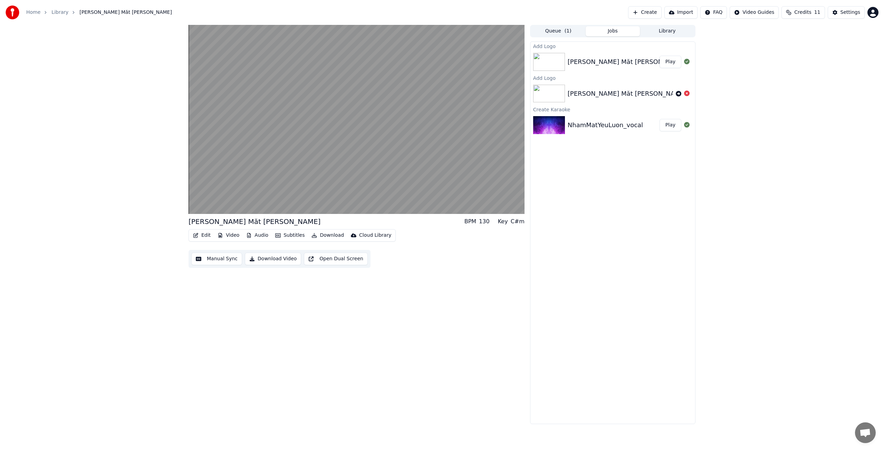
click at [583, 192] on div "Add Logo [PERSON_NAME] Măt [PERSON_NAME] Play Add Logo [PERSON_NAME] Măt [PERSO…" at bounding box center [612, 232] width 165 height 382
click at [202, 198] on video at bounding box center [357, 119] width 336 height 189
click at [196, 200] on div "0:31 / 3:14" at bounding box center [357, 207] width 336 height 14
click at [189, 201] on span at bounding box center [191, 199] width 4 height 4
click at [196, 206] on icon at bounding box center [197, 207] width 4 height 5
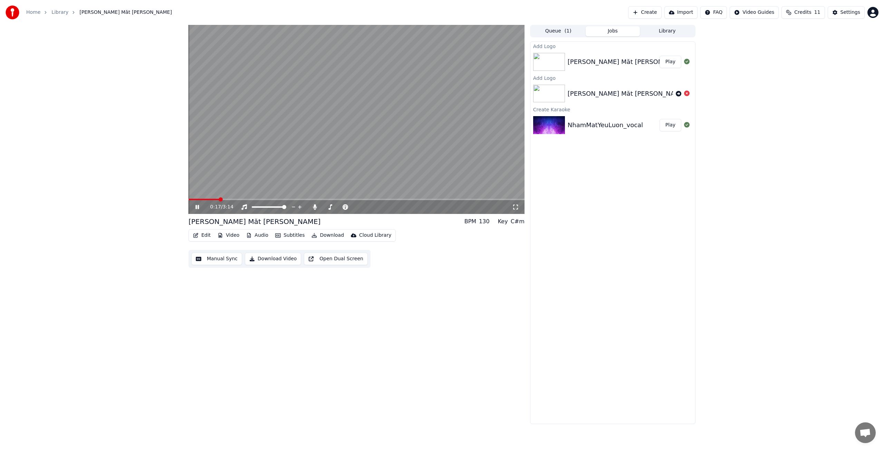
click at [236, 235] on button "Video" at bounding box center [228, 235] width 27 height 10
click at [316, 208] on icon at bounding box center [315, 207] width 4 height 6
click at [314, 206] on icon at bounding box center [315, 207] width 7 height 6
click at [314, 206] on icon at bounding box center [315, 207] width 4 height 6
click at [314, 207] on icon at bounding box center [315, 207] width 7 height 6
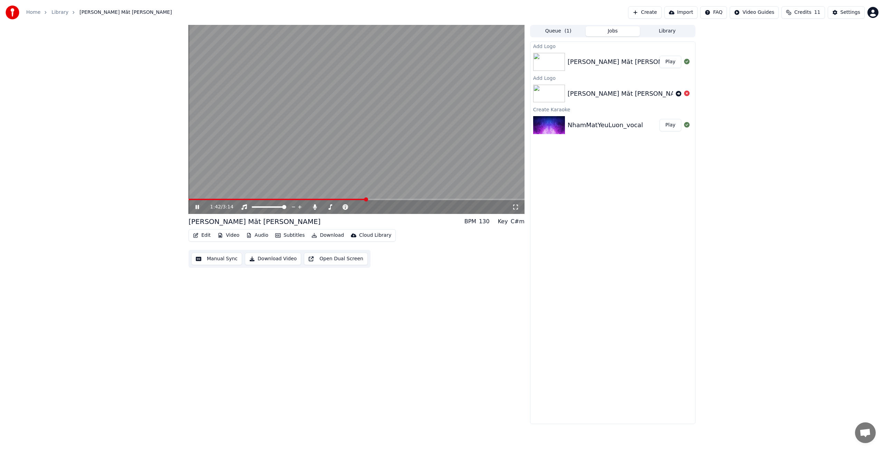
click at [197, 207] on icon at bounding box center [202, 207] width 16 height 6
click at [330, 235] on button "Download" at bounding box center [328, 235] width 38 height 10
click at [342, 322] on div "Subtitles [.ass]" at bounding box center [339, 322] width 36 height 7
click at [669, 61] on button "Show" at bounding box center [669, 62] width 25 height 12
click at [671, 59] on button "Show" at bounding box center [669, 62] width 25 height 12
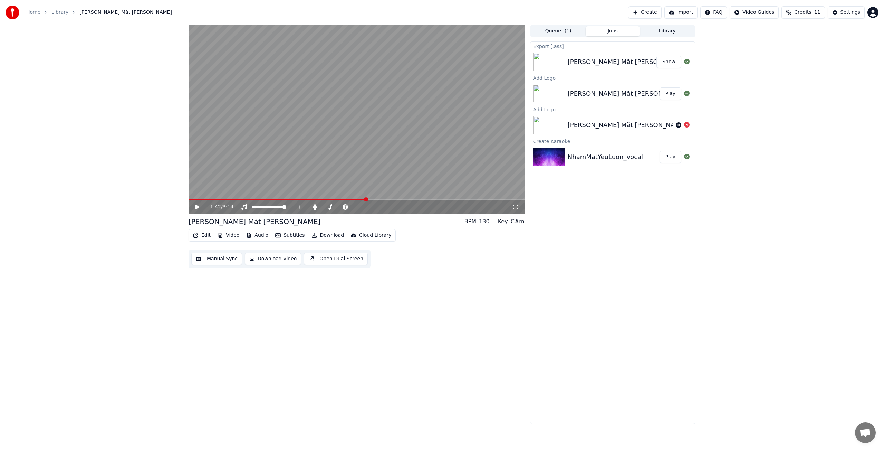
click at [670, 61] on button "Show" at bounding box center [669, 62] width 25 height 12
click at [665, 60] on button "Show" at bounding box center [669, 62] width 25 height 12
click at [674, 61] on button "Show" at bounding box center [669, 62] width 25 height 12
drag, startPoint x: 207, startPoint y: 198, endPoint x: 192, endPoint y: 200, distance: 15.4
click at [192, 200] on div "1:42 / 3:14" at bounding box center [357, 119] width 336 height 189
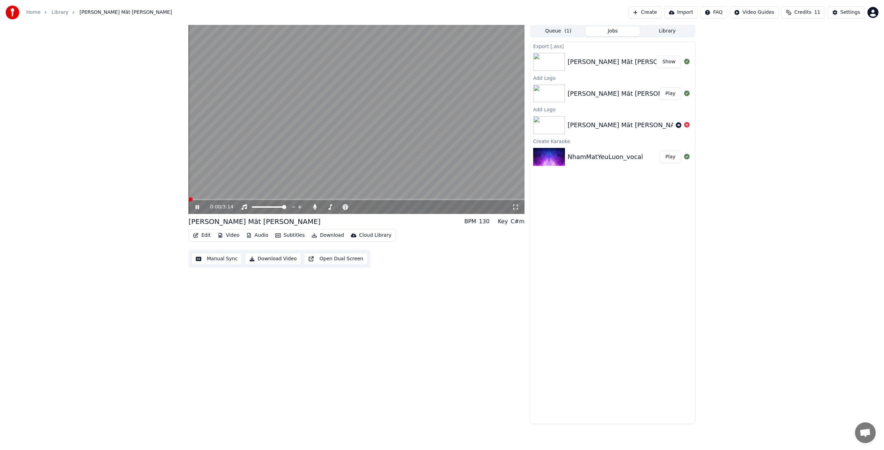
click at [189, 200] on span at bounding box center [189, 199] width 0 height 1
click at [290, 235] on button "Subtitles" at bounding box center [290, 235] width 35 height 10
click at [308, 301] on div "[PERSON_NAME] Măt [PERSON_NAME] BPM 130 Key C#m Edit Video Audio Subtitles Down…" at bounding box center [357, 224] width 336 height 399
click at [207, 235] on button "Edit" at bounding box center [201, 235] width 23 height 10
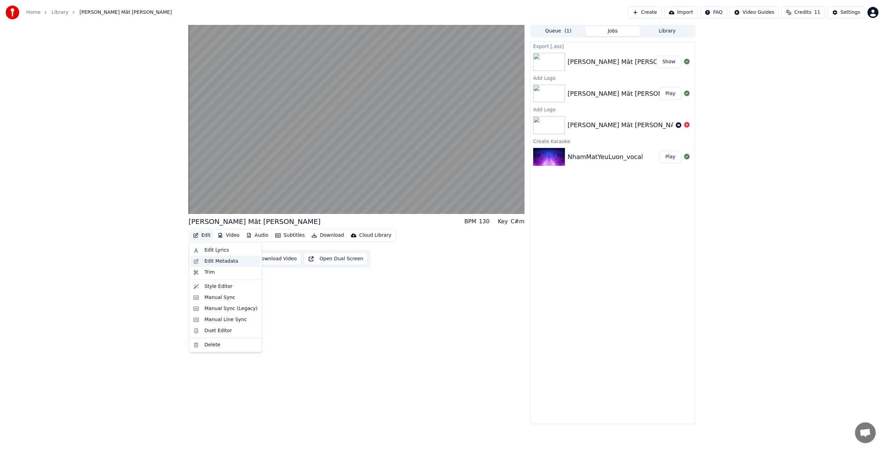
click at [216, 261] on div "Edit Metadata" at bounding box center [222, 261] width 34 height 7
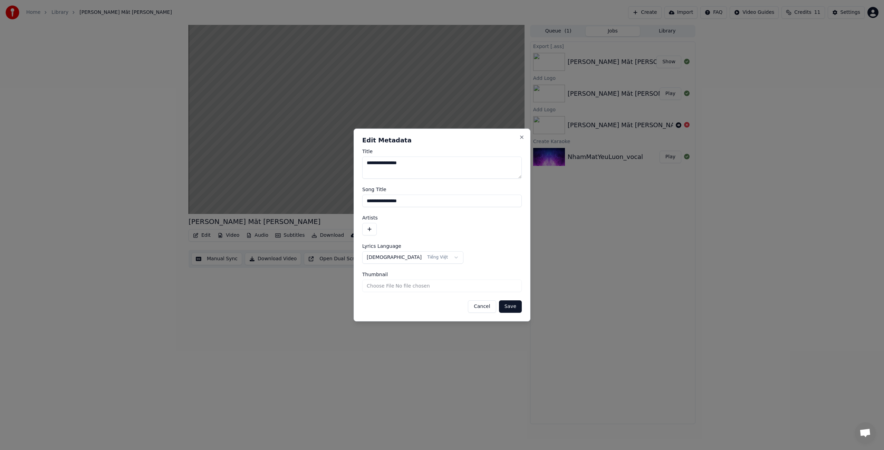
drag, startPoint x: 417, startPoint y: 164, endPoint x: 351, endPoint y: 160, distance: 65.8
click at [351, 160] on body "**********" at bounding box center [442, 225] width 884 height 450
click at [515, 307] on button "Save" at bounding box center [510, 306] width 23 height 12
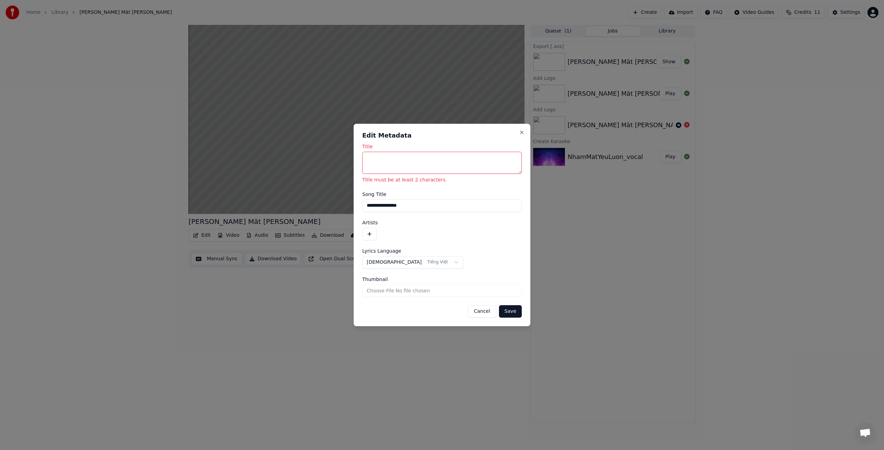
drag, startPoint x: 419, startPoint y: 206, endPoint x: 358, endPoint y: 205, distance: 60.8
click at [358, 205] on div "**********" at bounding box center [442, 225] width 177 height 202
click at [377, 162] on textarea "Title" at bounding box center [442, 163] width 160 height 22
paste textarea "**********"
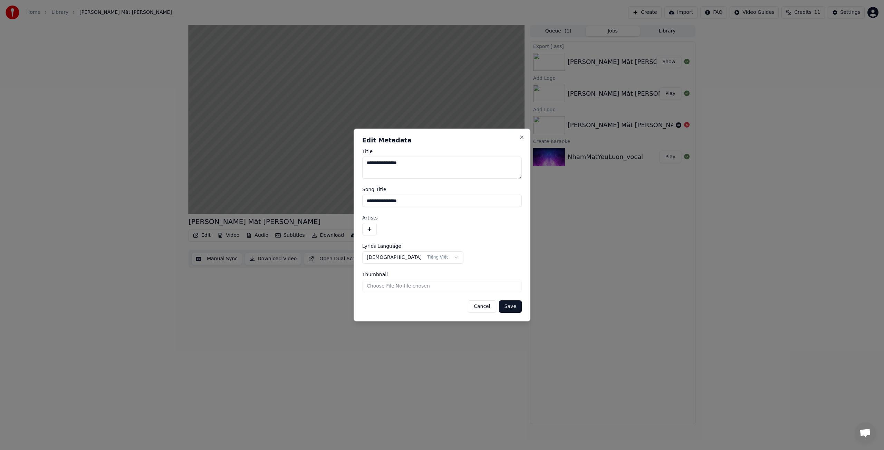
type textarea "**********"
drag, startPoint x: 423, startPoint y: 202, endPoint x: 352, endPoint y: 202, distance: 71.2
click at [352, 202] on body "**********" at bounding box center [442, 225] width 884 height 450
click at [516, 307] on button "Save" at bounding box center [510, 306] width 23 height 12
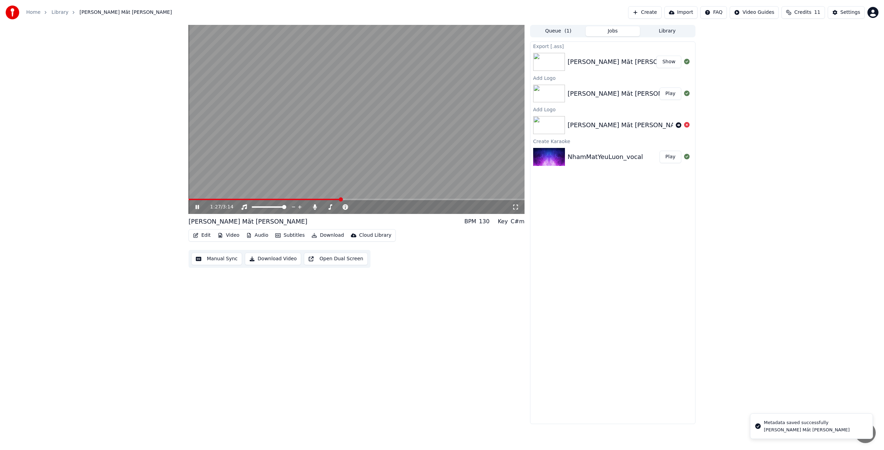
click at [197, 207] on icon at bounding box center [202, 207] width 16 height 6
click at [189, 201] on span at bounding box center [191, 199] width 4 height 4
click at [196, 206] on icon at bounding box center [197, 207] width 4 height 5
click at [197, 207] on icon at bounding box center [202, 207] width 16 height 6
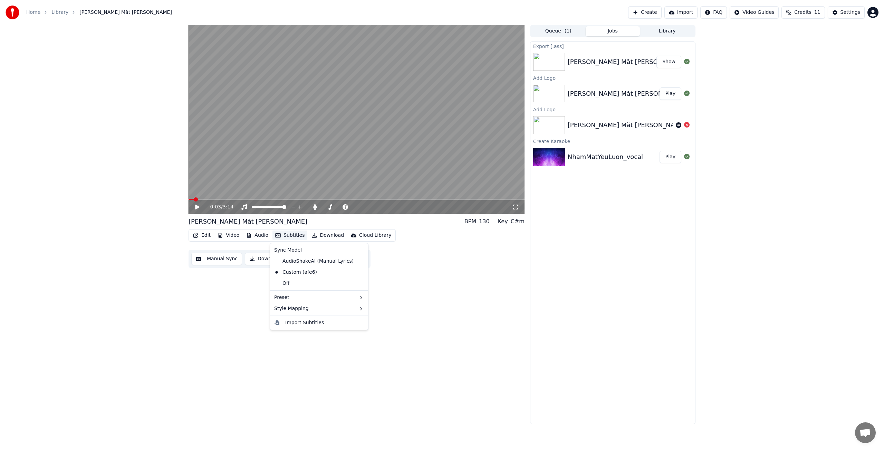
click at [289, 234] on button "Subtitles" at bounding box center [290, 235] width 35 height 10
click at [208, 237] on button "Edit" at bounding box center [201, 235] width 23 height 10
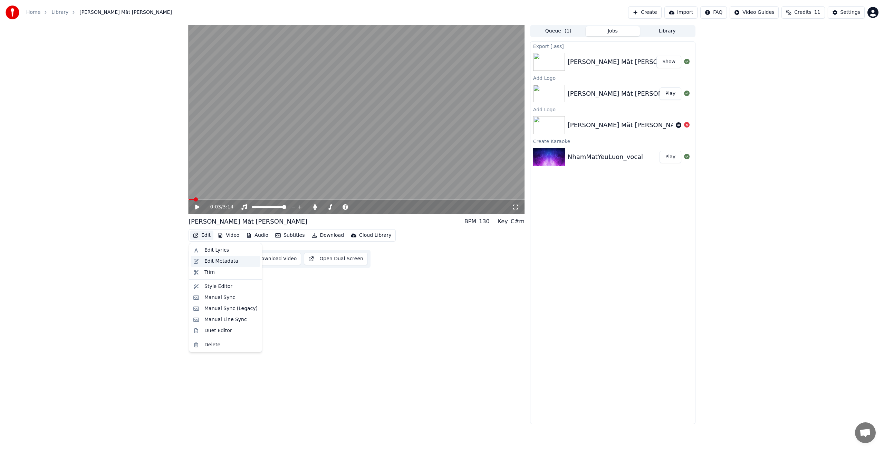
click at [217, 262] on div "Edit Metadata" at bounding box center [222, 261] width 34 height 7
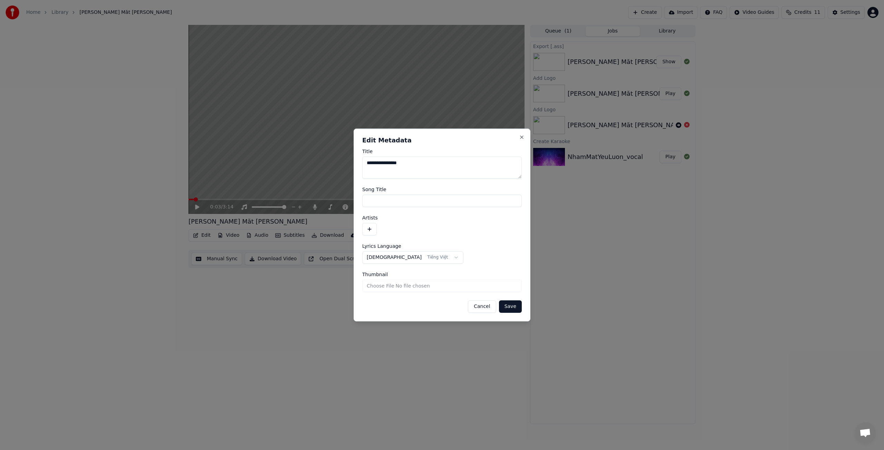
drag, startPoint x: 421, startPoint y: 164, endPoint x: 345, endPoint y: 162, distance: 76.0
click at [345, 162] on body "**********" at bounding box center [442, 225] width 884 height 450
click at [378, 202] on input "Song Title" at bounding box center [442, 201] width 160 height 12
paste input "**********"
type input "**********"
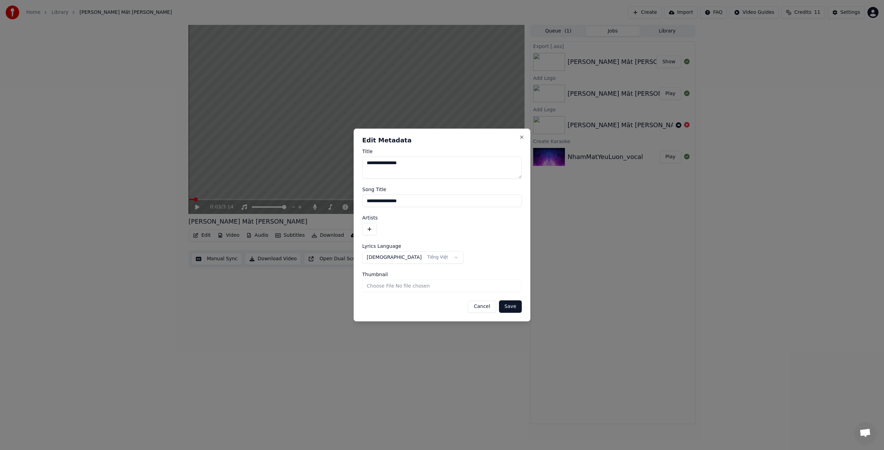
click at [383, 287] on input "Thumbnail" at bounding box center [442, 285] width 160 height 12
type input "**********"
click at [512, 308] on button "Save" at bounding box center [510, 306] width 23 height 12
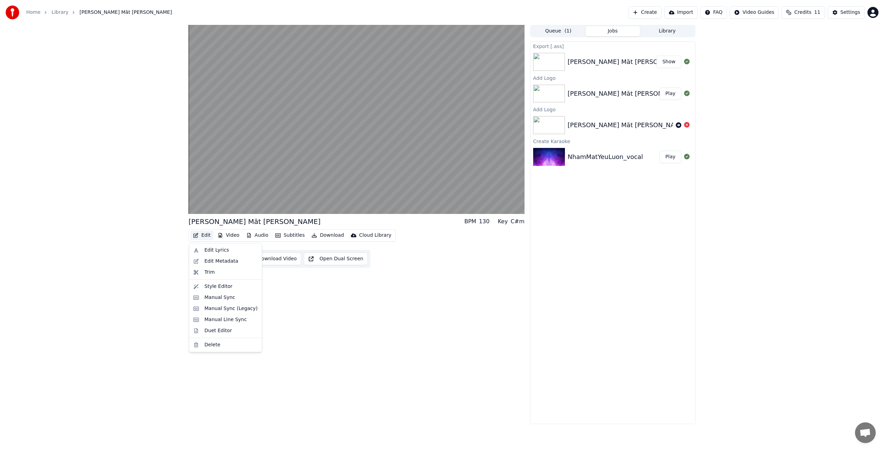
click at [207, 236] on button "Edit" at bounding box center [201, 235] width 23 height 10
click at [217, 262] on div "Edit Metadata" at bounding box center [222, 261] width 34 height 7
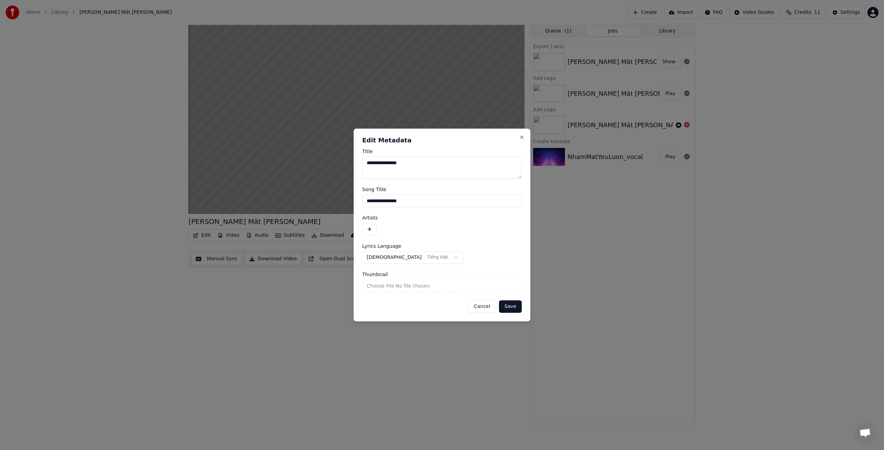
click at [382, 285] on input "Thumbnail" at bounding box center [442, 285] width 160 height 12
type input "**********"
click at [513, 308] on button "Save" at bounding box center [510, 306] width 23 height 12
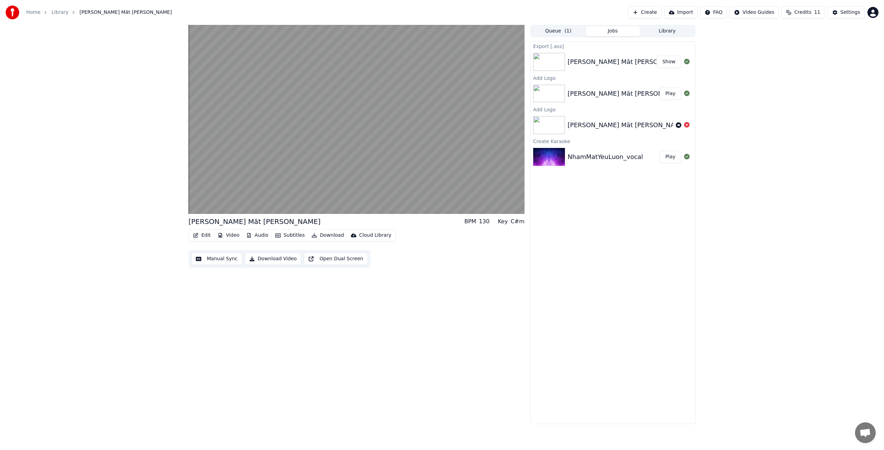
click at [209, 235] on button "Edit" at bounding box center [201, 235] width 23 height 10
click at [215, 287] on div "Style Editor" at bounding box center [219, 286] width 28 height 7
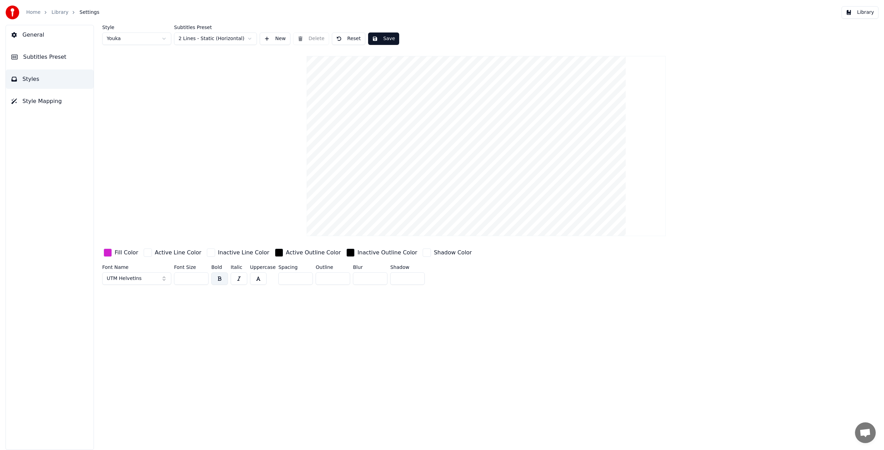
click at [56, 101] on span "Style Mapping" at bounding box center [41, 101] width 39 height 8
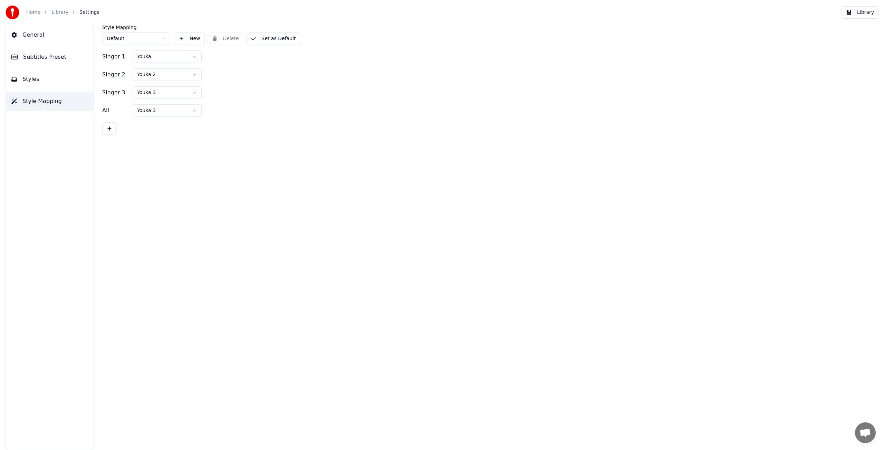
click at [176, 56] on html "Home Library Settings Library General Subtitles Preset Styles Style Mapping Sty…" at bounding box center [442, 225] width 884 height 450
click at [224, 59] on html "Home Library Settings Library General Subtitles Preset Styles Style Mapping Sty…" at bounding box center [442, 225] width 884 height 450
click at [45, 81] on button "Styles" at bounding box center [50, 78] width 88 height 19
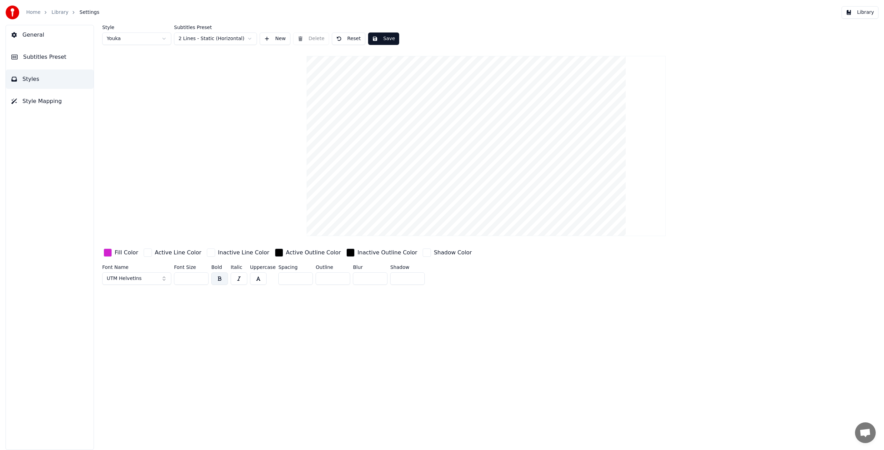
click at [452, 101] on video at bounding box center [486, 146] width 359 height 180
click at [41, 57] on span "Subtitles Preset" at bounding box center [44, 57] width 43 height 8
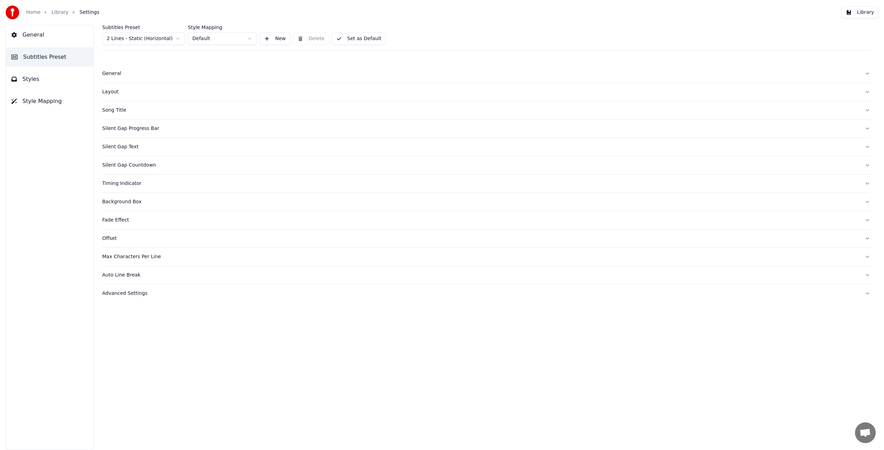
click at [120, 74] on div "General" at bounding box center [480, 73] width 757 height 7
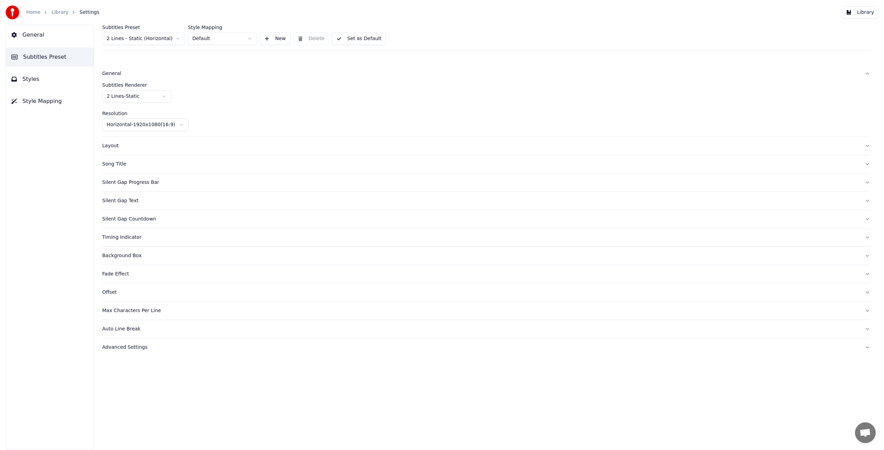
click at [125, 148] on div "Layout" at bounding box center [480, 145] width 757 height 7
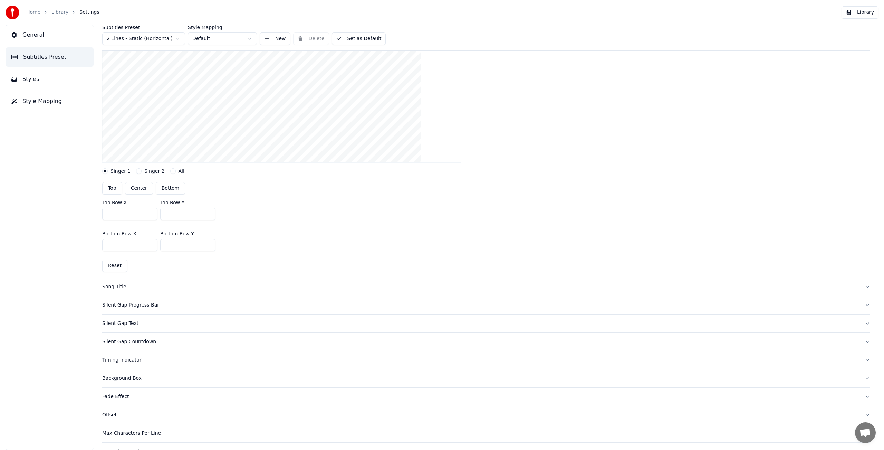
scroll to position [168, 0]
click at [120, 250] on div "Song Title" at bounding box center [480, 252] width 757 height 7
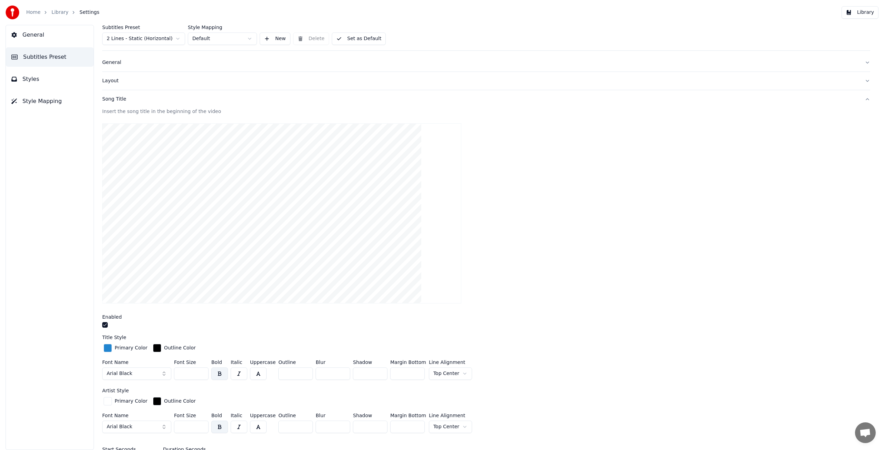
scroll to position [12, 0]
click at [275, 170] on video at bounding box center [281, 212] width 359 height 180
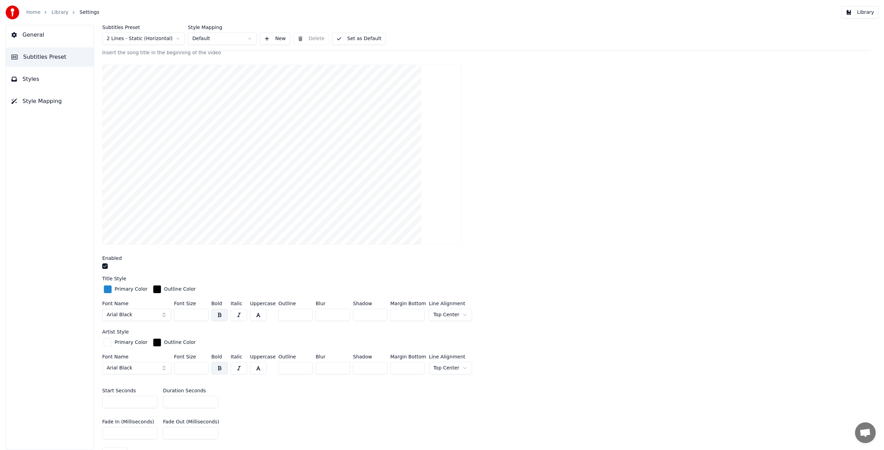
scroll to position [78, 0]
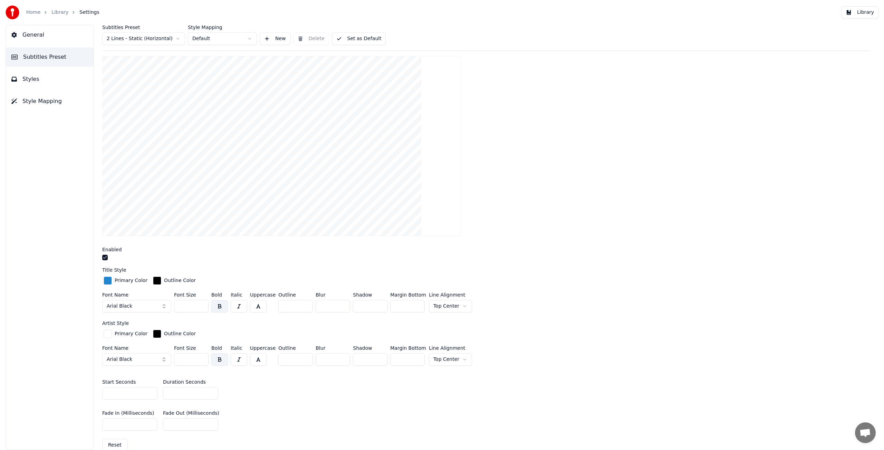
click at [458, 305] on html "Home Library Settings Library General Subtitles Preset Styles Style Mapping Sub…" at bounding box center [442, 225] width 884 height 450
click at [163, 306] on button "Arial Black" at bounding box center [136, 306] width 69 height 12
click at [142, 306] on button "Arial Black" at bounding box center [136, 306] width 69 height 12
click at [164, 305] on button "Arial Black" at bounding box center [136, 306] width 69 height 12
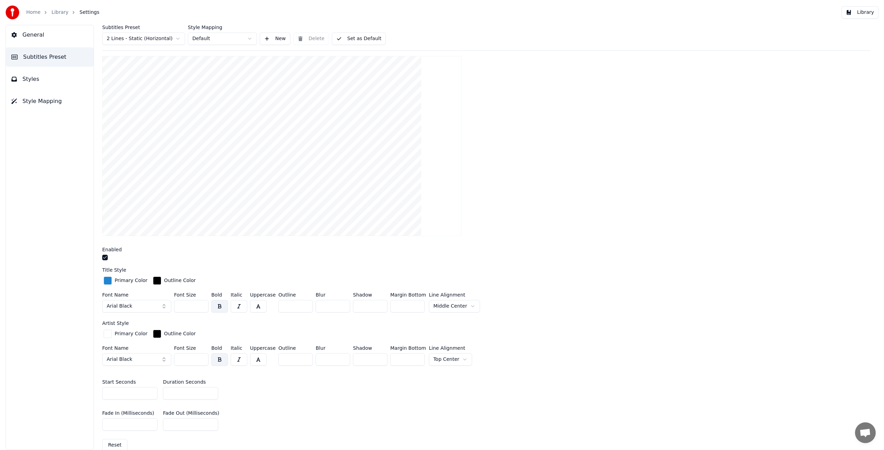
click at [163, 305] on button "Arial Black" at bounding box center [136, 306] width 69 height 12
click at [134, 362] on div "UTM HelvetIns" at bounding box center [142, 360] width 49 height 7
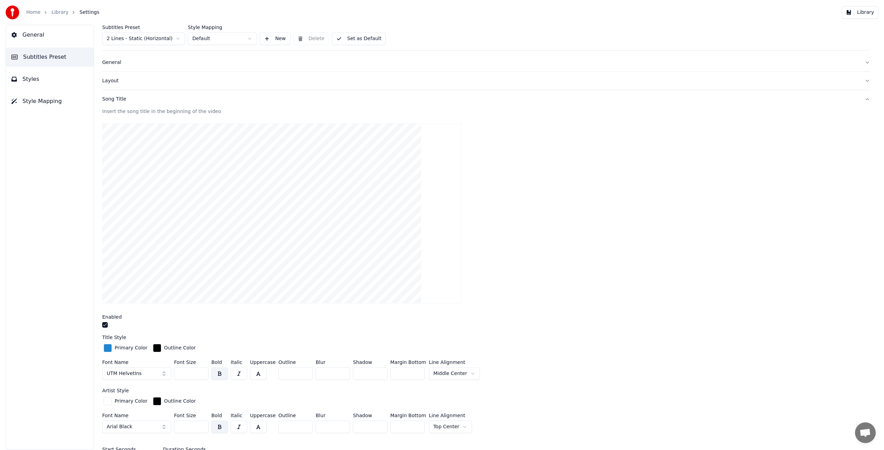
scroll to position [0, 0]
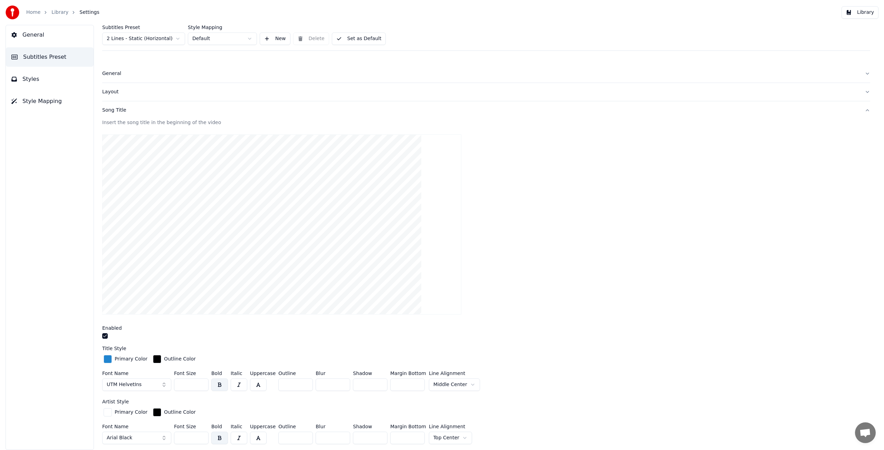
click at [113, 73] on div "General" at bounding box center [480, 73] width 757 height 7
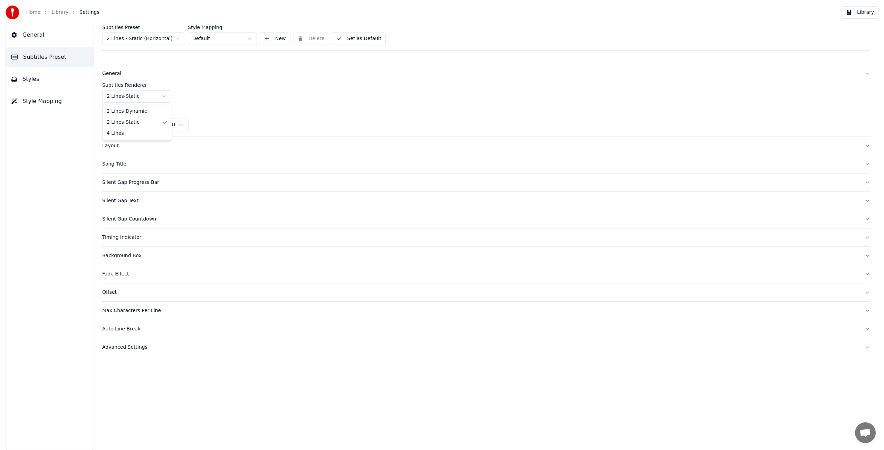
click at [164, 96] on html "Home Library Settings Library General Subtitles Preset Styles Style Mapping Sub…" at bounding box center [442, 225] width 884 height 450
click at [212, 106] on html "Home Library Settings Library General Subtitles Preset Styles Style Mapping Sub…" at bounding box center [442, 225] width 884 height 450
click at [135, 238] on div "Timing Indicator" at bounding box center [480, 237] width 757 height 7
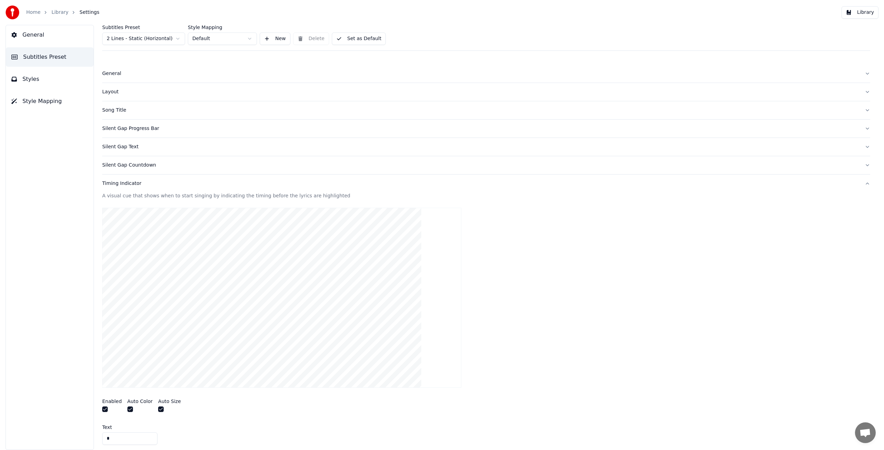
click at [67, 246] on div "General Subtitles Preset Styles Style Mapping" at bounding box center [50, 237] width 88 height 425
click at [119, 167] on div "Silent Gap Countdown" at bounding box center [480, 165] width 757 height 7
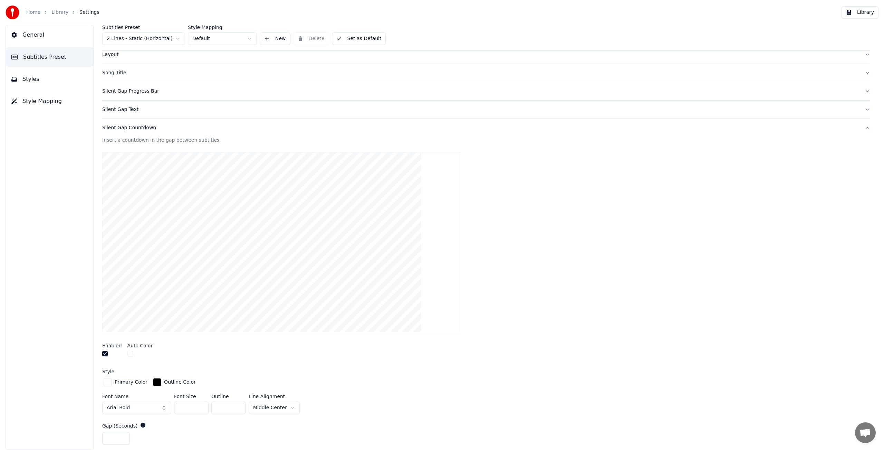
scroll to position [97, 0]
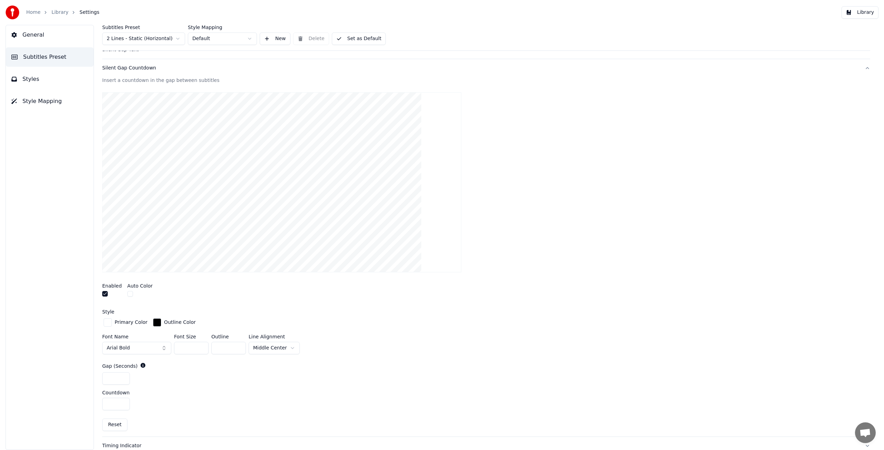
click at [287, 345] on html "Home Library Settings Library General Subtitles Preset Styles Style Mapping Sub…" at bounding box center [442, 225] width 884 height 450
click at [280, 345] on html "Home Library Settings Library General Subtitles Preset Styles Style Mapping Sub…" at bounding box center [442, 225] width 884 height 450
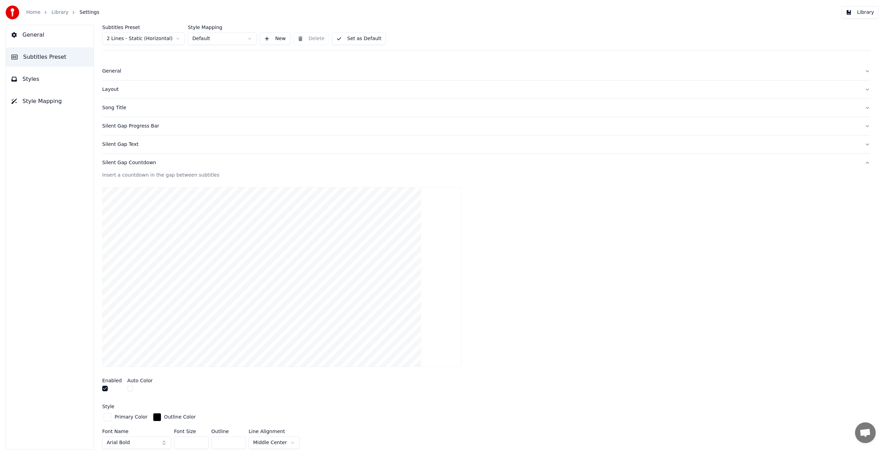
scroll to position [0, 0]
click at [142, 129] on div "Silent Gap Progress Bar" at bounding box center [480, 128] width 757 height 7
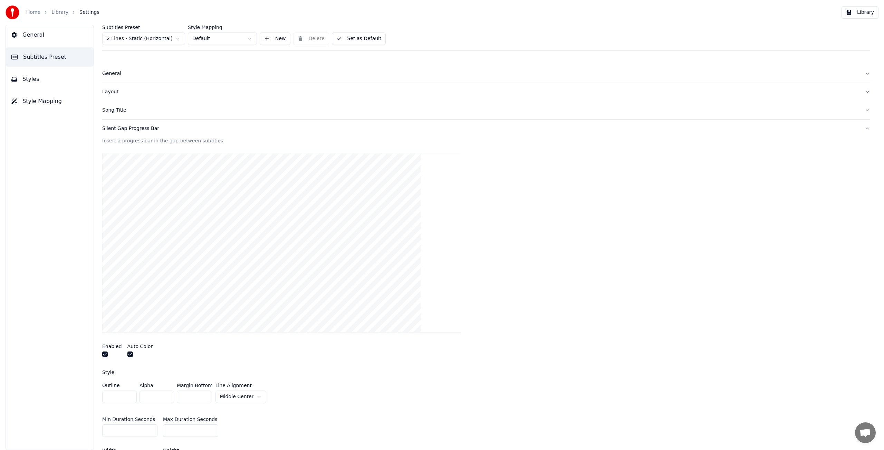
click at [124, 109] on div "Song Title" at bounding box center [480, 110] width 757 height 7
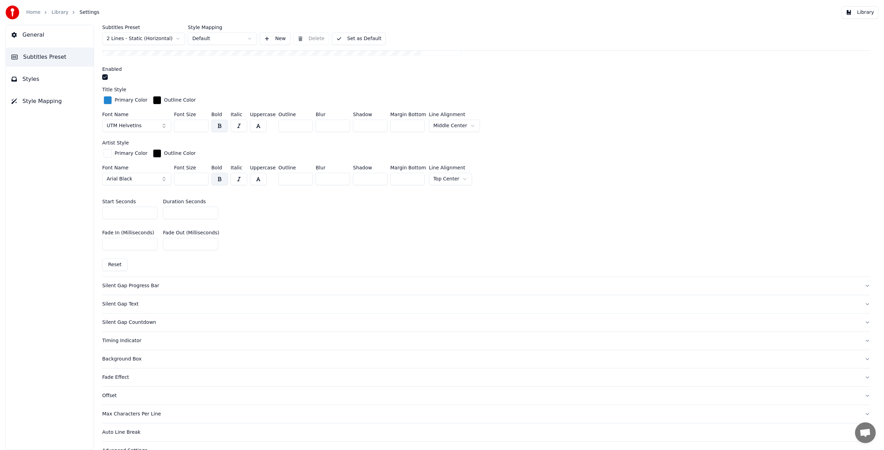
scroll to position [273, 0]
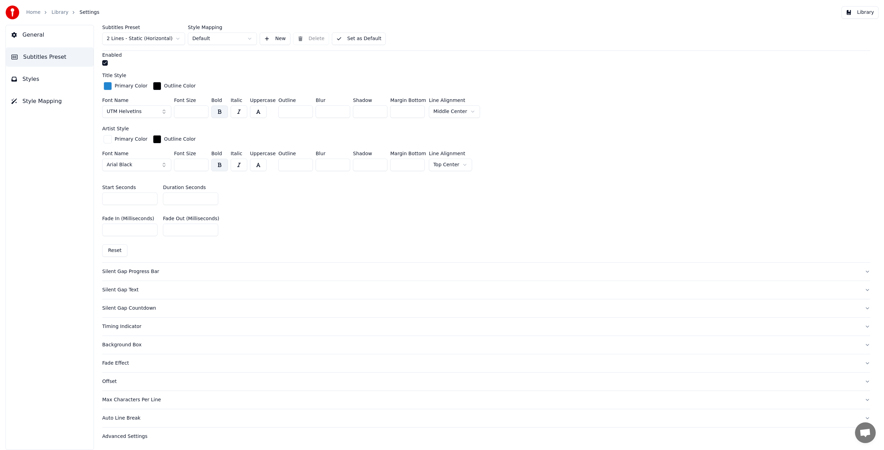
click at [127, 418] on div "Auto Line Break" at bounding box center [480, 418] width 757 height 7
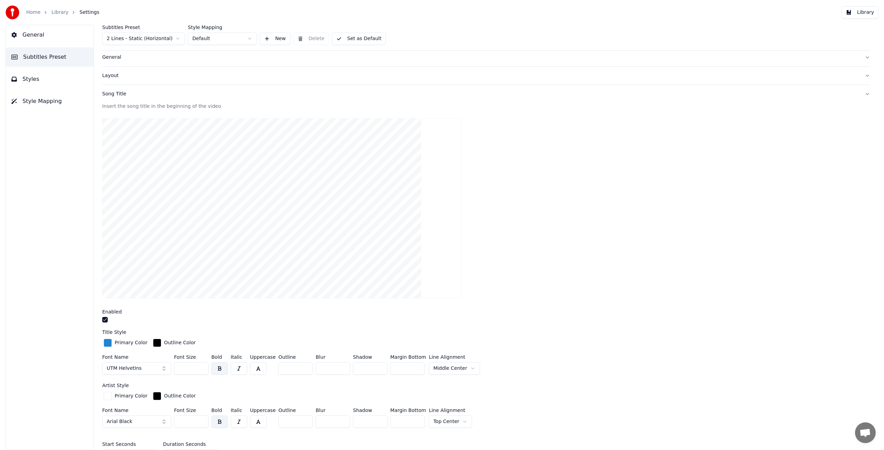
scroll to position [0, 0]
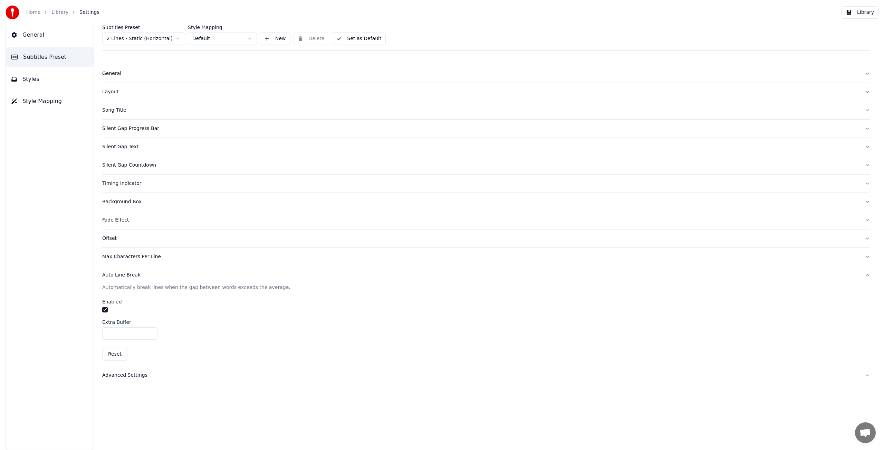
click at [135, 376] on div "Advanced Settings" at bounding box center [480, 375] width 757 height 7
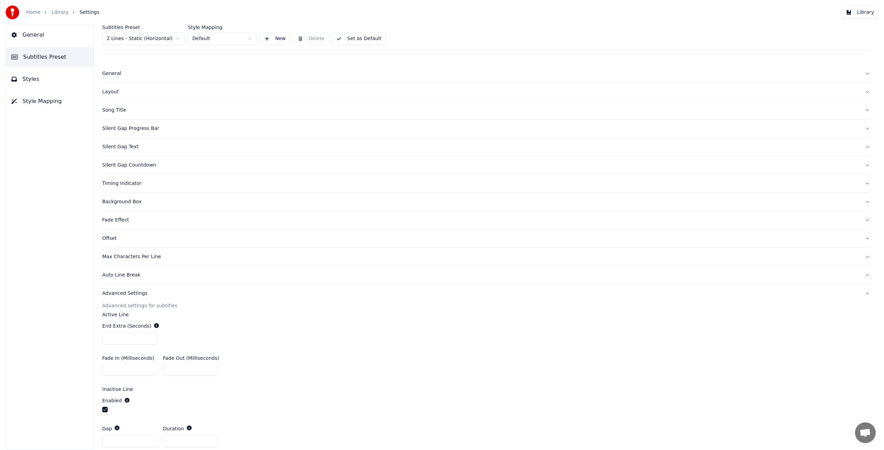
click at [58, 127] on div "General Subtitles Preset Styles Style Mapping" at bounding box center [50, 237] width 88 height 425
click at [36, 12] on link "Home" at bounding box center [33, 12] width 14 height 7
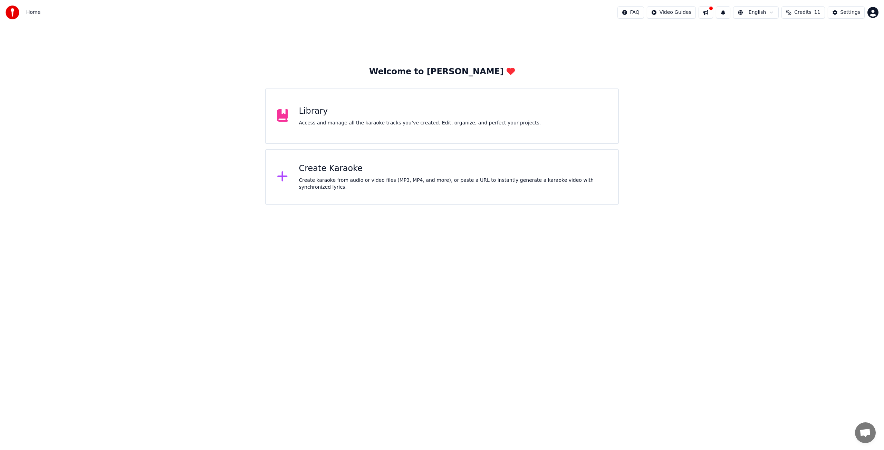
click at [308, 106] on div "Library" at bounding box center [420, 111] width 242 height 11
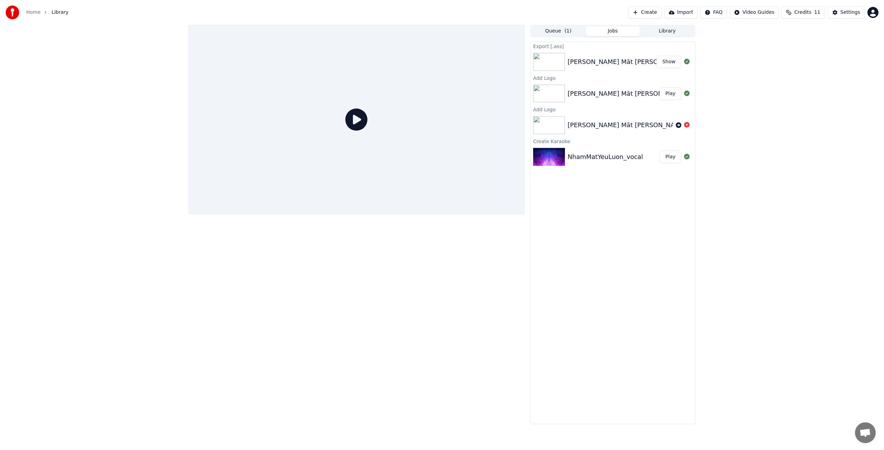
click at [672, 95] on button "Play" at bounding box center [671, 93] width 22 height 12
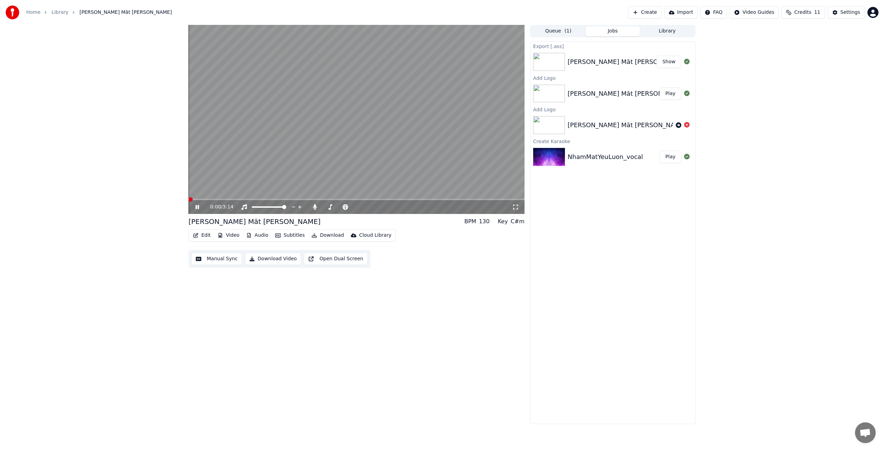
click at [189, 201] on span at bounding box center [191, 199] width 4 height 4
click at [225, 220] on div "[PERSON_NAME] Măt [PERSON_NAME]" at bounding box center [255, 222] width 132 height 10
click at [207, 236] on button "Edit" at bounding box center [201, 235] width 23 height 10
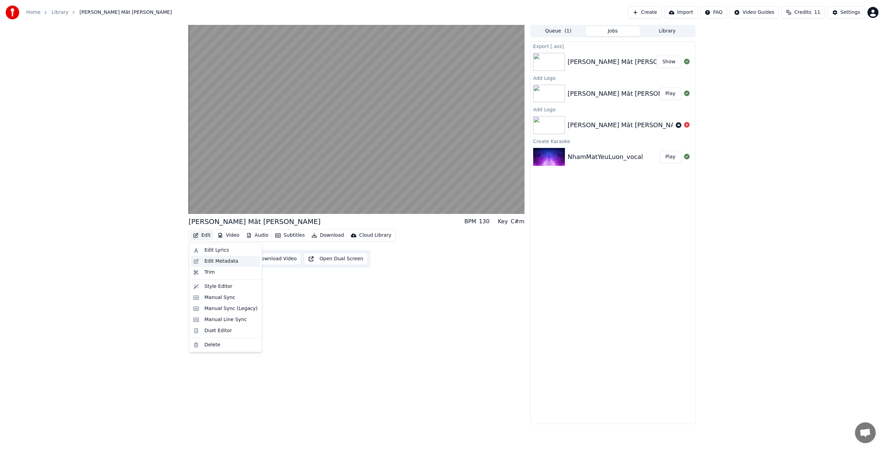
click at [223, 262] on div "Edit Metadata" at bounding box center [222, 261] width 34 height 7
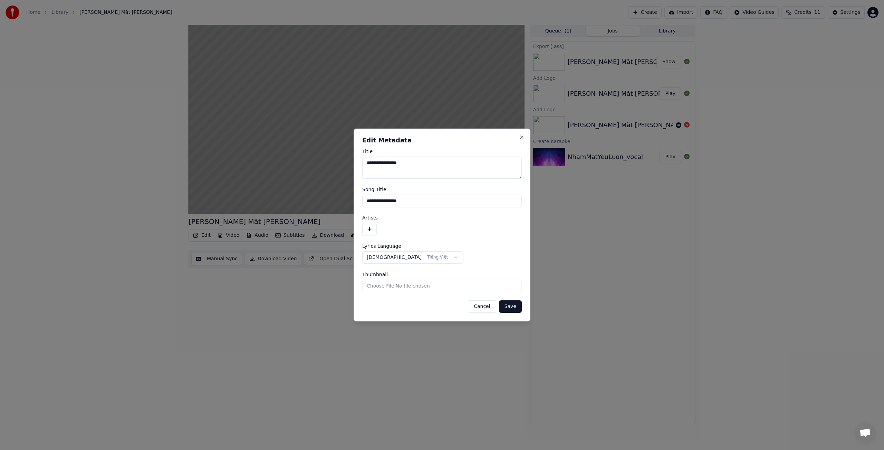
drag, startPoint x: 389, startPoint y: 163, endPoint x: 383, endPoint y: 163, distance: 5.9
click at [383, 163] on textarea "**********" at bounding box center [442, 168] width 160 height 22
type textarea "**********"
drag, startPoint x: 390, startPoint y: 201, endPoint x: 382, endPoint y: 203, distance: 8.6
click at [382, 203] on input "**********" at bounding box center [442, 201] width 160 height 12
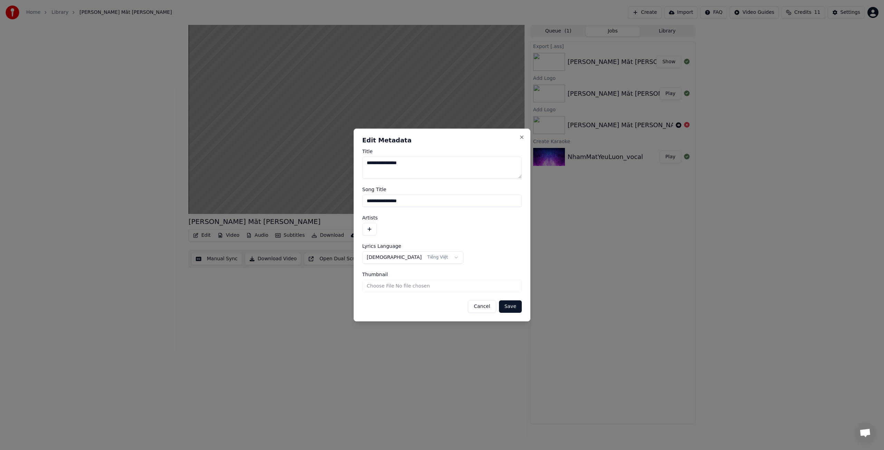
type input "**********"
click at [369, 229] on button "button" at bounding box center [369, 229] width 15 height 12
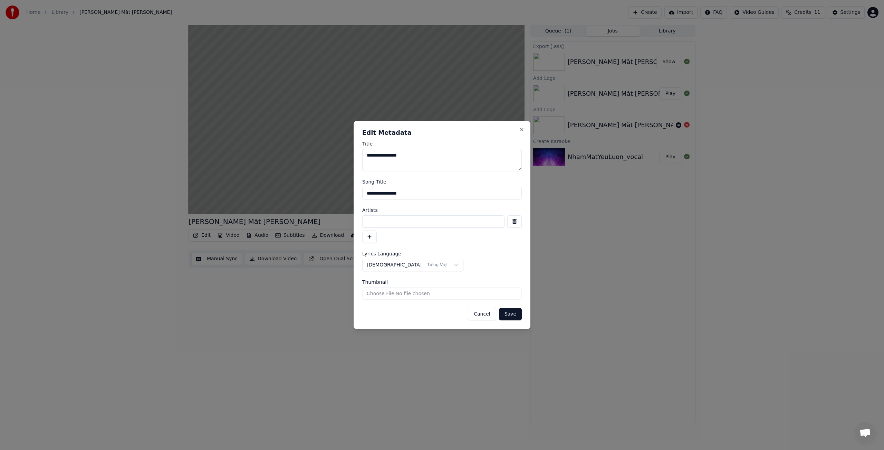
click at [479, 255] on label "Lyrics Language" at bounding box center [442, 253] width 160 height 5
click at [512, 314] on button "Save" at bounding box center [510, 314] width 23 height 12
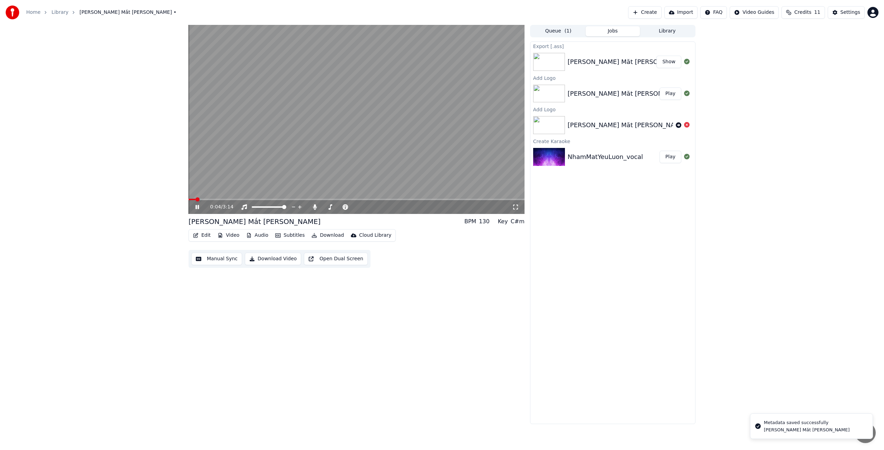
click at [195, 199] on span at bounding box center [192, 199] width 7 height 1
click at [189, 199] on span at bounding box center [191, 199] width 4 height 4
click at [213, 199] on span at bounding box center [215, 199] width 4 height 4
click at [198, 208] on icon at bounding box center [197, 207] width 4 height 5
click at [198, 207] on icon at bounding box center [197, 207] width 3 height 4
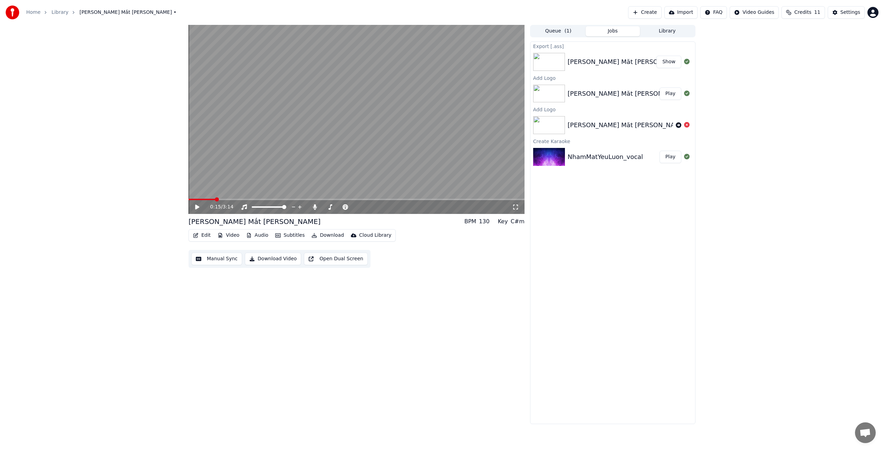
click at [198, 197] on video at bounding box center [357, 119] width 336 height 189
click at [198, 207] on icon at bounding box center [197, 207] width 3 height 4
click at [189, 201] on span at bounding box center [191, 199] width 4 height 4
click at [199, 205] on icon at bounding box center [202, 207] width 16 height 6
click at [199, 205] on icon at bounding box center [197, 207] width 3 height 4
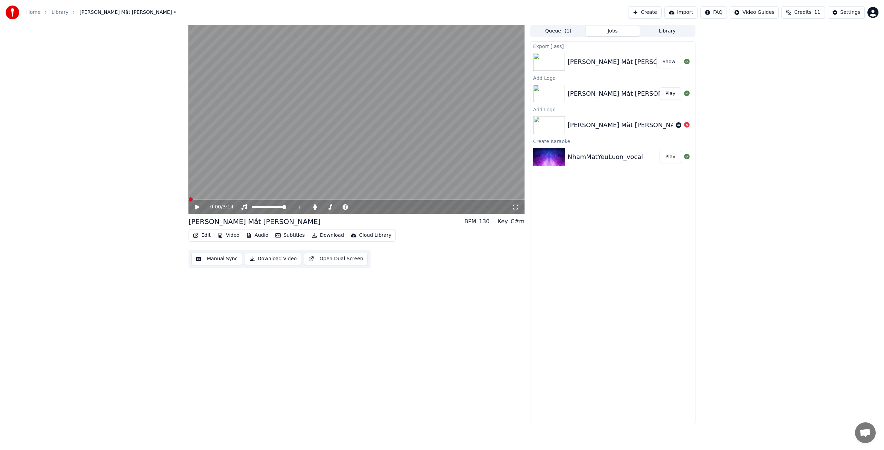
click at [189, 200] on span at bounding box center [191, 199] width 4 height 4
click at [322, 235] on button "Download" at bounding box center [328, 235] width 38 height 10
click at [337, 322] on div "Subtitles [.ass]" at bounding box center [339, 322] width 36 height 7
click at [673, 63] on button "Show" at bounding box center [669, 62] width 25 height 12
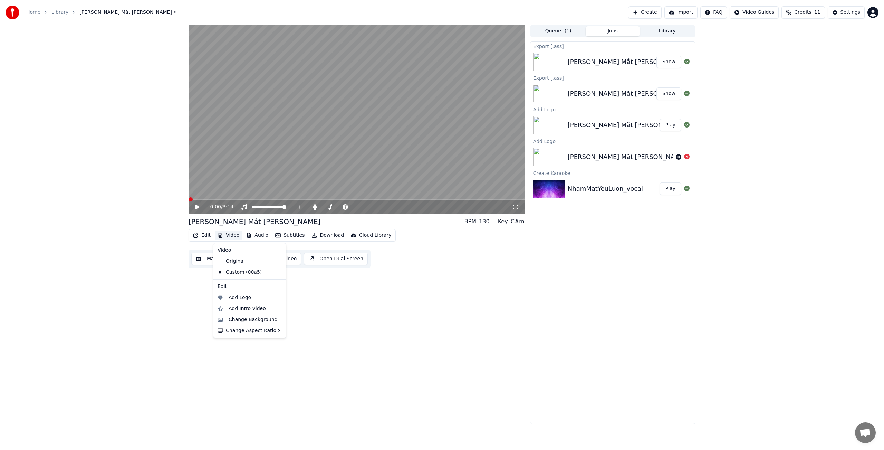
click at [232, 235] on button "Video" at bounding box center [228, 235] width 27 height 10
click at [236, 310] on div "Manual Sync (Legacy)" at bounding box center [231, 308] width 53 height 7
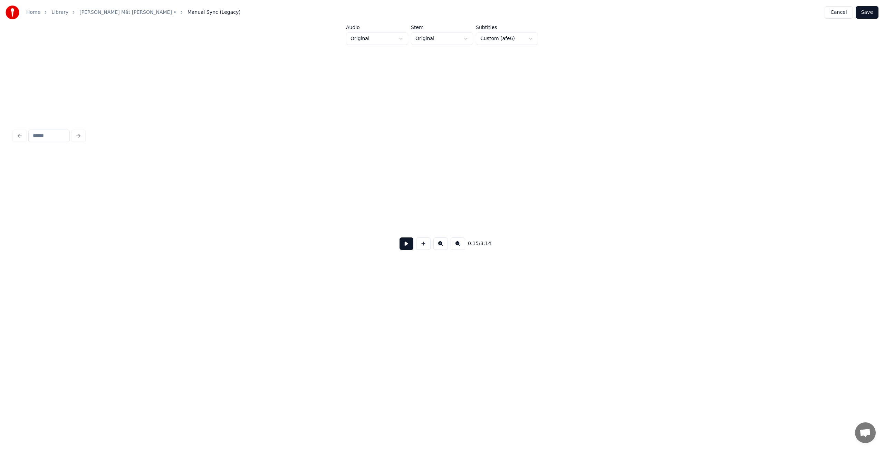
scroll to position [0, 1038]
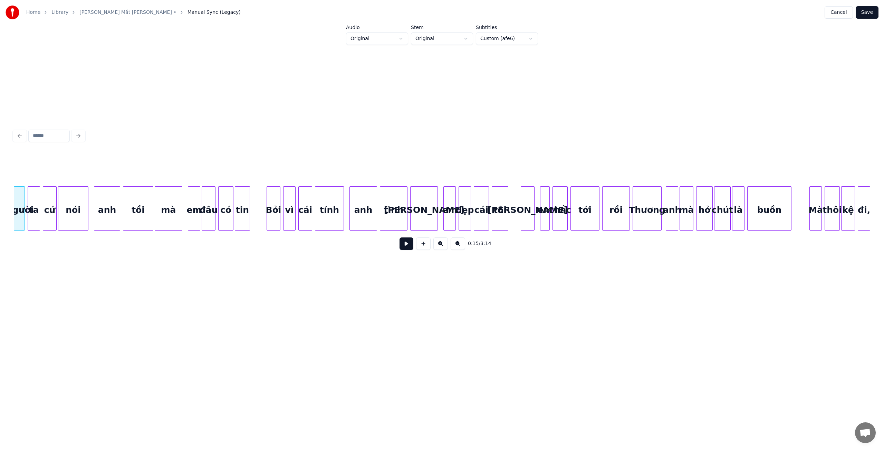
click at [407, 242] on button at bounding box center [407, 243] width 14 height 12
click at [406, 244] on button at bounding box center [407, 243] width 14 height 12
click at [766, 212] on div "buồn" at bounding box center [770, 210] width 44 height 47
click at [837, 12] on button "Cancel" at bounding box center [839, 12] width 28 height 12
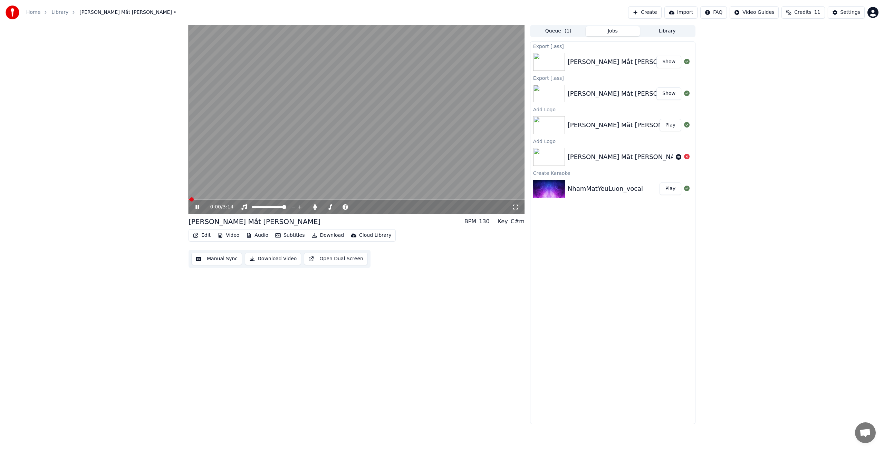
click at [205, 234] on button "Edit" at bounding box center [201, 235] width 23 height 10
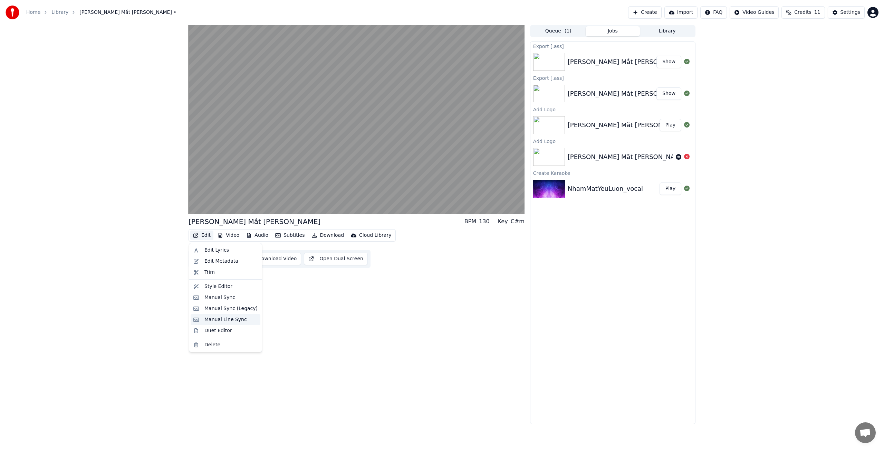
click at [233, 320] on div "Manual Line Sync" at bounding box center [226, 319] width 42 height 7
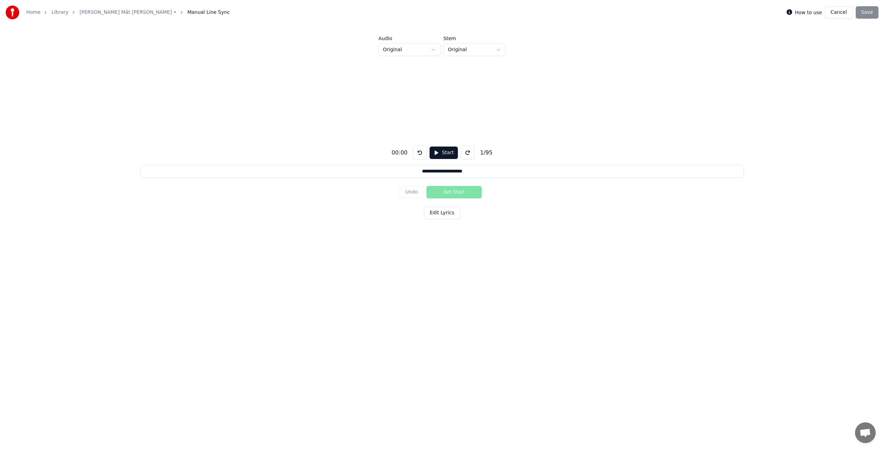
click at [839, 12] on button "Cancel" at bounding box center [839, 12] width 28 height 12
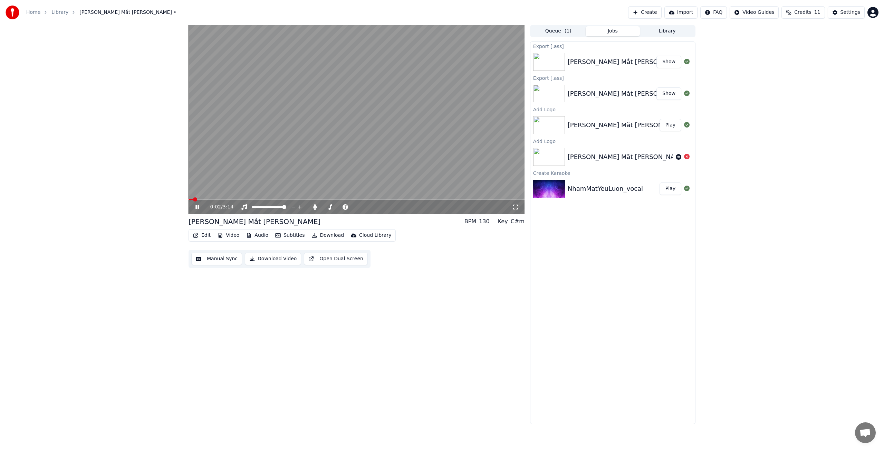
click at [198, 208] on icon at bounding box center [197, 207] width 3 height 4
click at [237, 235] on button "Video" at bounding box center [228, 235] width 27 height 10
click at [257, 320] on div "Change Background" at bounding box center [253, 319] width 49 height 7
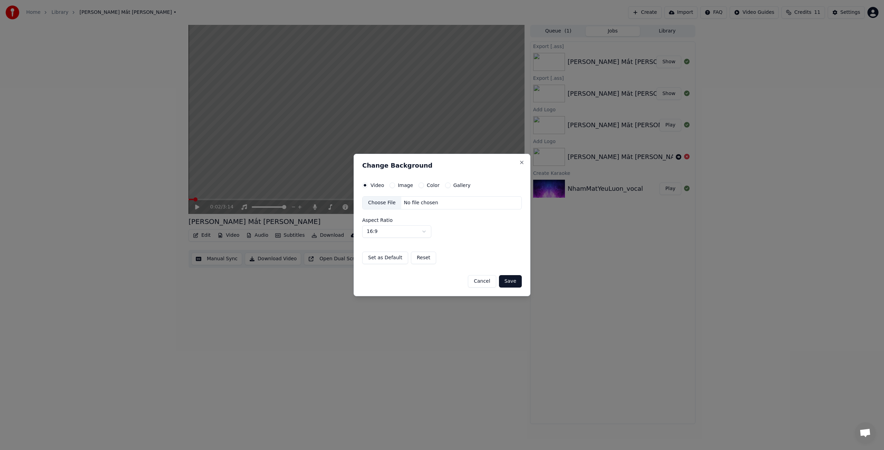
click at [388, 204] on div "Choose File" at bounding box center [382, 203] width 39 height 12
click at [482, 283] on button "Cancel" at bounding box center [482, 281] width 28 height 12
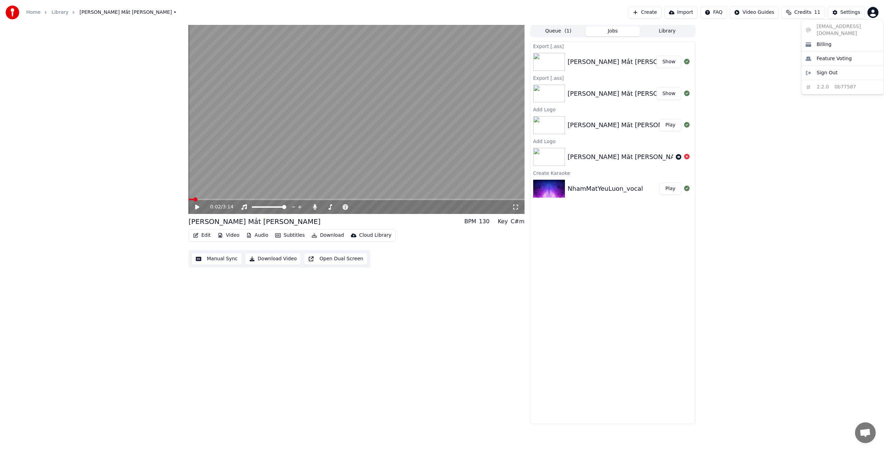
click at [872, 14] on html "Home Library [PERSON_NAME] Mắt [PERSON_NAME] • Create Import FAQ Video Guides C…" at bounding box center [442, 225] width 884 height 450
click at [826, 41] on span "Billing" at bounding box center [824, 44] width 15 height 7
click at [878, 12] on html "Home Library [PERSON_NAME] Mắt [PERSON_NAME] • Create Import FAQ Video Guides C…" at bounding box center [442, 225] width 884 height 450
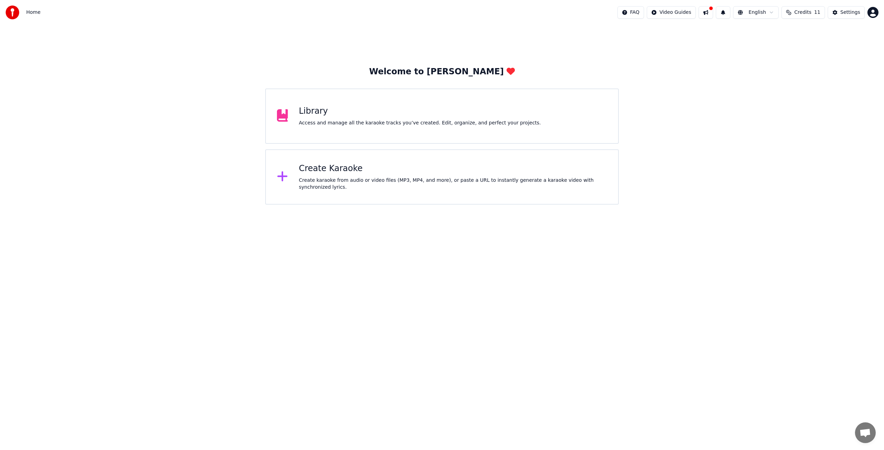
click at [326, 120] on div "Access and manage all the karaoke tracks you’ve created. Edit, organize, and pe…" at bounding box center [420, 123] width 242 height 7
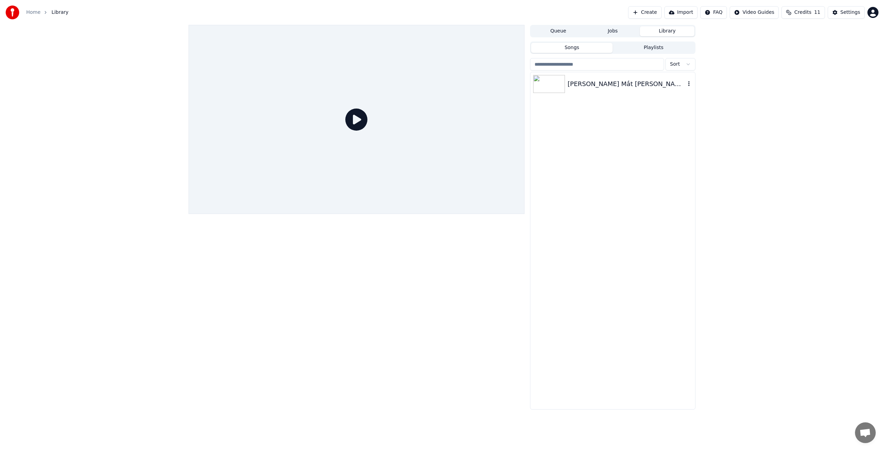
click at [579, 83] on div "[PERSON_NAME] Mắt [PERSON_NAME]" at bounding box center [627, 84] width 118 height 10
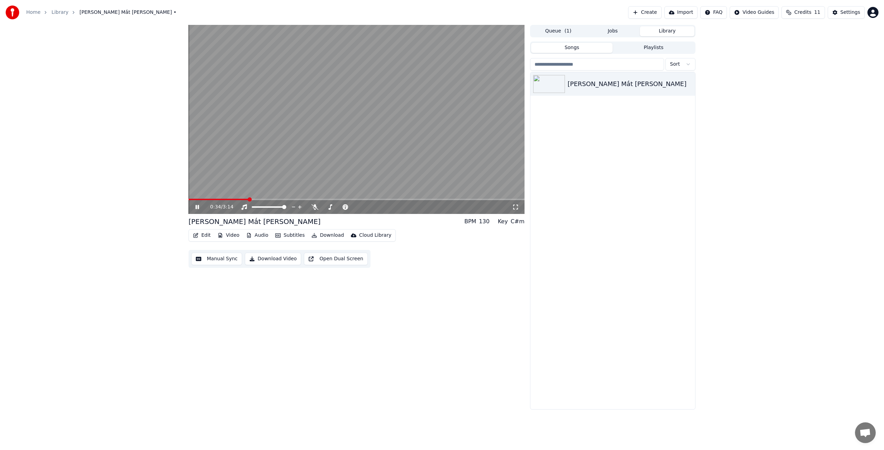
drag, startPoint x: 248, startPoint y: 200, endPoint x: 194, endPoint y: 201, distance: 53.6
click at [192, 199] on span at bounding box center [219, 199] width 60 height 1
click at [189, 199] on span at bounding box center [191, 199] width 4 height 4
click at [290, 282] on div "[PERSON_NAME] Mắt [PERSON_NAME] BPM 130 Key C#m Edit Video Audio Subtitles Down…" at bounding box center [357, 217] width 336 height 385
click at [192, 199] on span at bounding box center [228, 199] width 79 height 1
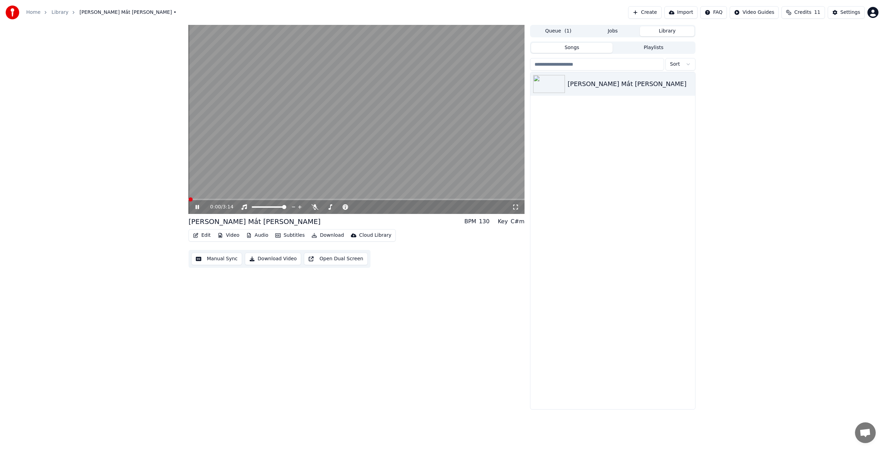
click at [189, 199] on span at bounding box center [191, 199] width 4 height 4
click at [197, 207] on icon at bounding box center [202, 207] width 16 height 6
click at [207, 236] on button "Edit" at bounding box center [201, 235] width 23 height 10
click at [219, 263] on div "Edit Metadata" at bounding box center [222, 261] width 34 height 7
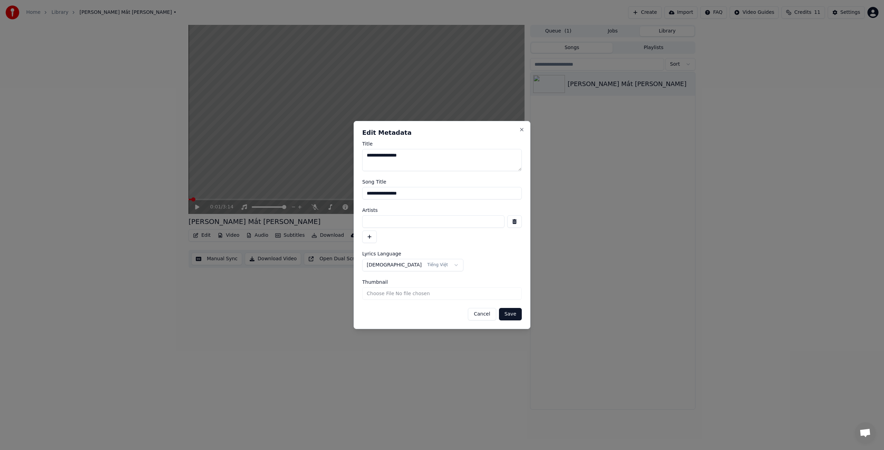
drag, startPoint x: 419, startPoint y: 192, endPoint x: 352, endPoint y: 193, distance: 67.0
click at [353, 193] on body "**********" at bounding box center [442, 225] width 884 height 450
click at [514, 311] on button "Save" at bounding box center [510, 314] width 23 height 12
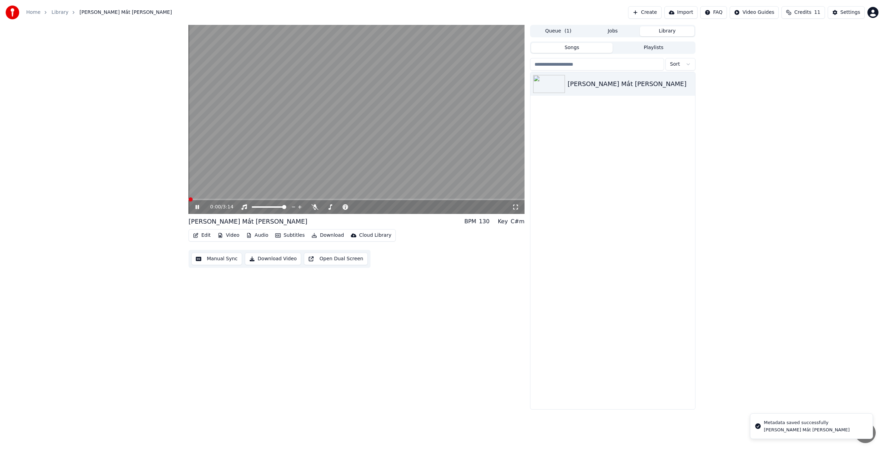
click at [189, 200] on span at bounding box center [191, 199] width 4 height 4
click at [198, 207] on icon at bounding box center [197, 207] width 3 height 4
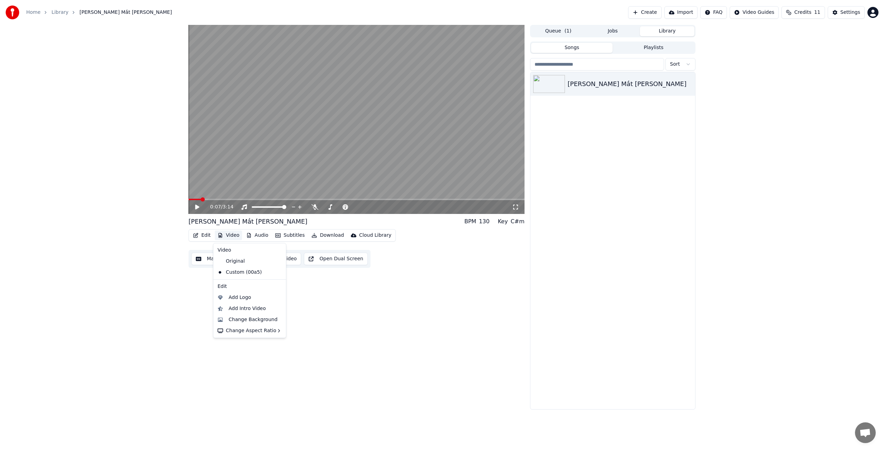
click at [236, 236] on button "Video" at bounding box center [228, 235] width 27 height 10
click at [222, 287] on div "Edit" at bounding box center [250, 286] width 70 height 11
click at [402, 295] on div "0:07 / 3:14 Nhắm Mắt Yêu Luôn BPM 130 Key C#m Edit Video Audio Subtitles Downlo…" at bounding box center [357, 217] width 336 height 385
click at [590, 46] on button "Songs" at bounding box center [572, 48] width 82 height 10
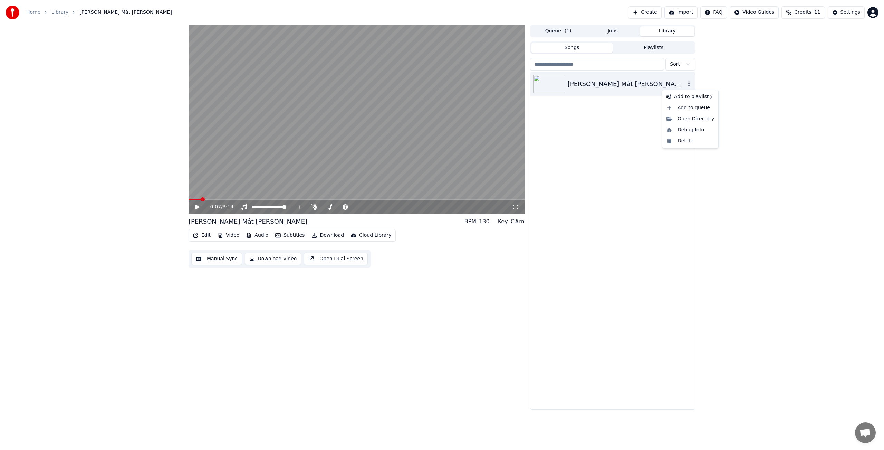
click at [688, 84] on icon "button" at bounding box center [689, 84] width 7 height 6
click at [690, 83] on icon "button" at bounding box center [689, 84] width 7 height 6
click at [633, 120] on div "[PERSON_NAME] Mắt [PERSON_NAME]" at bounding box center [613, 240] width 165 height 337
click at [189, 199] on span at bounding box center [191, 199] width 4 height 4
click at [197, 206] on icon at bounding box center [197, 207] width 3 height 4
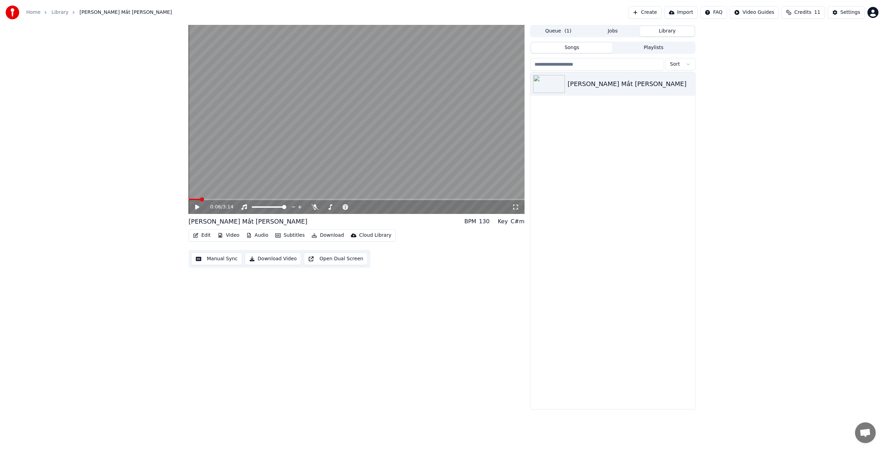
click at [226, 234] on button "Video" at bounding box center [228, 235] width 27 height 10
click at [226, 297] on div "Add Logo" at bounding box center [250, 297] width 70 height 11
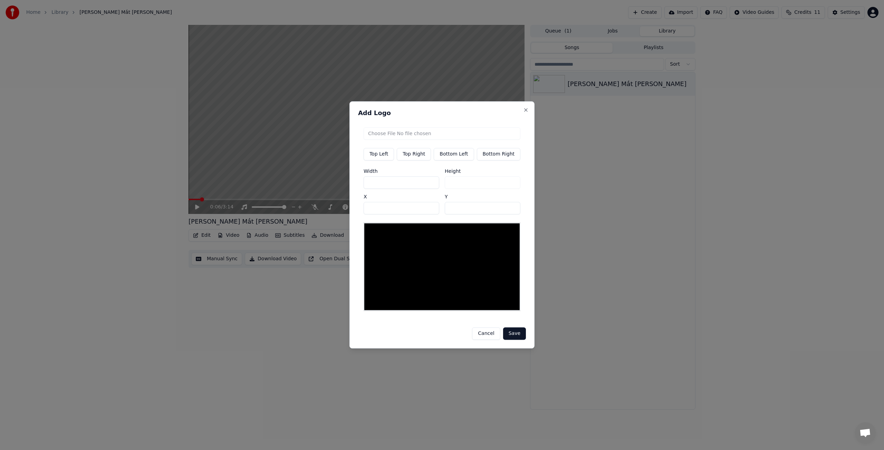
click at [484, 333] on button "Cancel" at bounding box center [486, 334] width 28 height 12
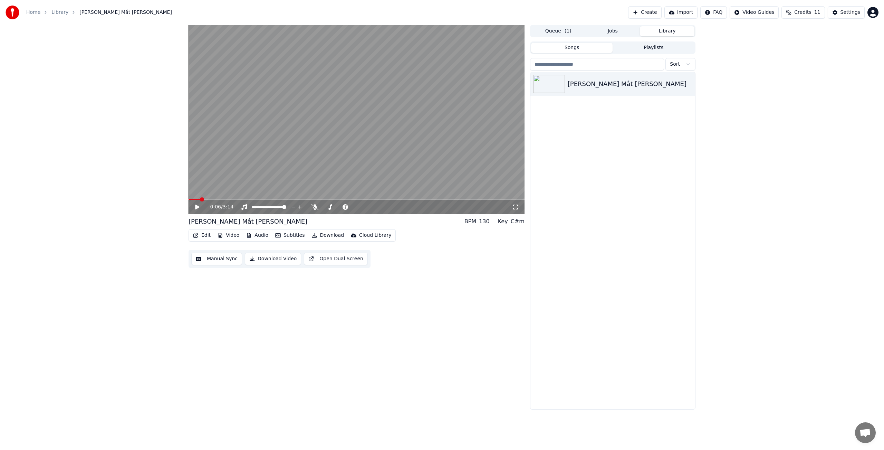
click at [291, 259] on button "Download Video" at bounding box center [273, 259] width 56 height 12
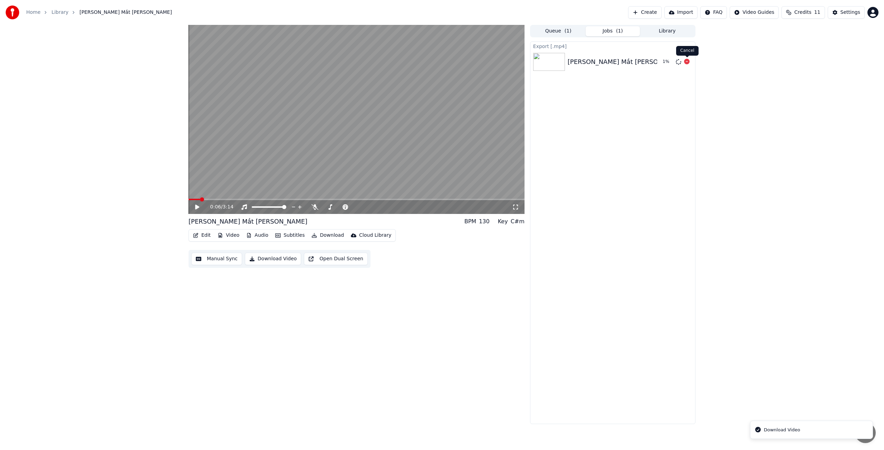
click at [690, 60] on div "1 %" at bounding box center [674, 62] width 35 height 8
click at [685, 60] on icon at bounding box center [687, 62] width 6 height 6
click at [332, 235] on button "Download" at bounding box center [328, 235] width 38 height 10
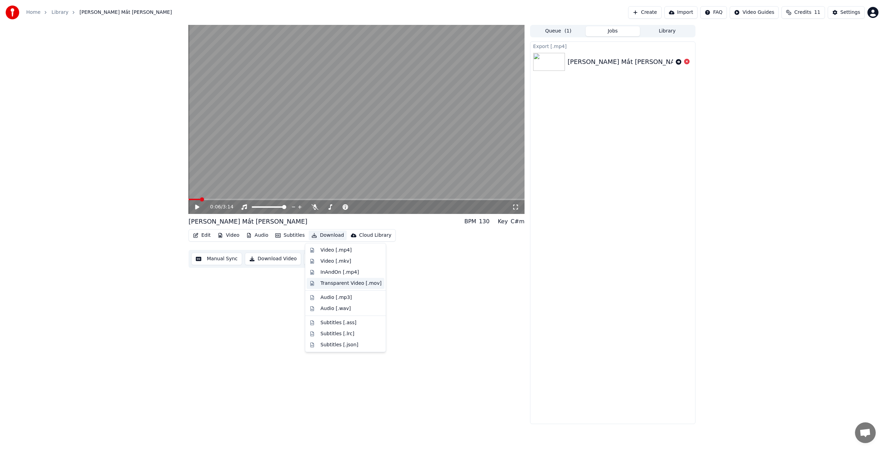
click at [342, 283] on div "Transparent Video [.mov]" at bounding box center [351, 283] width 61 height 7
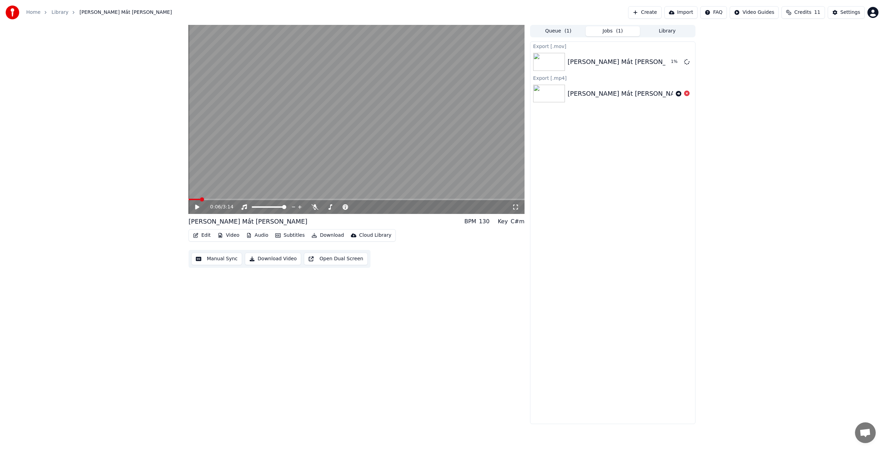
click at [333, 235] on button "Download" at bounding box center [328, 235] width 38 height 10
click at [419, 325] on div "0:06 / 3:14 Nhắm Mắt Yêu Luôn BPM 130 Key C#m Edit Video Audio Subtitles Downlo…" at bounding box center [357, 224] width 336 height 399
click at [353, 274] on div "0:06 / 3:14 Nhắm Mắt Yêu Luôn BPM 130 Key C#m Edit Video Audio Subtitles Downlo…" at bounding box center [357, 224] width 336 height 399
click at [295, 236] on button "Subtitles" at bounding box center [290, 235] width 35 height 10
click at [357, 353] on div "0:06 / 3:14 Nhắm Mắt Yêu Luôn BPM 130 Key C#m Edit Video Audio Subtitles Downlo…" at bounding box center [357, 224] width 336 height 399
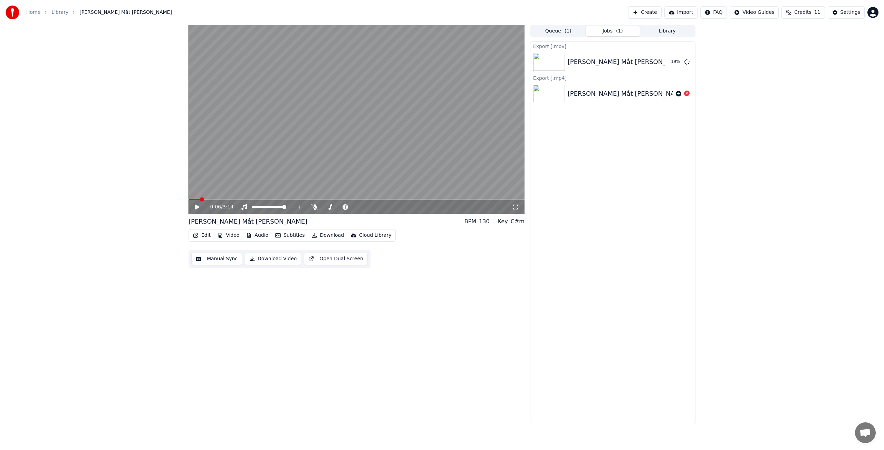
click at [325, 236] on button "Download" at bounding box center [328, 235] width 38 height 10
click at [443, 341] on div "0:06 / 3:14 Nhắm Mắt Yêu Luôn BPM 130 Key C#m Edit Video Audio Subtitles Downlo…" at bounding box center [357, 224] width 336 height 399
click at [277, 235] on icon "button" at bounding box center [278, 235] width 6 height 5
click at [305, 262] on div "AudioShakeAI (Manual Lyrics)" at bounding box center [314, 261] width 85 height 11
click at [295, 234] on button "Subtitles" at bounding box center [290, 235] width 35 height 10
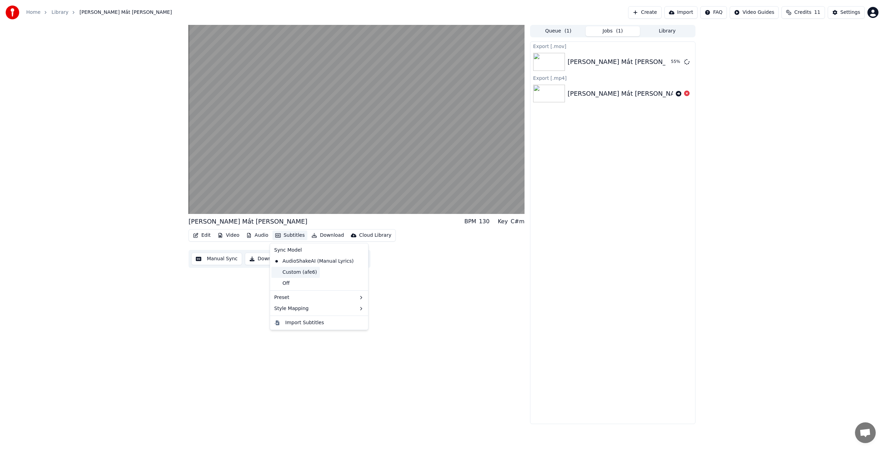
click at [300, 272] on div "Custom (afe6)" at bounding box center [296, 272] width 48 height 11
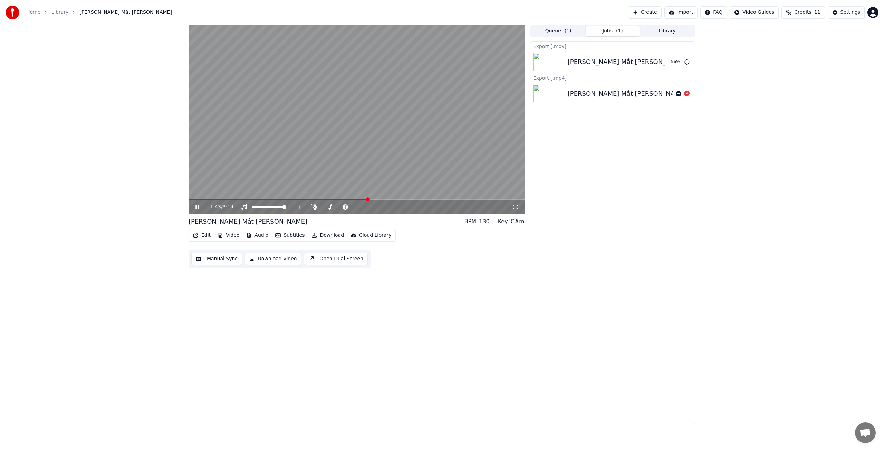
click at [815, 12] on button "Credits 11" at bounding box center [803, 12] width 43 height 12
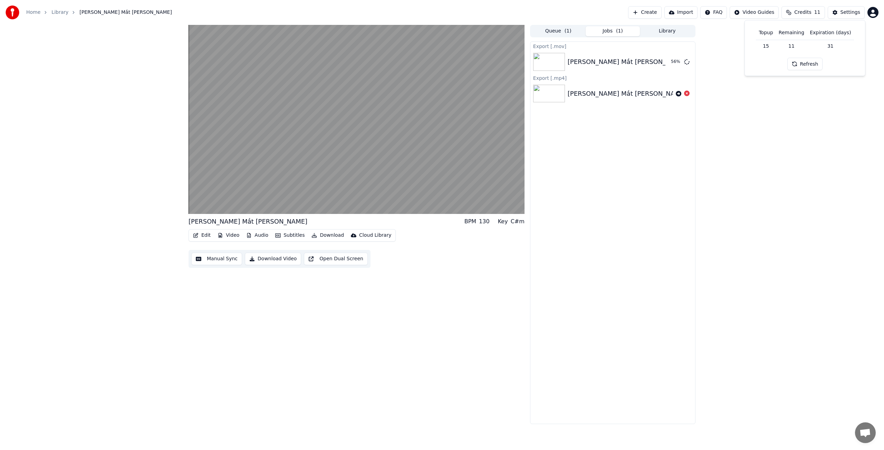
click at [785, 104] on div "Nhắm Mắt Yêu Luôn BPM 130 Key C#m Edit Video Audio Subtitles Download Cloud Lib…" at bounding box center [442, 224] width 884 height 399
click at [853, 11] on div "Settings" at bounding box center [851, 12] width 20 height 7
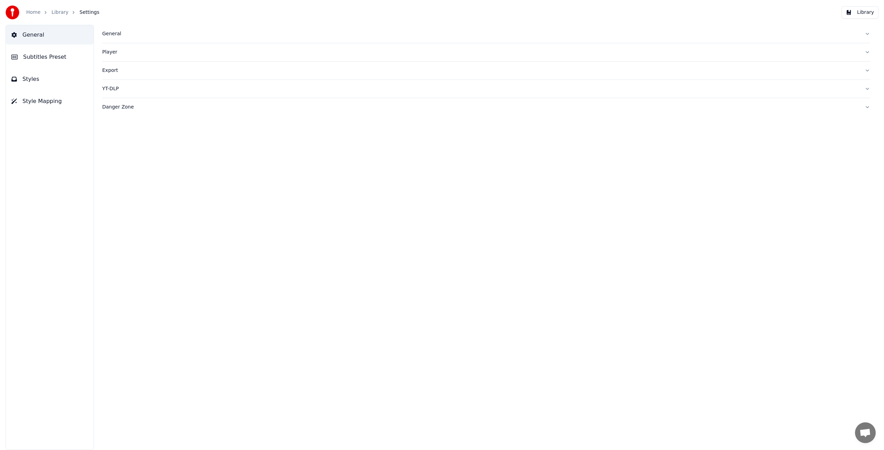
click at [109, 71] on div "Export" at bounding box center [480, 70] width 757 height 7
click at [157, 129] on html "**********" at bounding box center [442, 225] width 884 height 450
click at [206, 138] on html "**********" at bounding box center [442, 225] width 884 height 450
click at [56, 169] on div "General Subtitles Preset Styles Style Mapping" at bounding box center [50, 237] width 88 height 425
